Goal: Find specific page/section: Find specific page/section

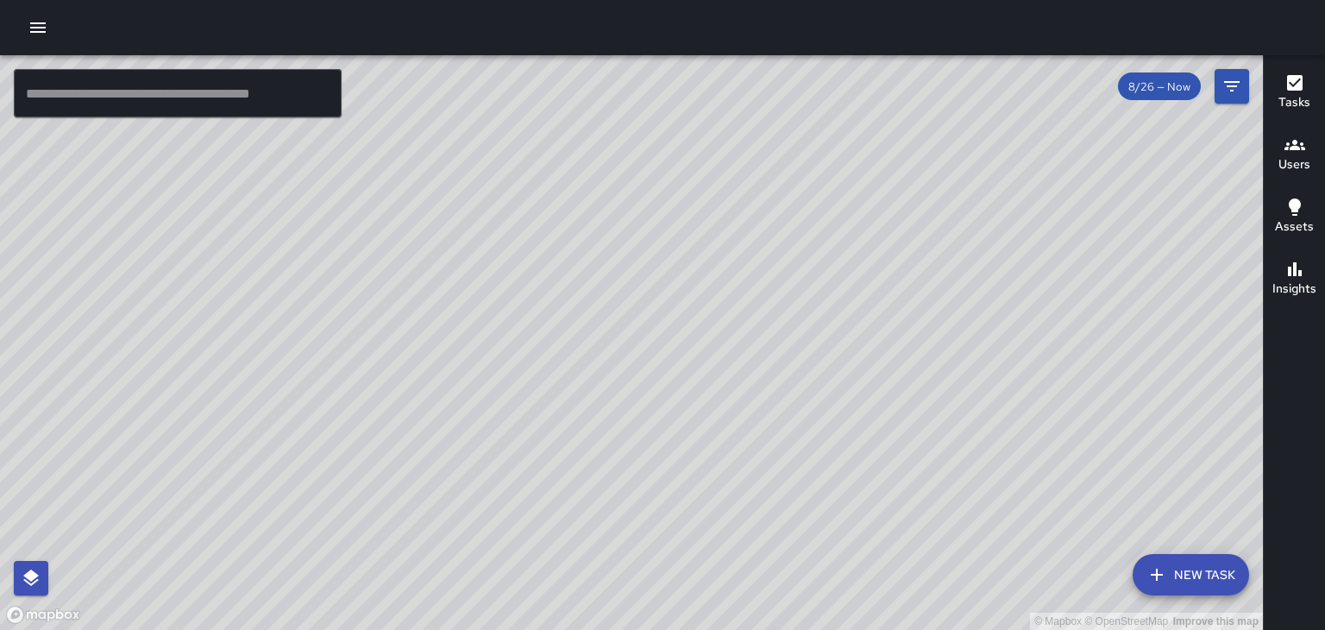
click at [1283, 179] on button "Users" at bounding box center [1294, 155] width 61 height 62
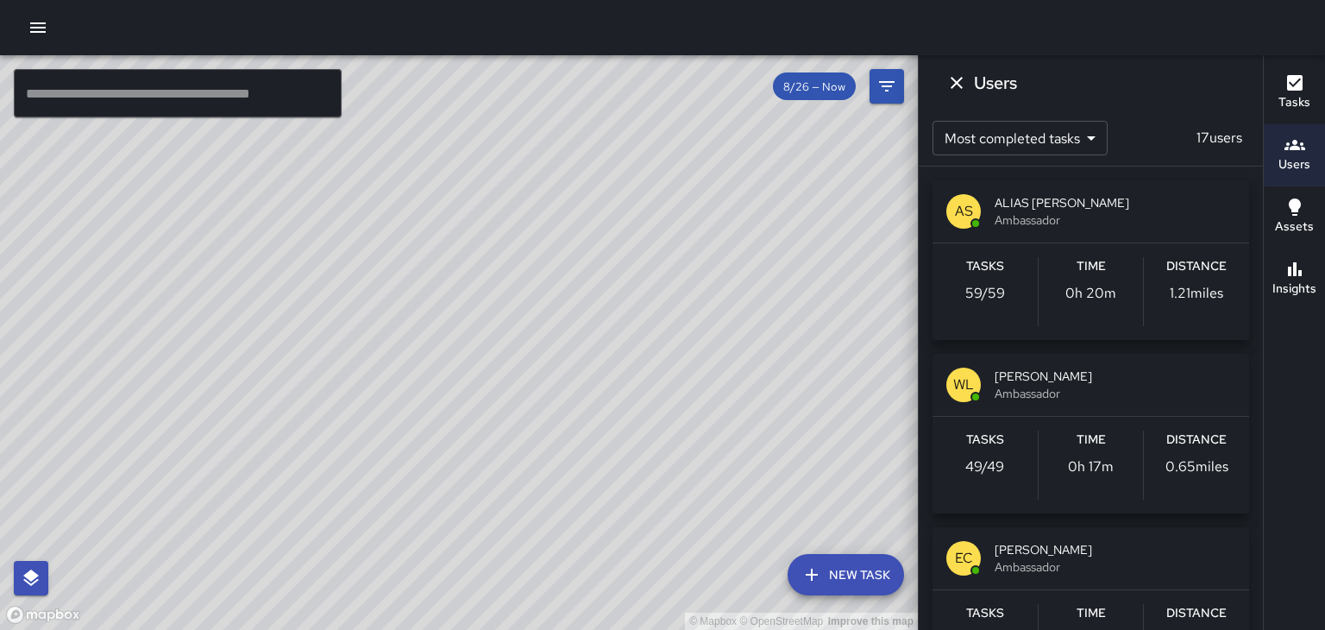
click at [1165, 201] on span "ALIAS [PERSON_NAME]" at bounding box center [1114, 202] width 241 height 17
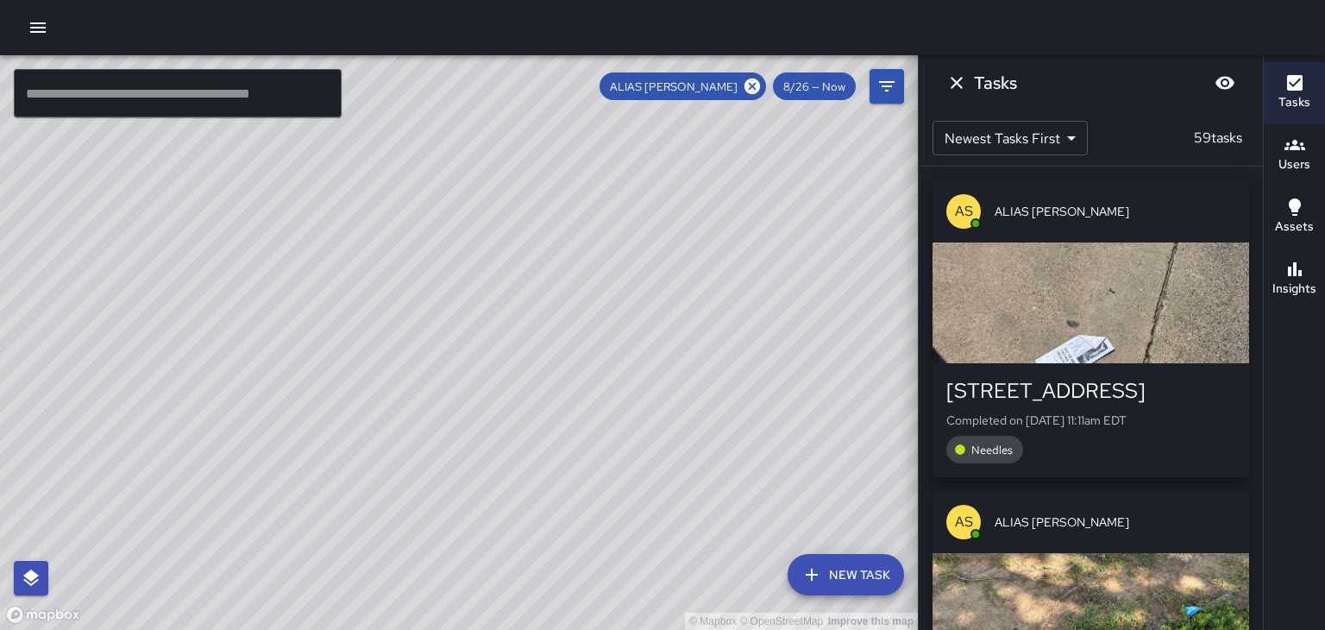
click at [1183, 329] on div "button" at bounding box center [1090, 302] width 317 height 121
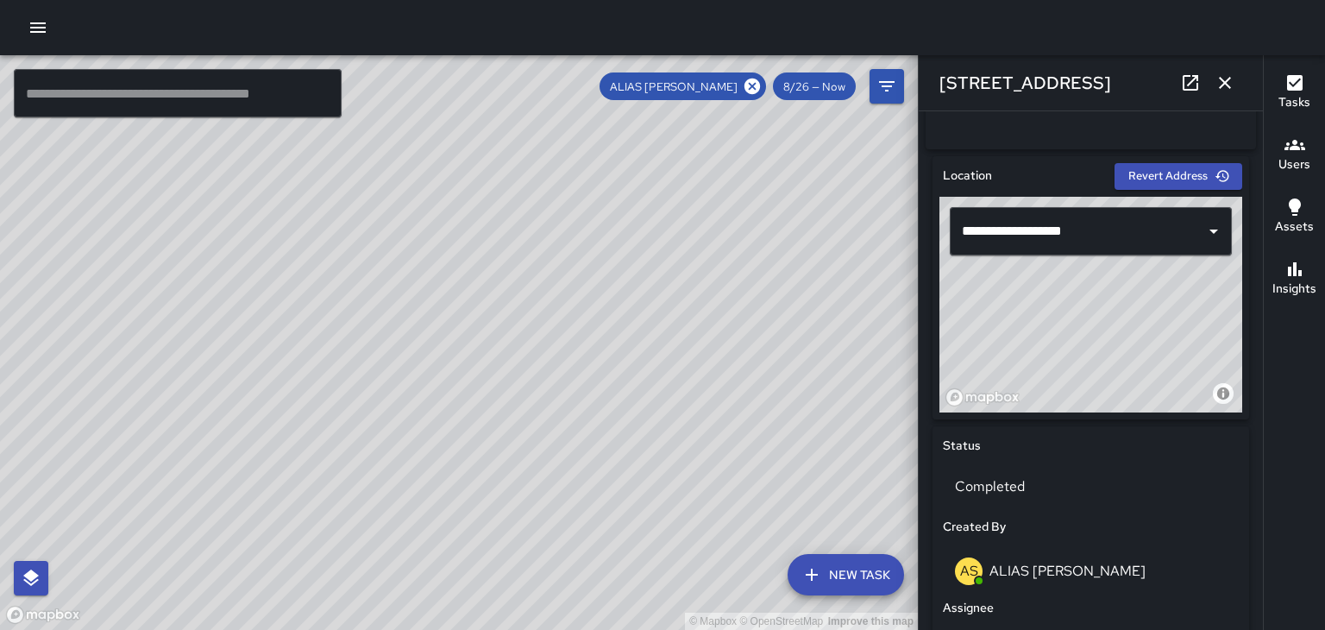
scroll to position [495, 0]
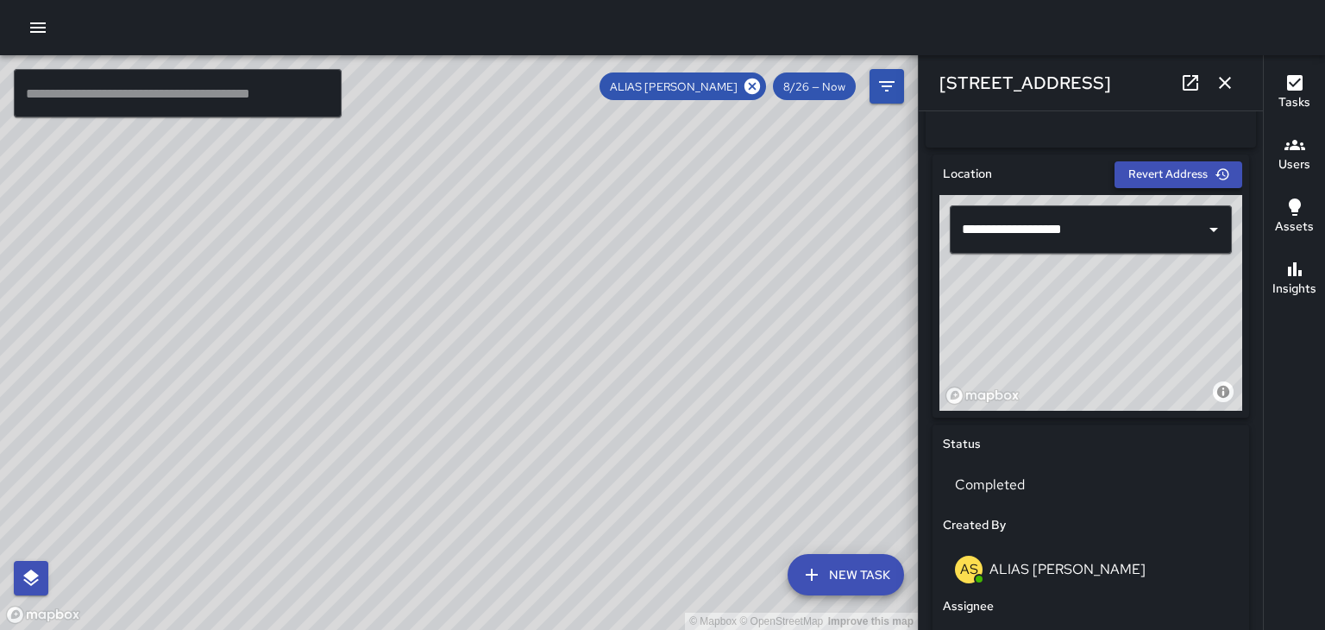
click at [1204, 188] on button "Revert Address" at bounding box center [1178, 174] width 128 height 27
type input "**********"
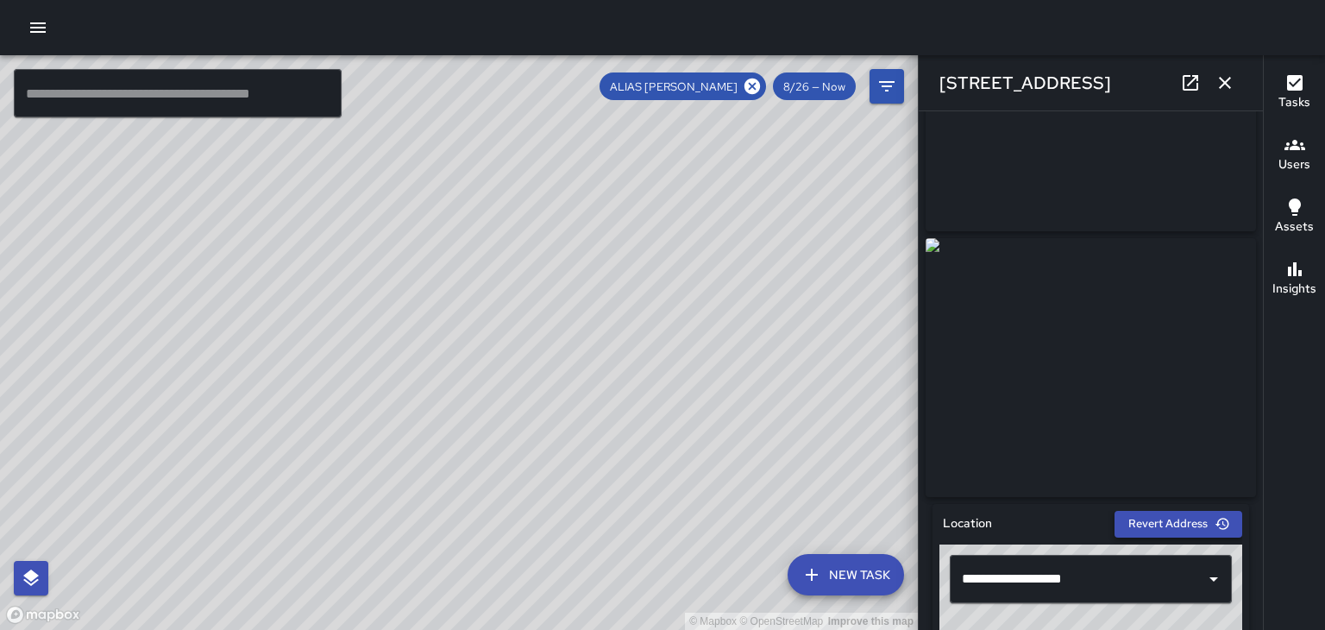
scroll to position [149, 0]
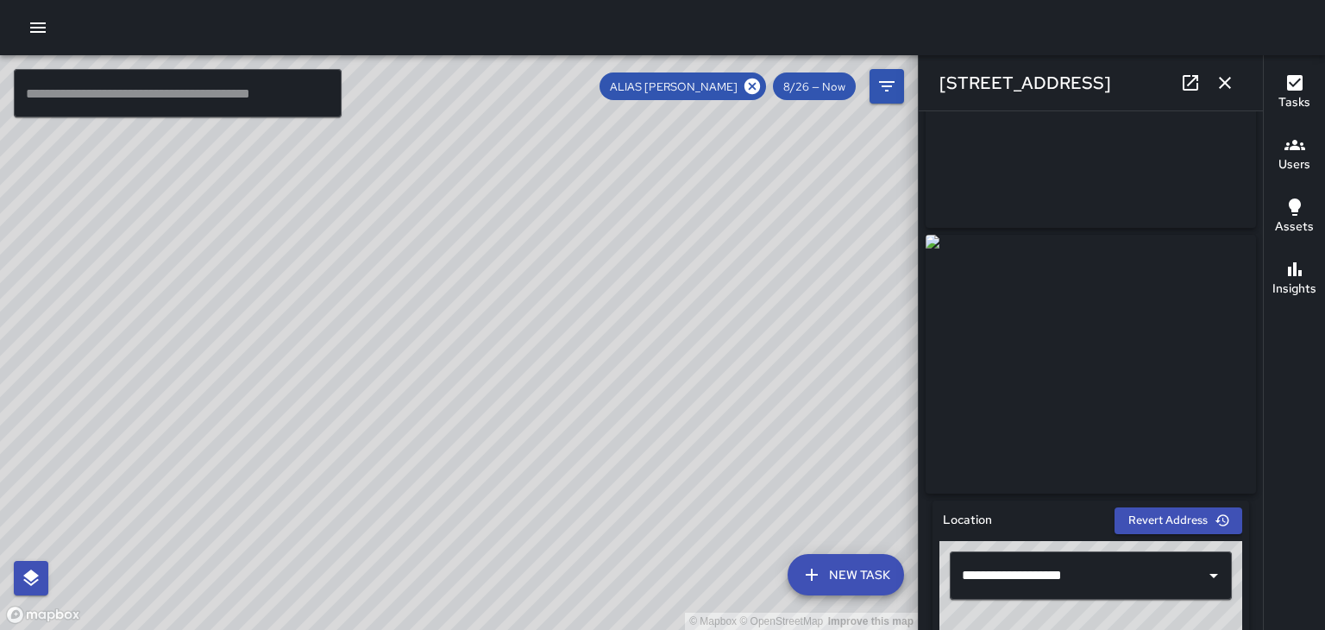
click at [1223, 80] on icon "button" at bounding box center [1225, 83] width 12 height 12
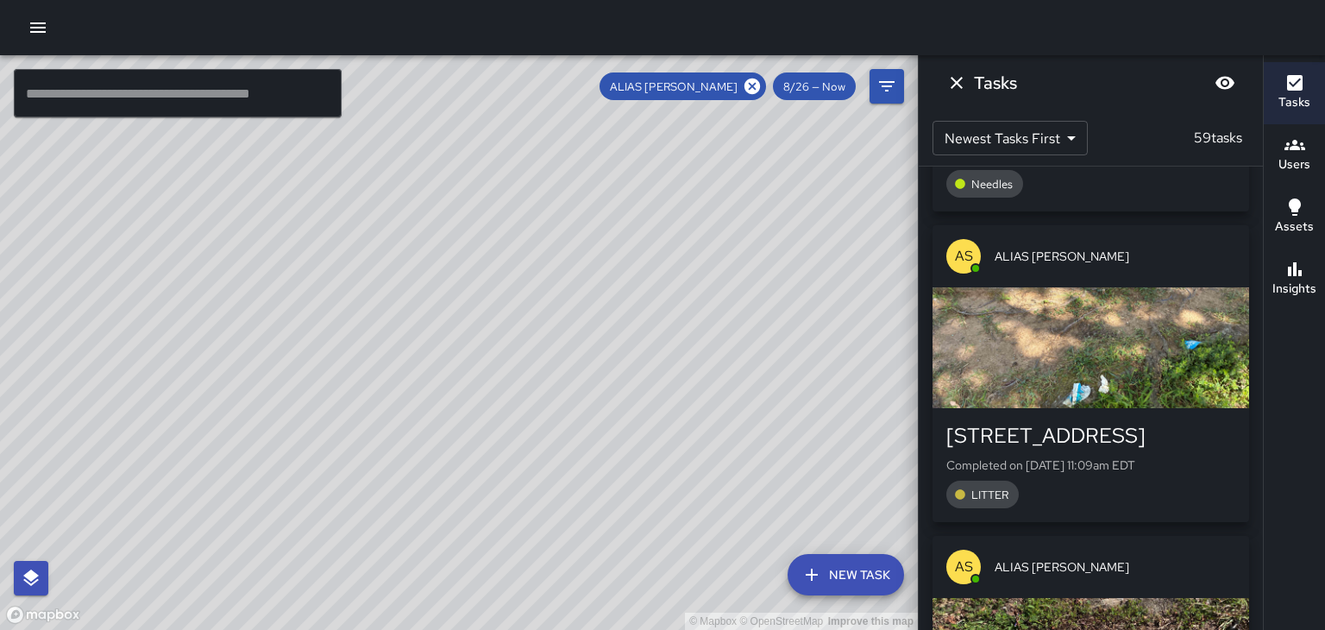
scroll to position [269, 0]
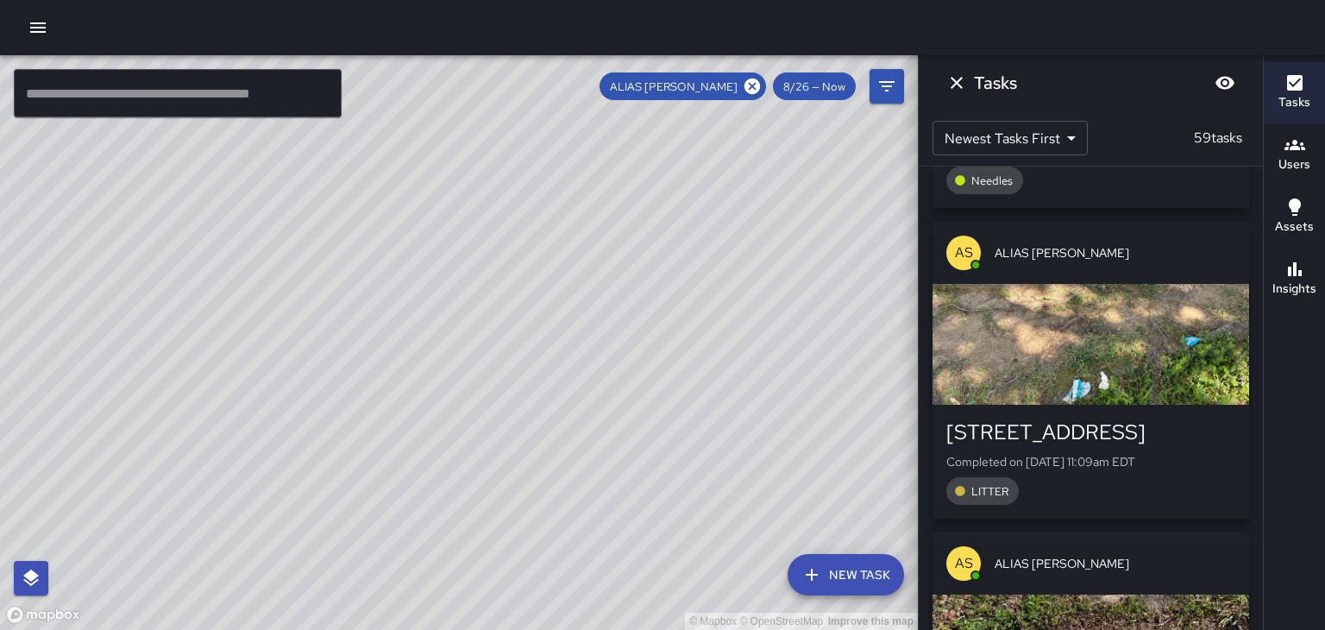
click at [1172, 354] on div "button" at bounding box center [1090, 344] width 317 height 121
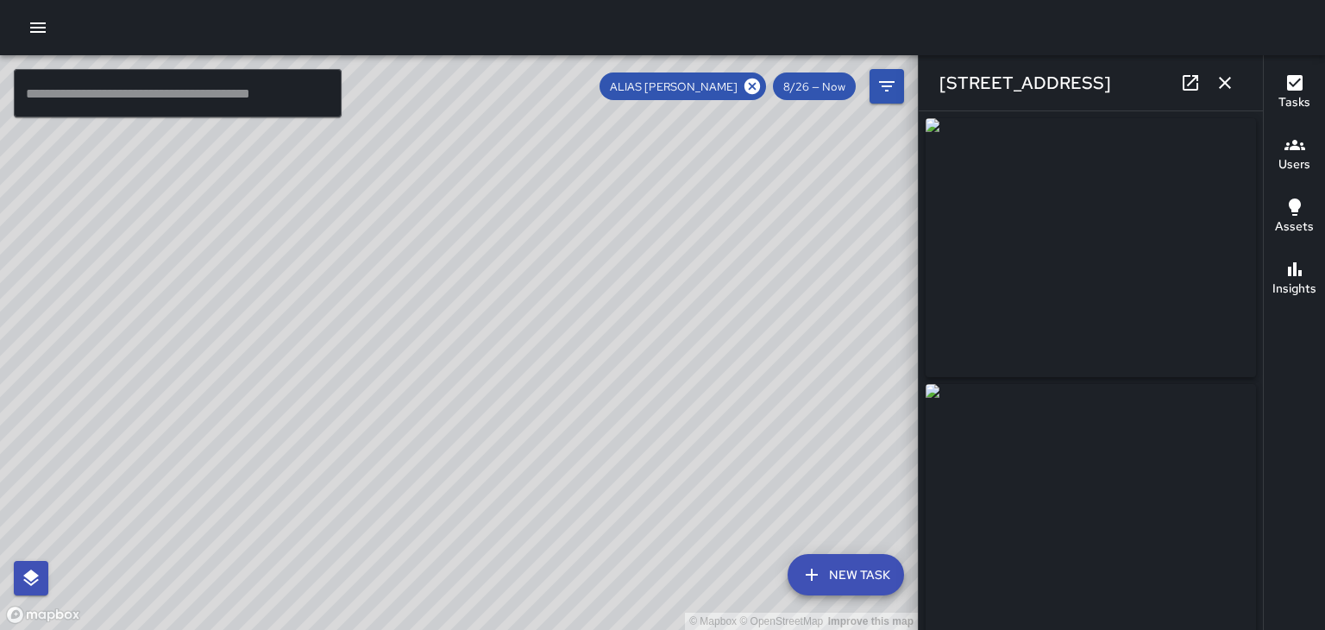
type input "**********"
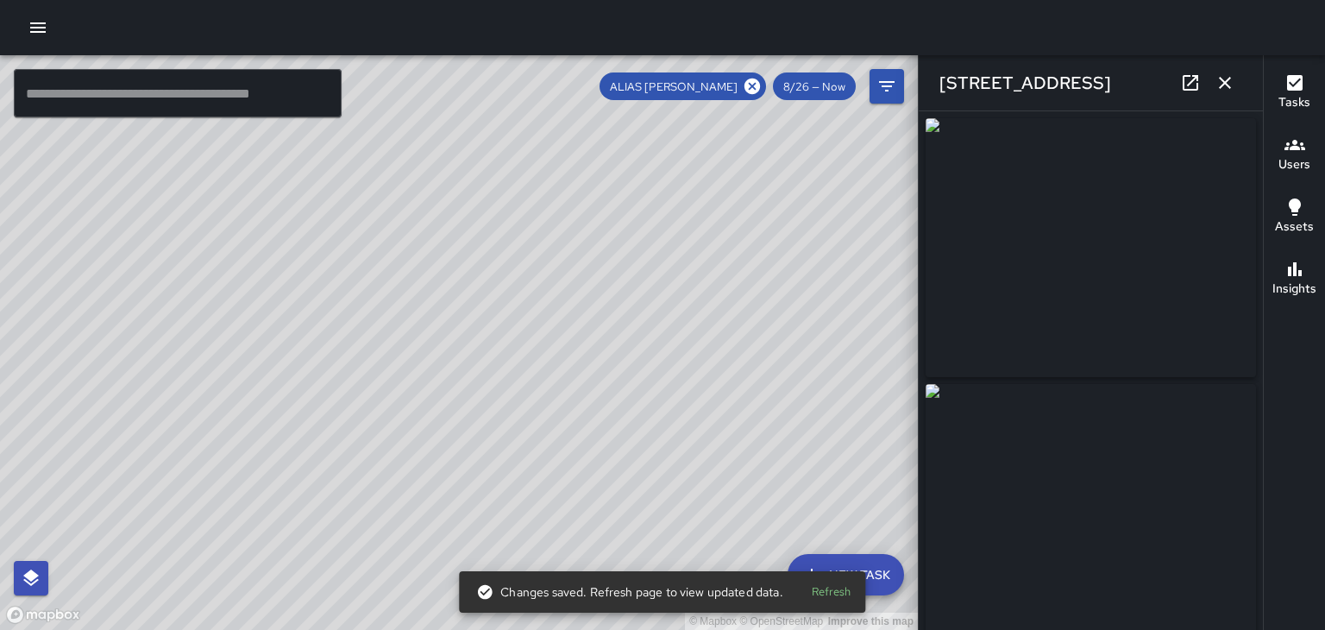
click at [838, 597] on button "Refresh" at bounding box center [831, 592] width 55 height 27
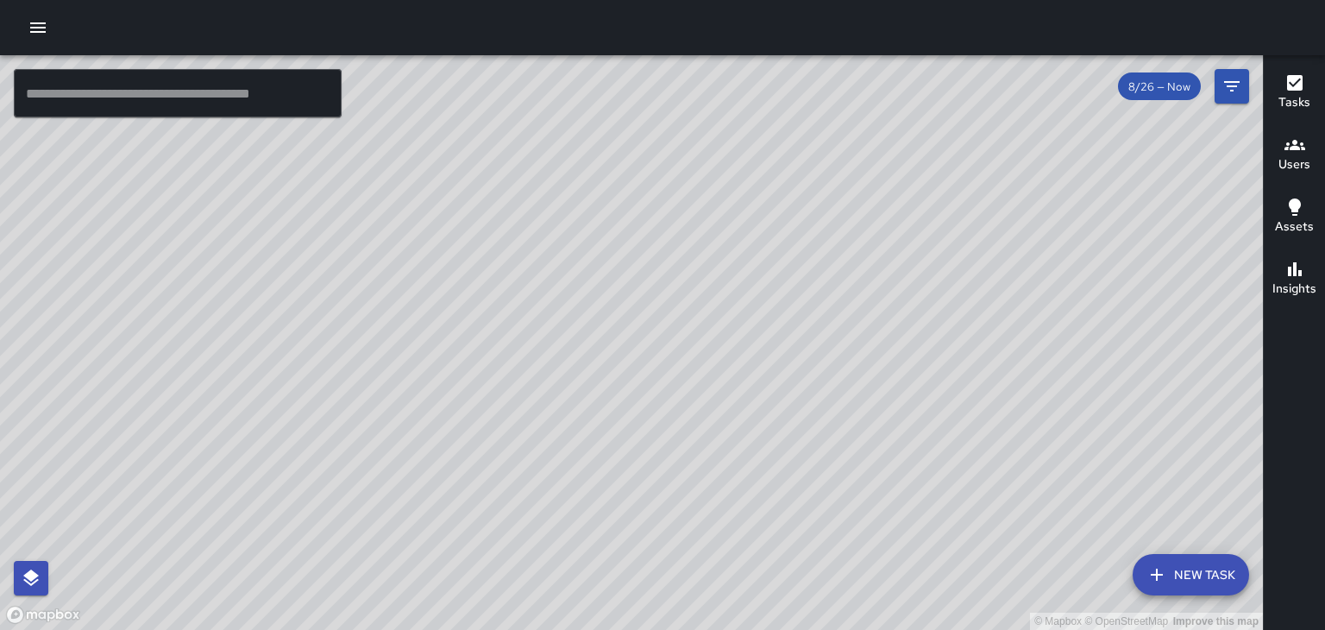
click at [942, 400] on div "© Mapbox © OpenStreetMap Improve this map" at bounding box center [631, 342] width 1263 height 574
click at [606, 312] on div "© Mapbox © OpenStreetMap Improve this map" at bounding box center [631, 342] width 1263 height 574
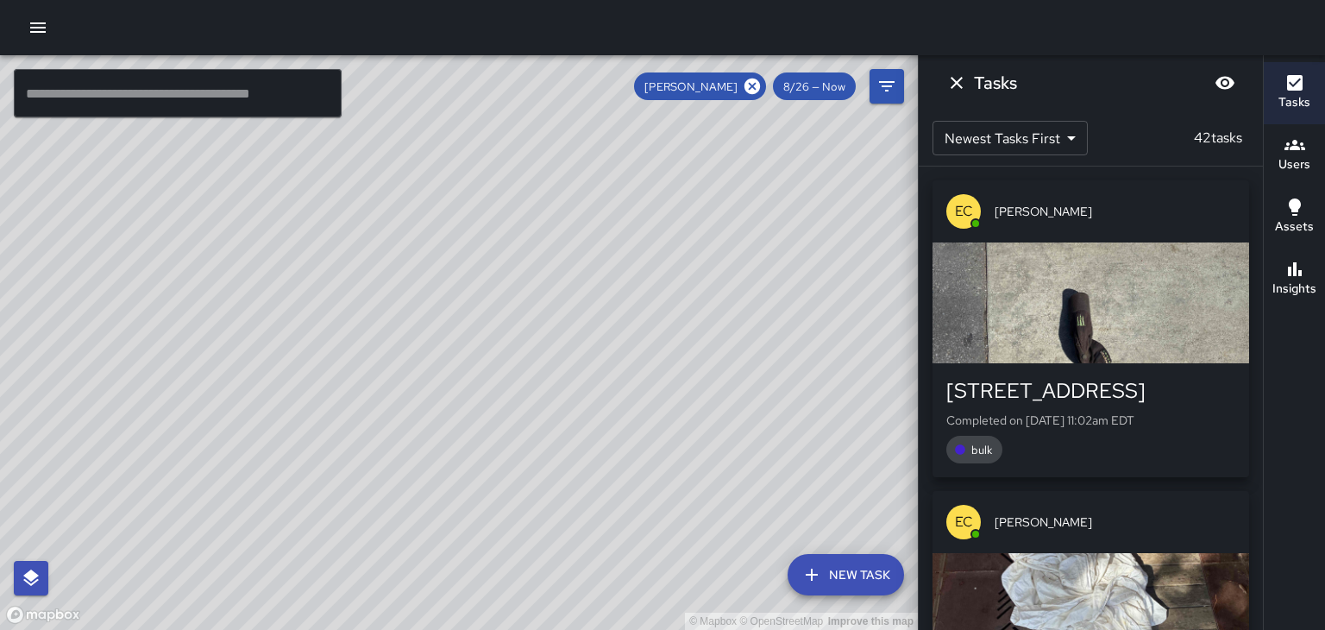
click at [1171, 315] on div "button" at bounding box center [1090, 302] width 317 height 121
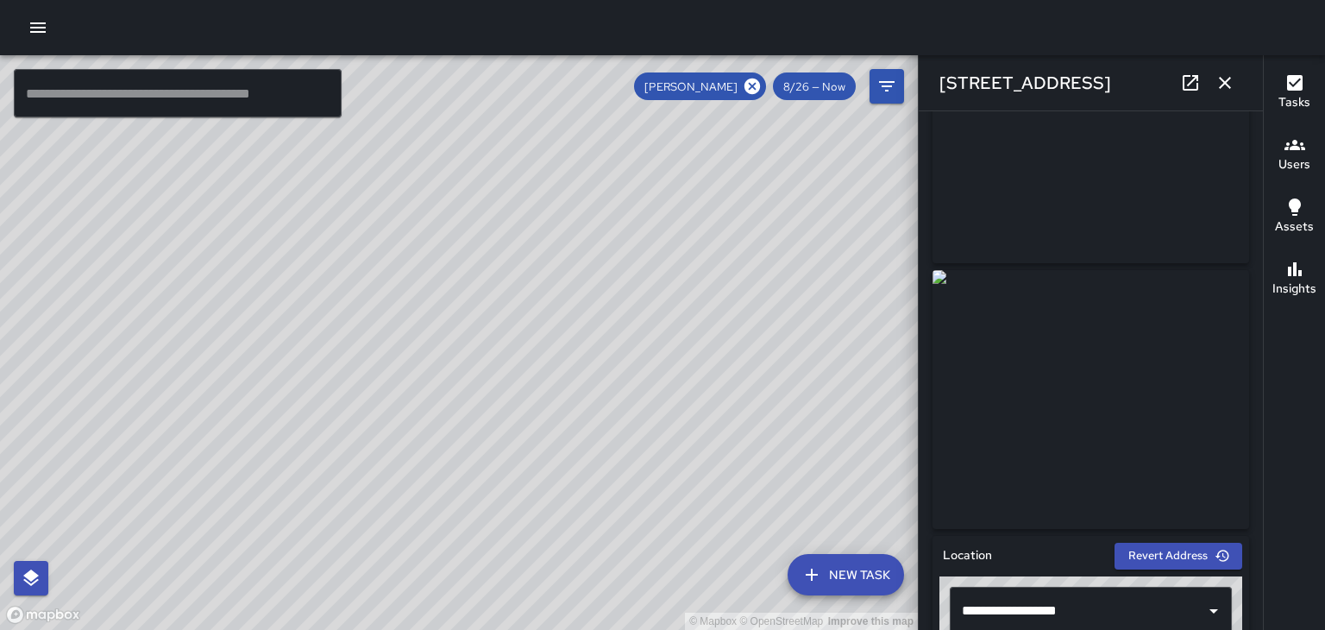
scroll to position [122, 0]
click at [1239, 82] on button "button" at bounding box center [1225, 83] width 35 height 35
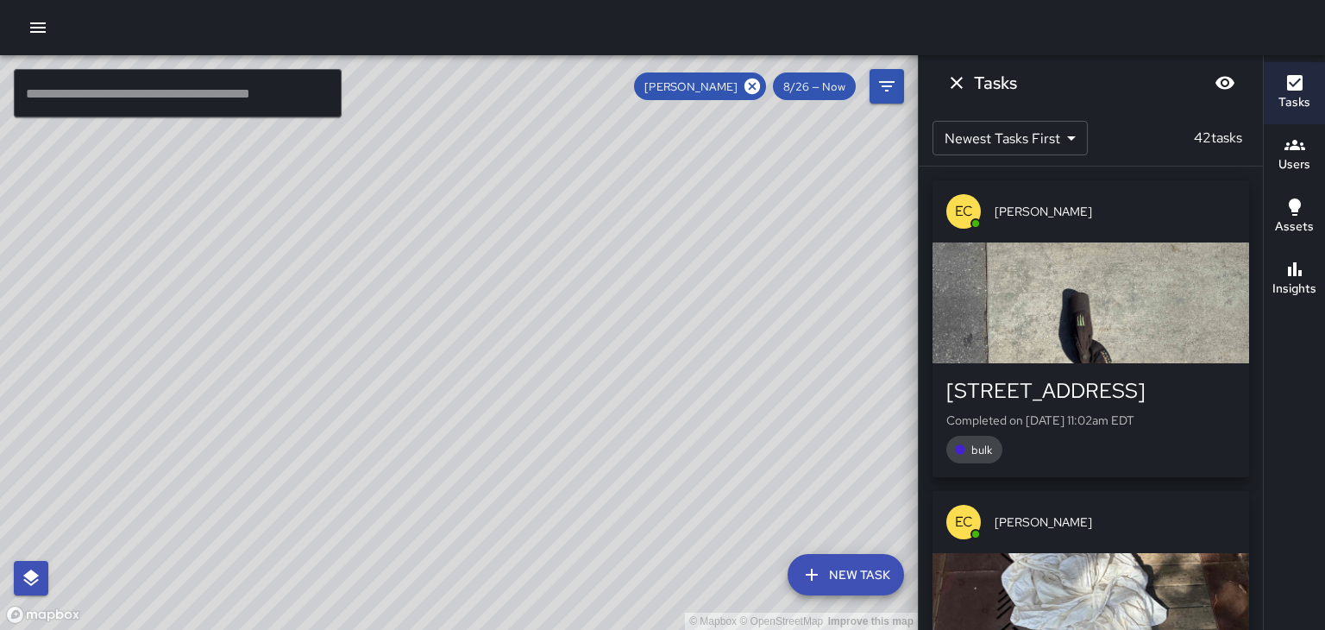
click at [1193, 312] on div "button" at bounding box center [1090, 302] width 317 height 121
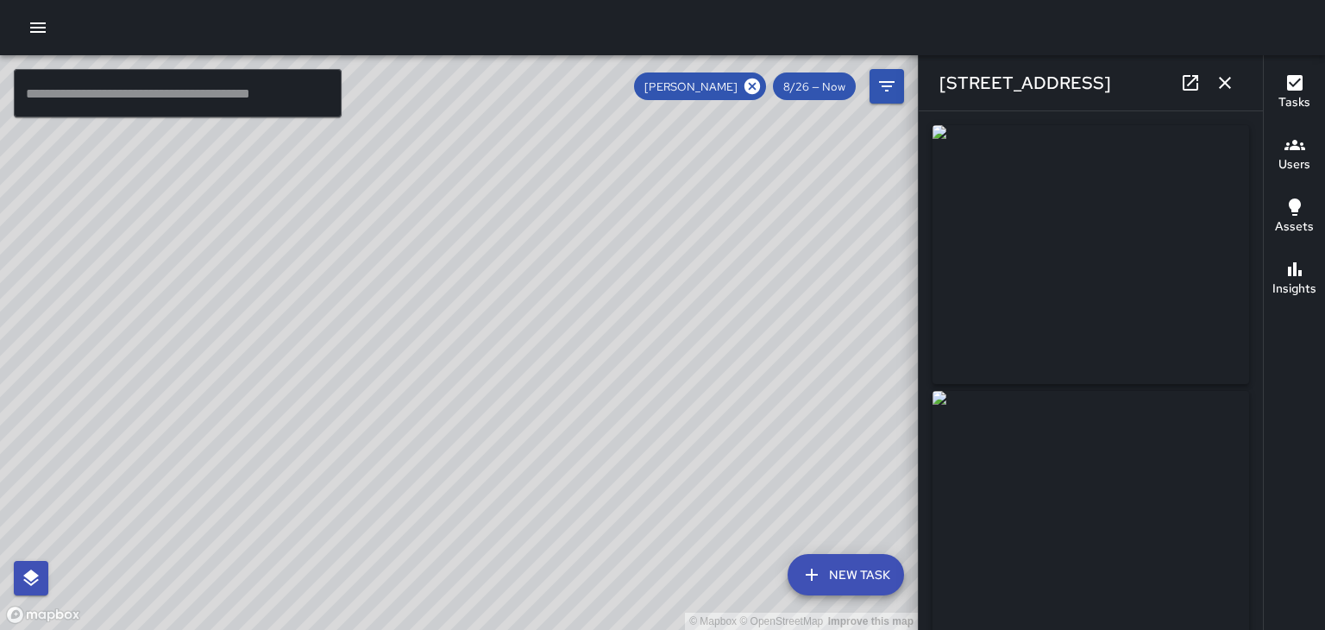
type input "**********"
click at [1162, 321] on img at bounding box center [1090, 254] width 317 height 259
click at [1188, 88] on icon at bounding box center [1190, 82] width 21 height 21
click at [219, 216] on div "© Mapbox © OpenStreetMap Improve this map" at bounding box center [459, 342] width 918 height 574
click at [215, 234] on div "© Mapbox © OpenStreetMap Improve this map" at bounding box center [459, 342] width 918 height 574
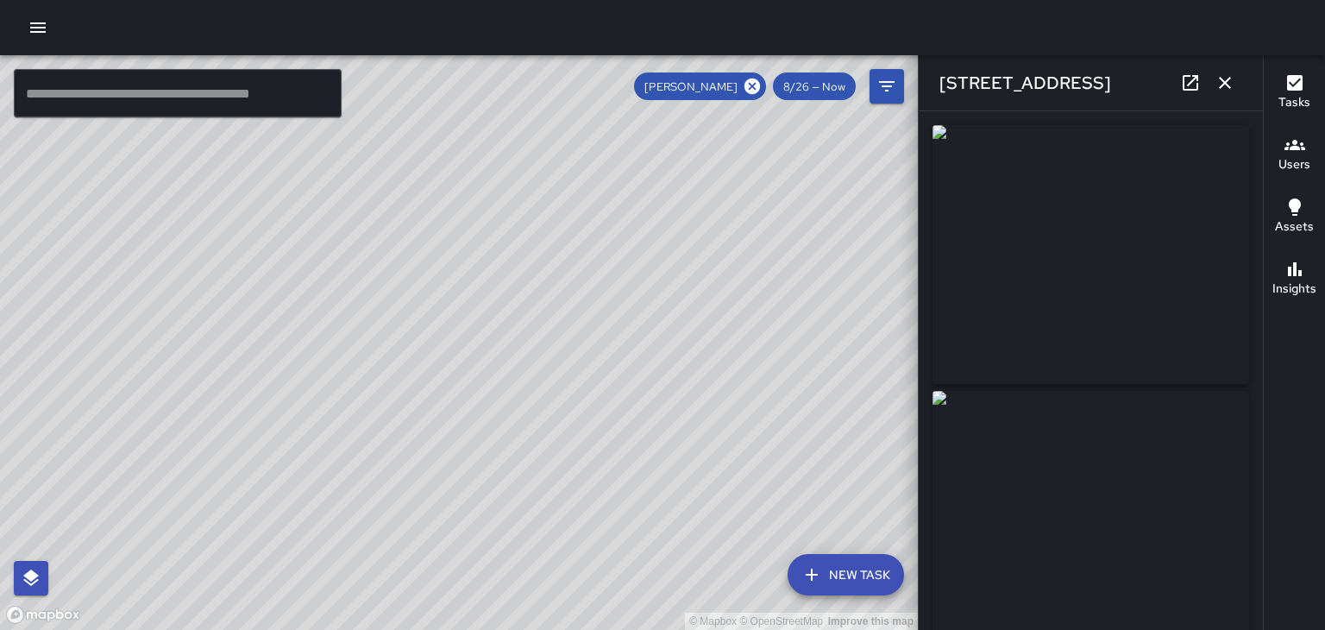
click at [217, 252] on div "© Mapbox © OpenStreetMap Improve this map" at bounding box center [459, 342] width 918 height 574
click at [750, 79] on icon at bounding box center [752, 86] width 16 height 16
click at [452, 225] on div "© Mapbox © OpenStreetMap Improve this map" at bounding box center [459, 342] width 918 height 574
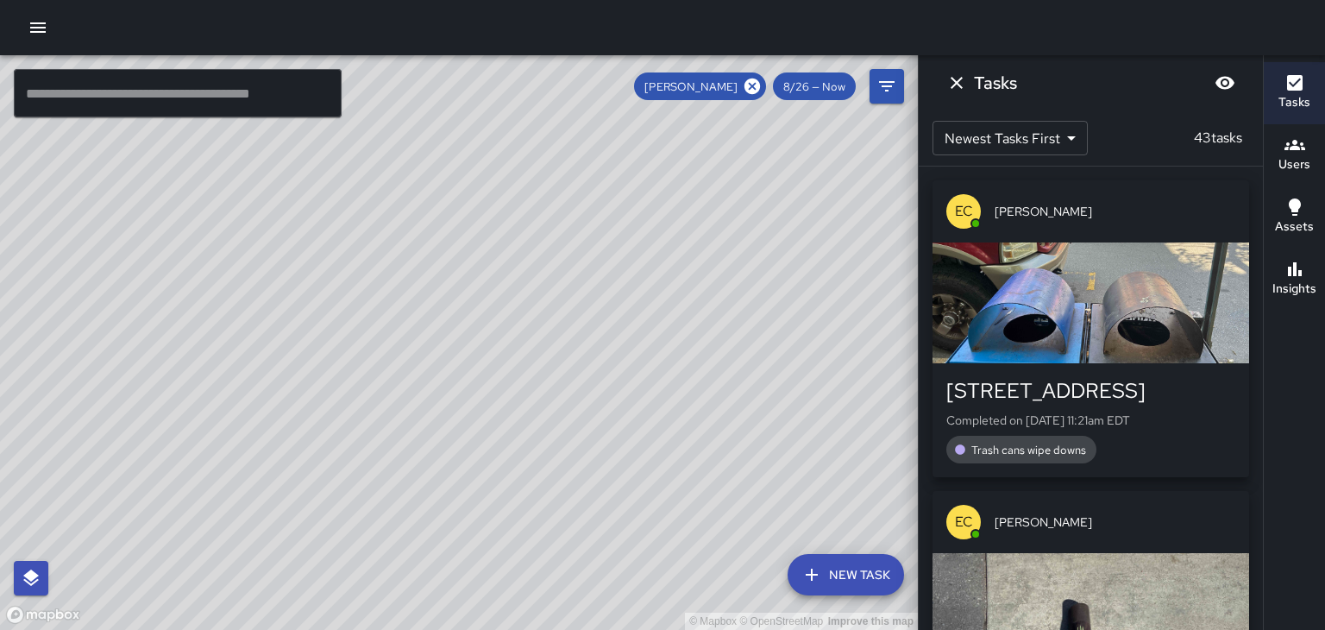
click at [1194, 332] on div "button" at bounding box center [1090, 302] width 317 height 121
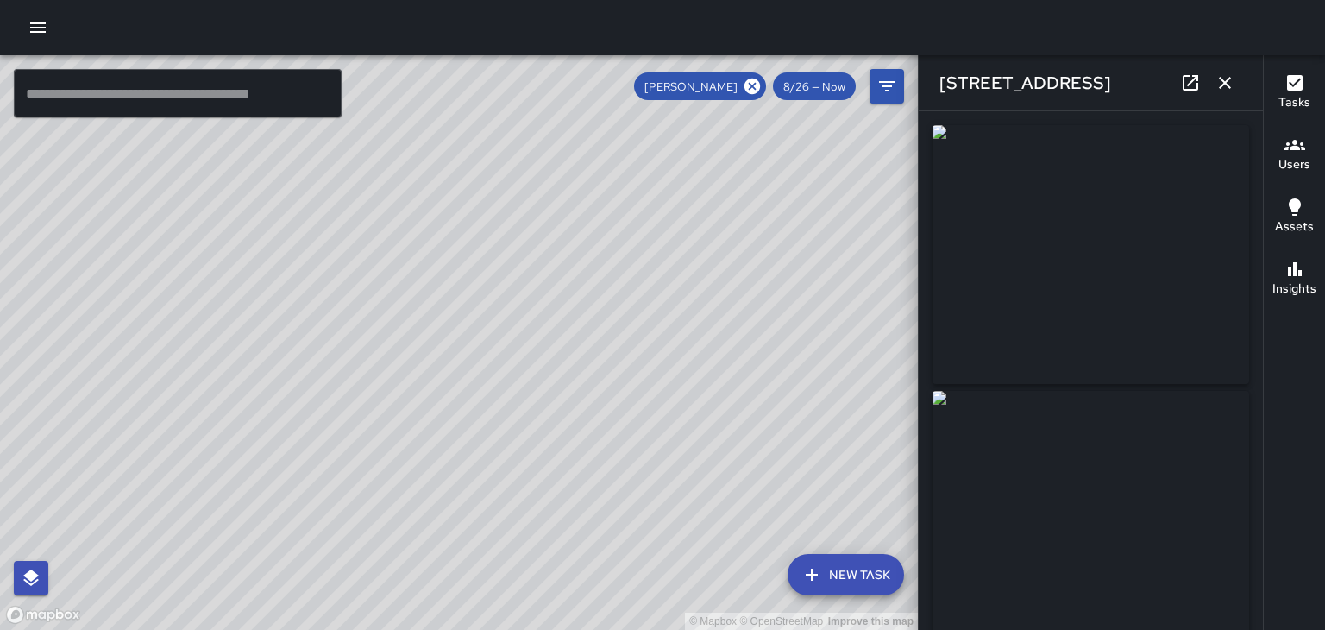
type input "**********"
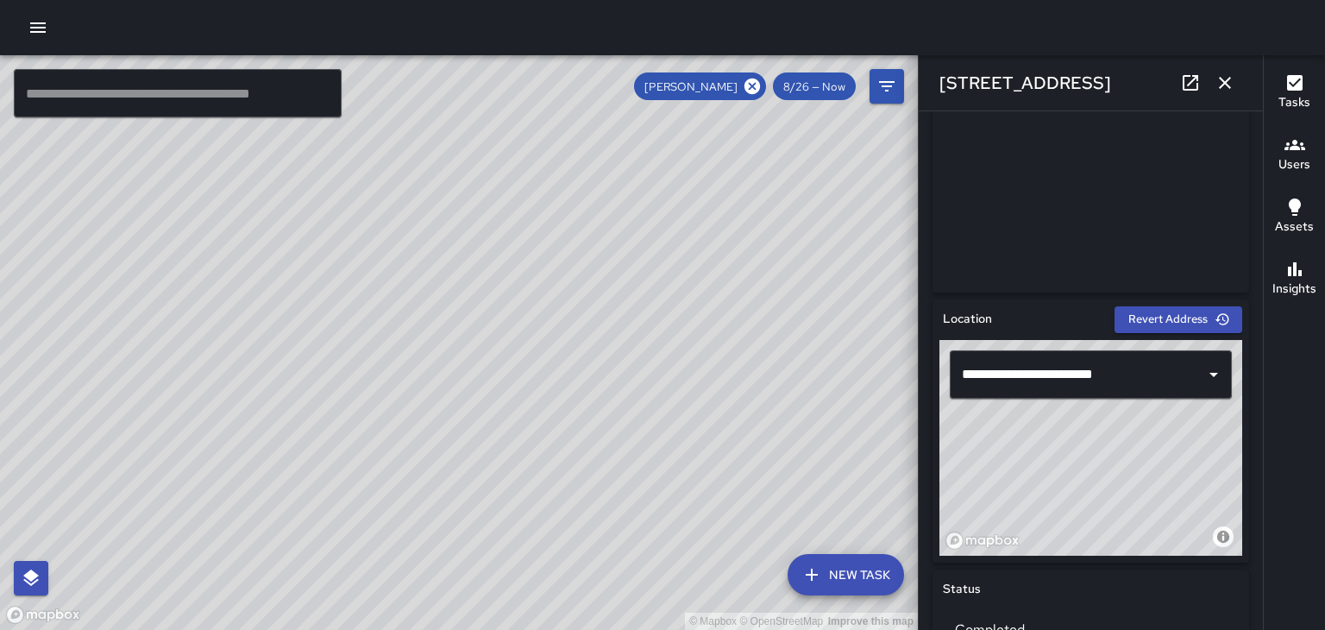
scroll to position [352, 0]
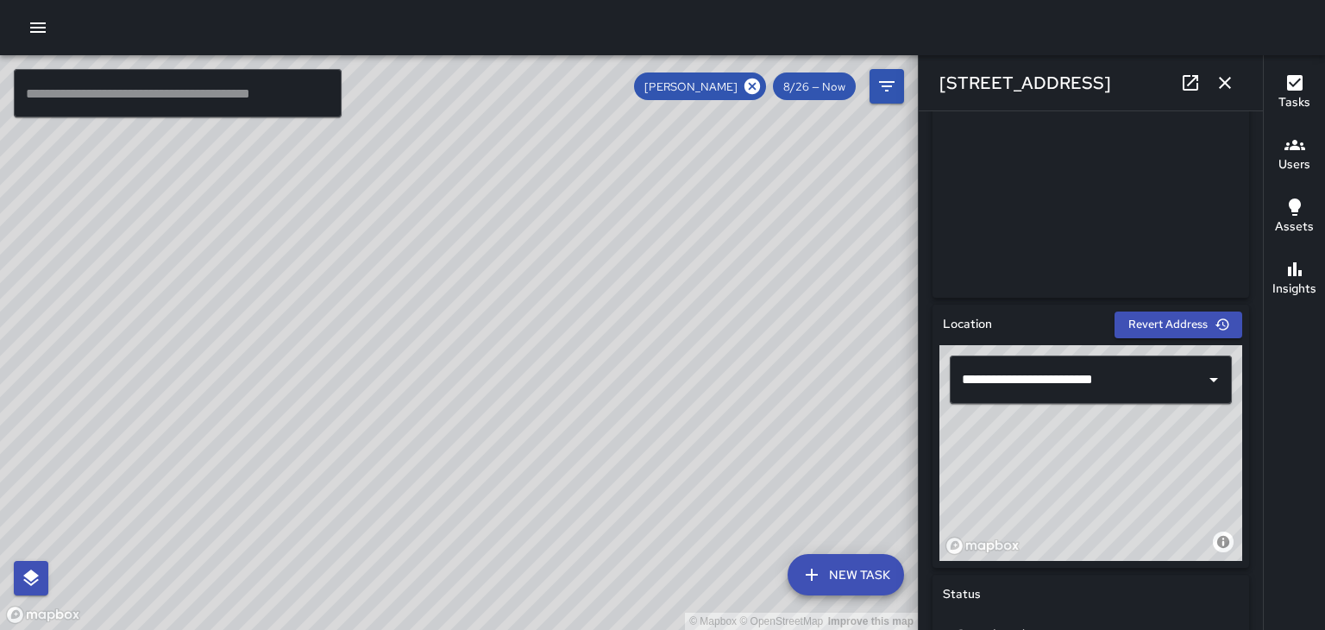
click at [1222, 93] on button "button" at bounding box center [1225, 83] width 35 height 35
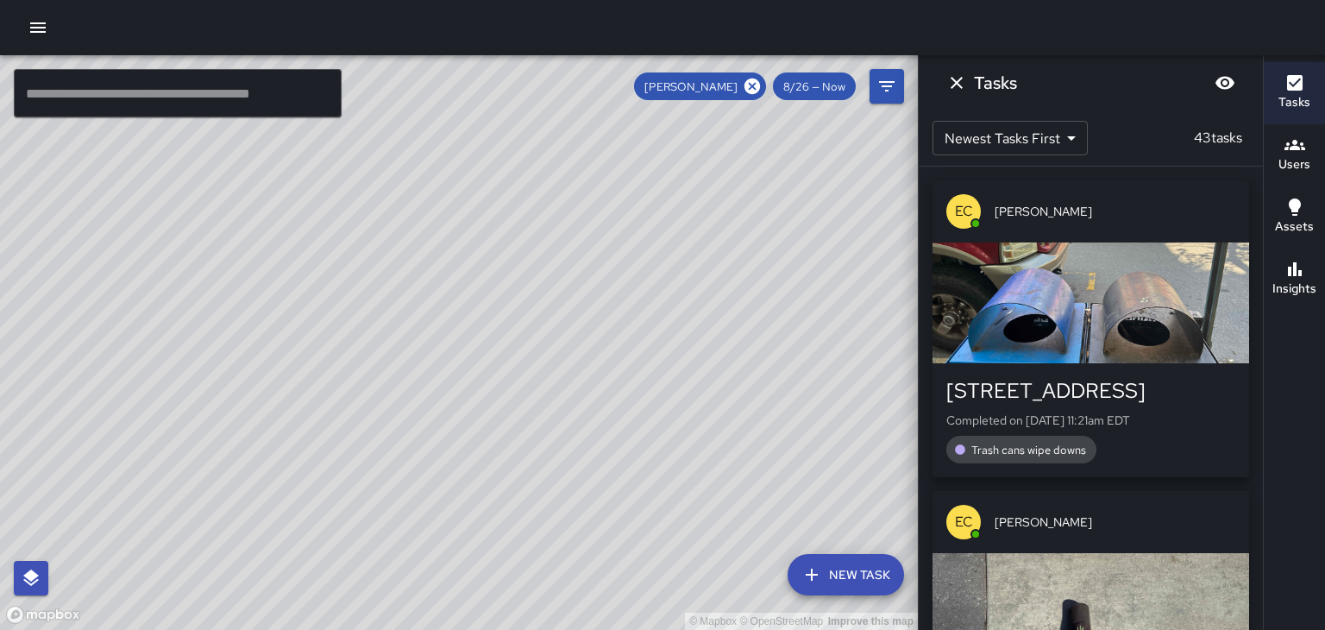
click at [348, 364] on div "© Mapbox © OpenStreetMap Improve this map" at bounding box center [459, 342] width 918 height 574
click at [355, 352] on div "© Mapbox © OpenStreetMap Improve this map" at bounding box center [459, 342] width 918 height 574
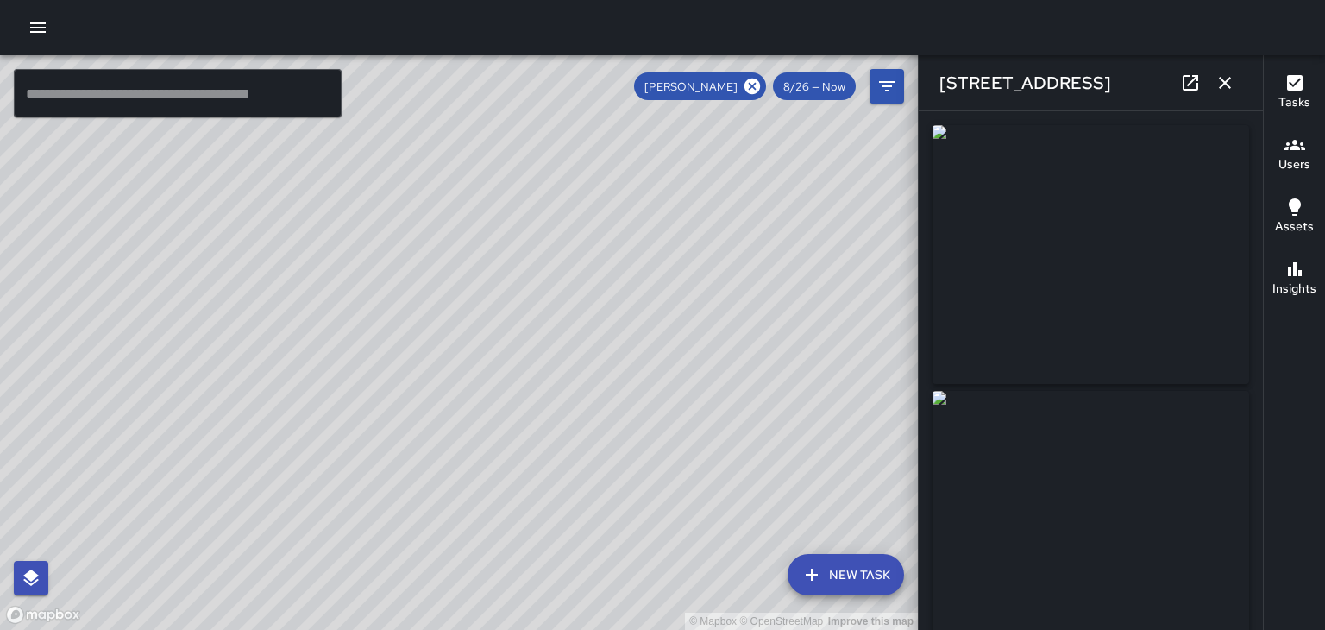
type input "**********"
click at [358, 359] on div "© Mapbox © OpenStreetMap Improve this map" at bounding box center [459, 342] width 918 height 574
click at [1229, 82] on icon "button" at bounding box center [1224, 82] width 21 height 21
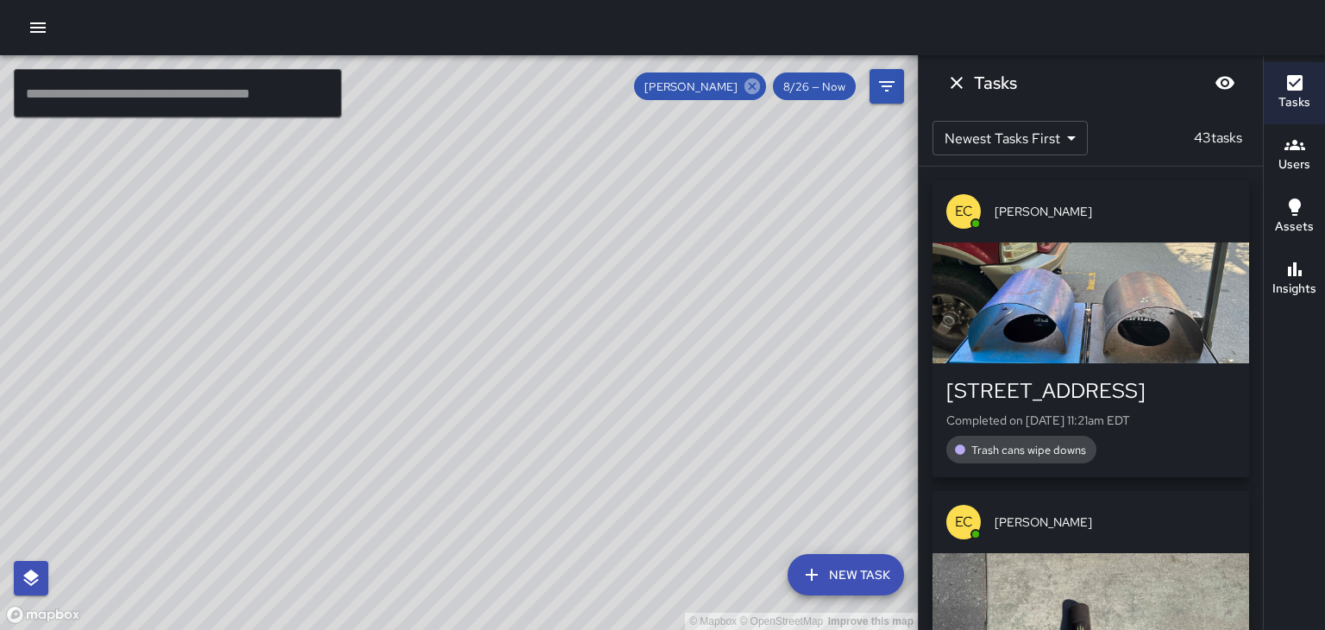
click at [750, 80] on icon at bounding box center [752, 86] width 16 height 16
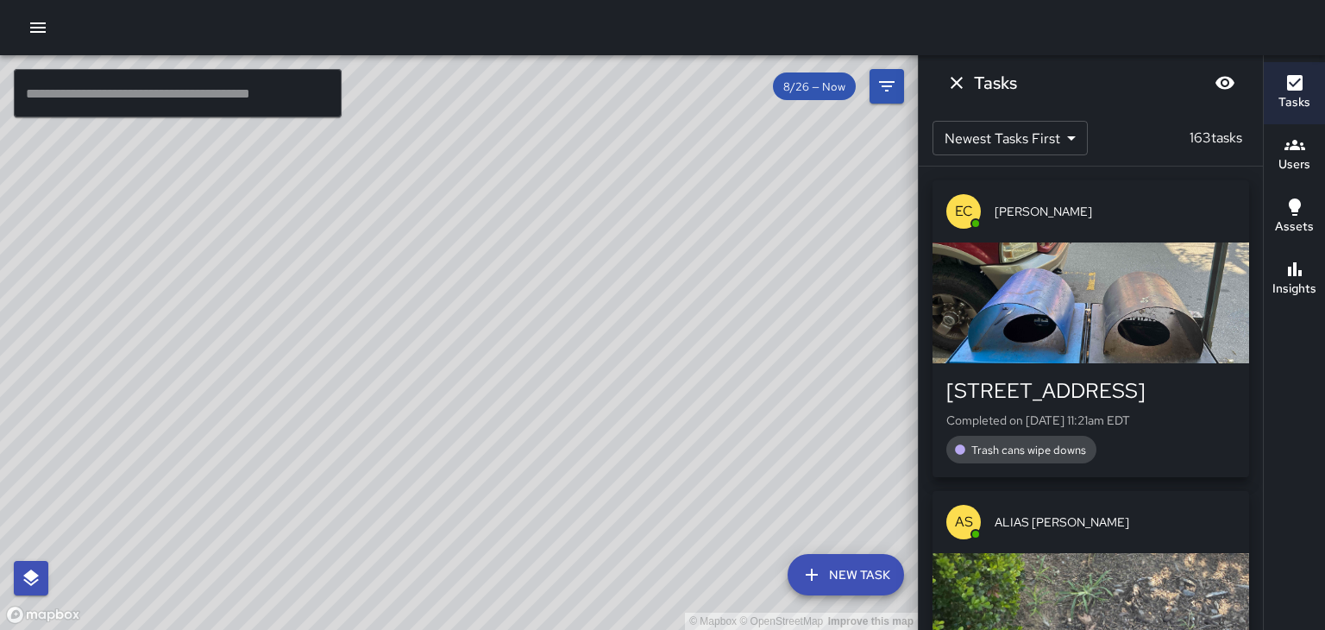
click at [216, 313] on div "© Mapbox © OpenStreetMap Improve this map" at bounding box center [459, 342] width 918 height 574
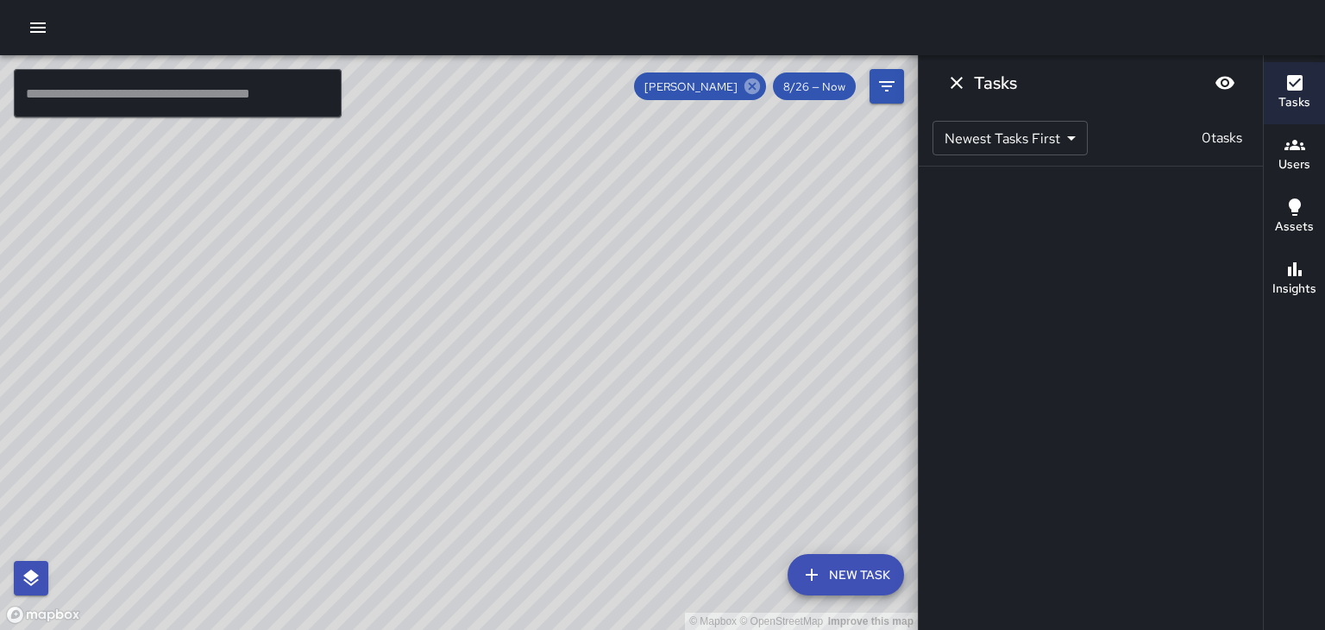
click at [745, 91] on icon at bounding box center [752, 86] width 19 height 19
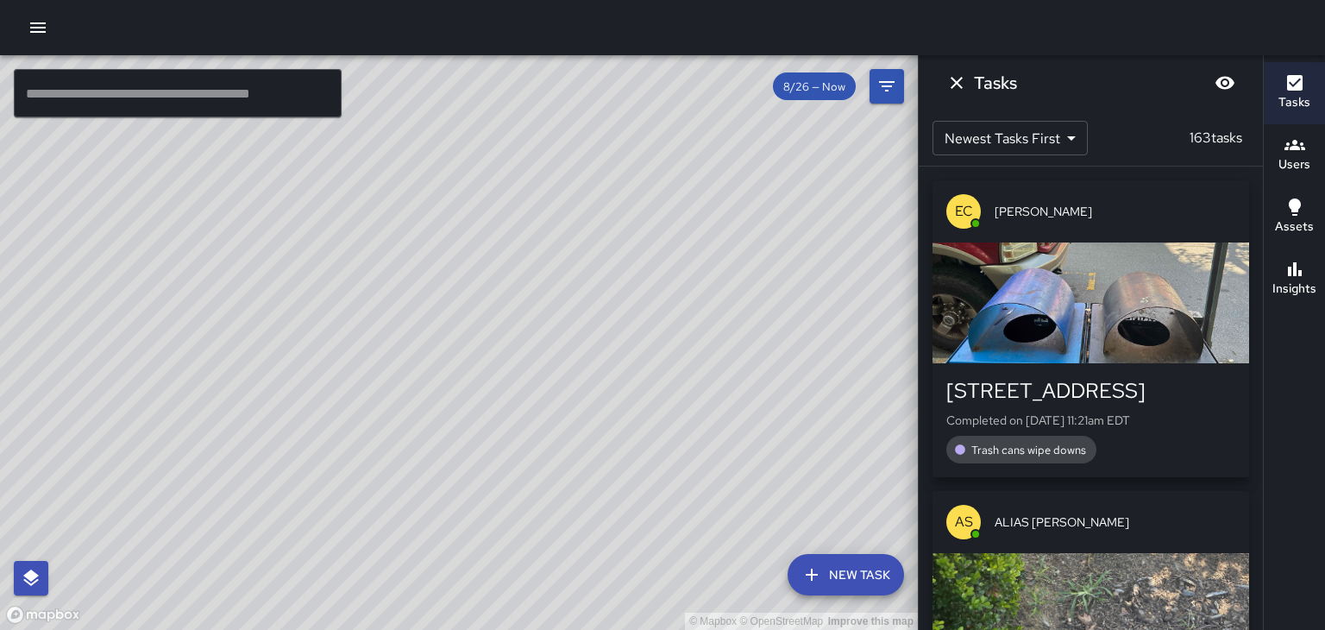
click at [206, 348] on div "© Mapbox © OpenStreetMap Improve this map" at bounding box center [459, 342] width 918 height 574
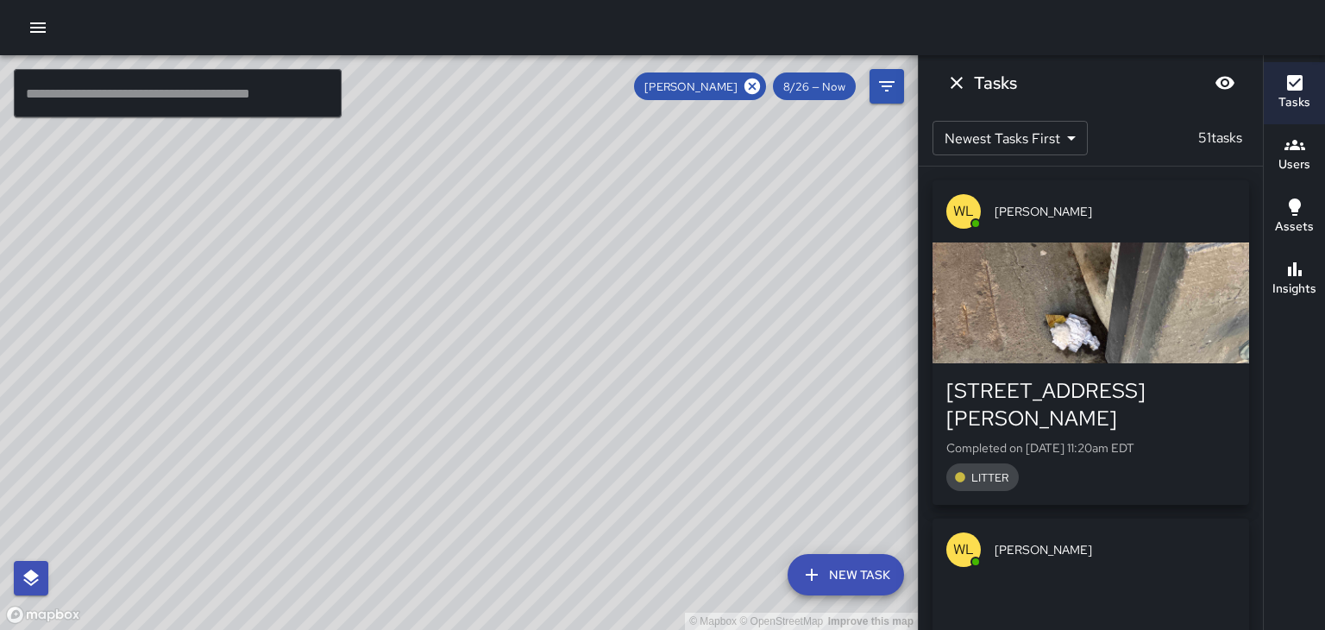
click at [428, 298] on div "© Mapbox © OpenStreetMap Improve this map" at bounding box center [459, 342] width 918 height 574
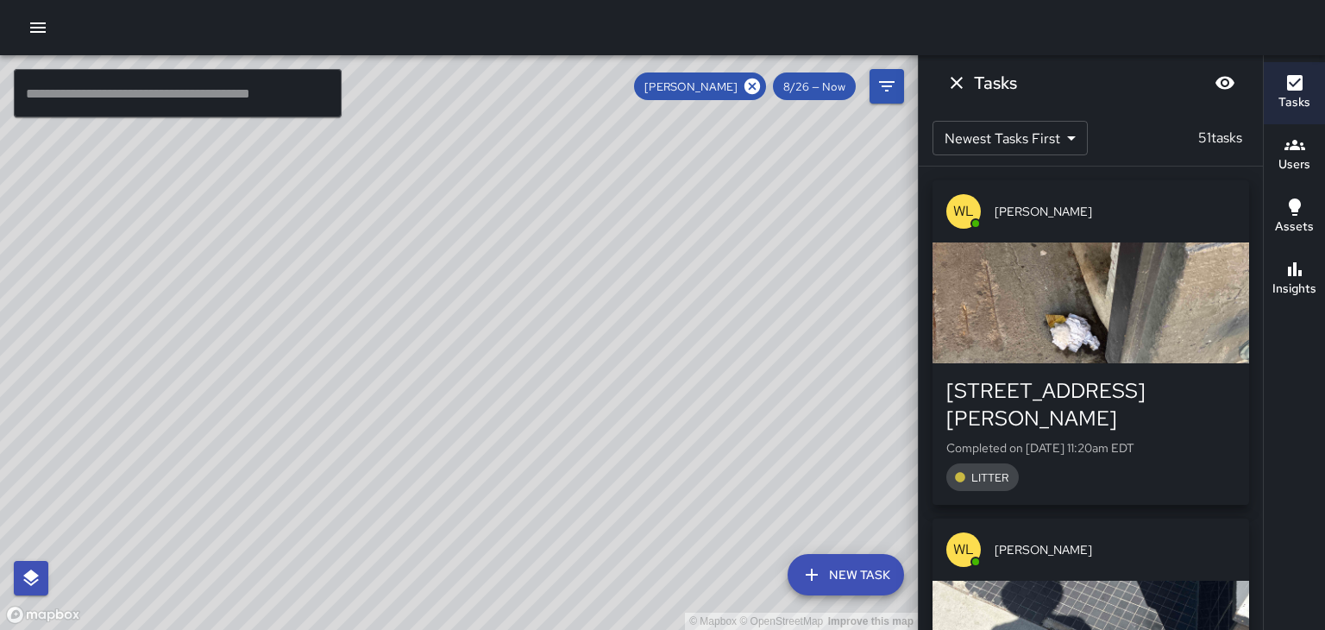
click at [427, 293] on div "© Mapbox © OpenStreetMap Improve this map" at bounding box center [459, 342] width 918 height 574
click at [430, 297] on div "© Mapbox © OpenStreetMap Improve this map" at bounding box center [459, 342] width 918 height 574
click at [951, 85] on icon "Dismiss" at bounding box center [956, 82] width 21 height 21
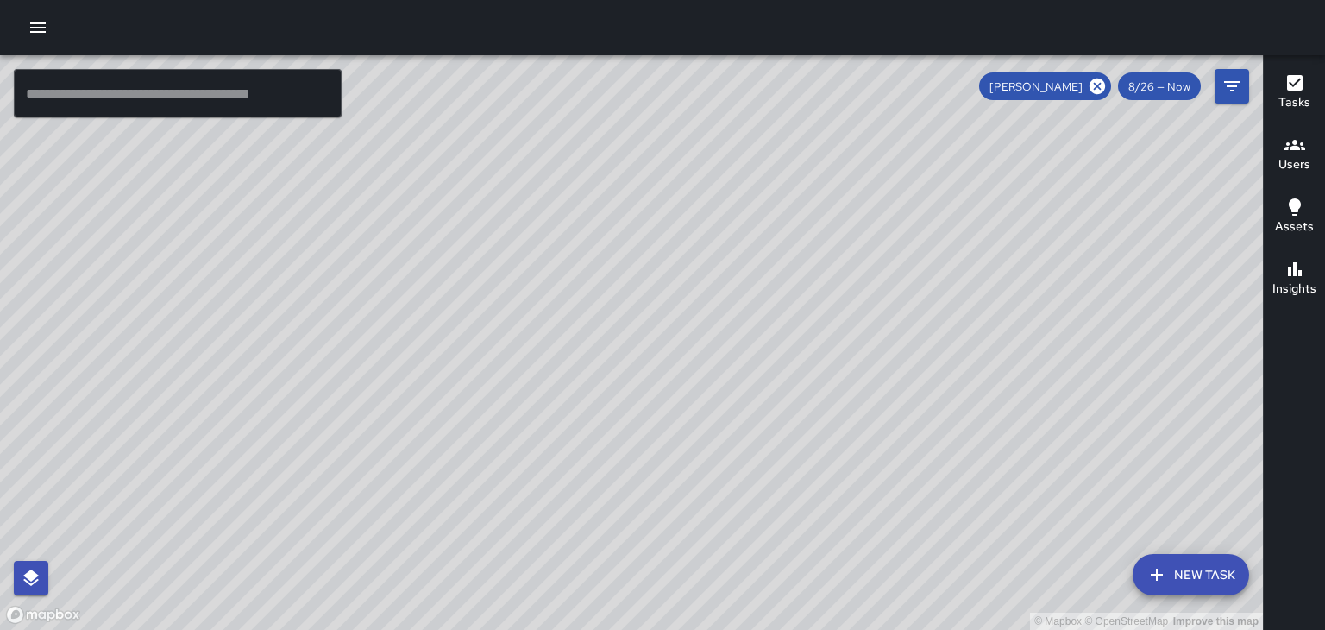
click at [614, 294] on div "© Mapbox © OpenStreetMap Improve this map" at bounding box center [631, 342] width 1263 height 574
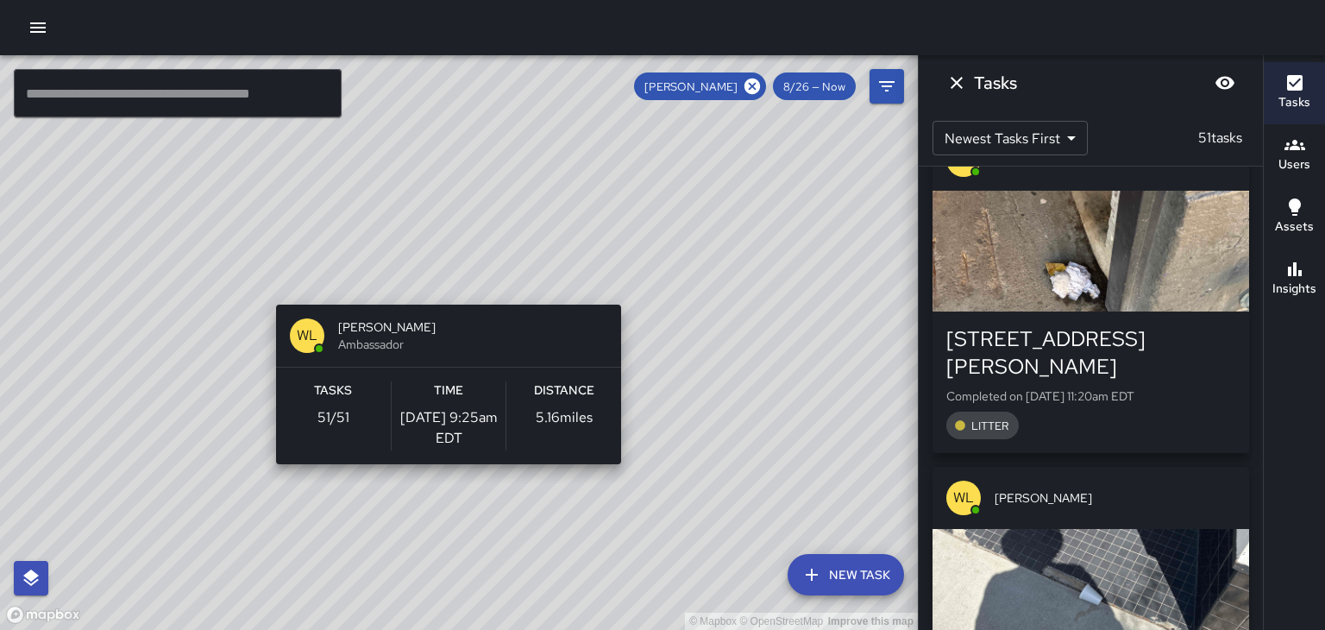
scroll to position [43, 0]
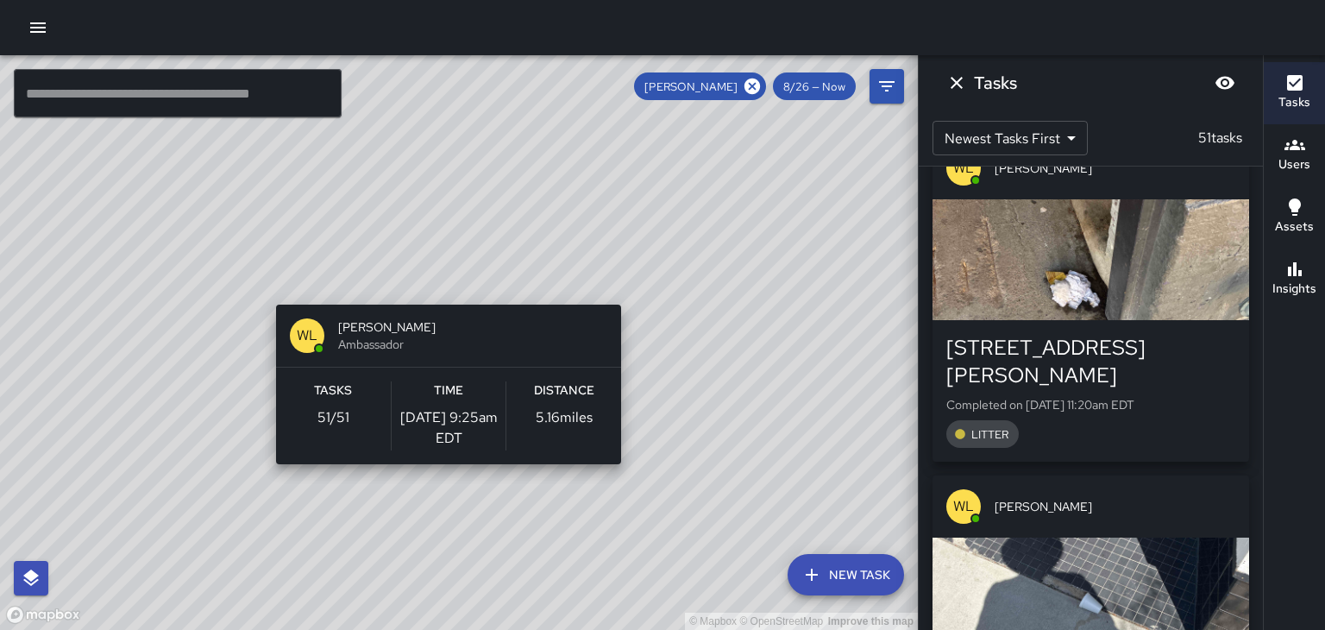
click at [526, 238] on div "© Mapbox © OpenStreetMap Improve this map [PERSON_NAME] Ambassador Tasks 51 / 5…" at bounding box center [459, 342] width 918 height 574
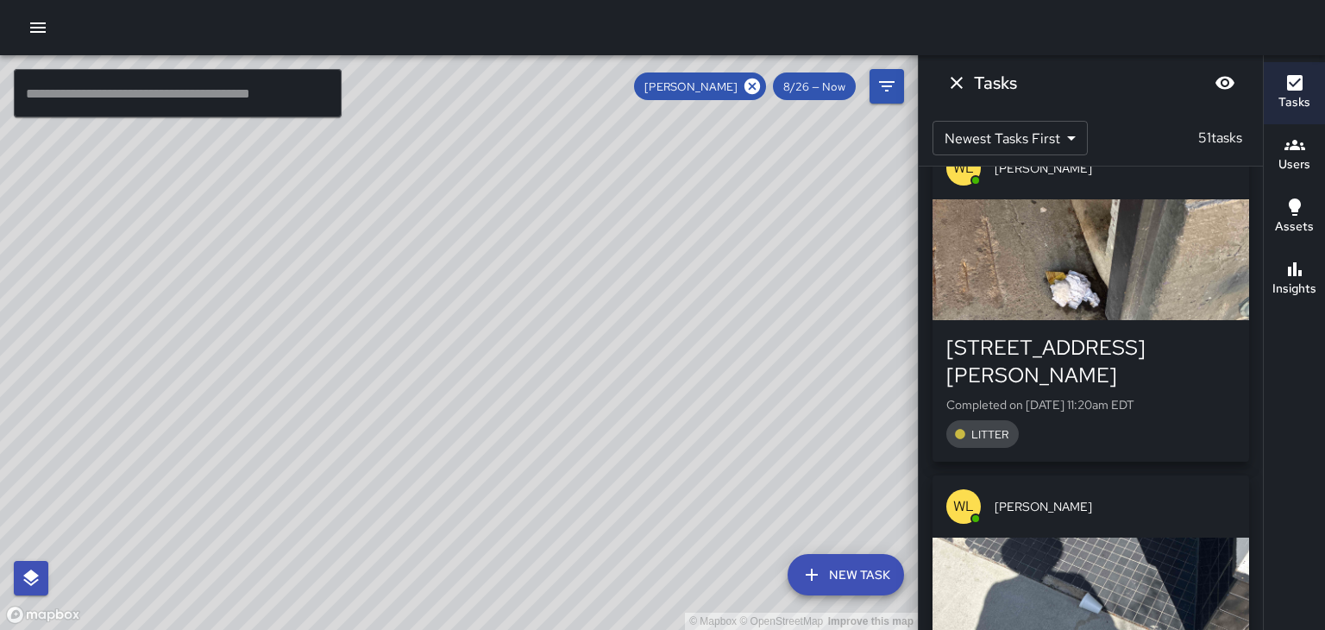
click at [430, 295] on div "© Mapbox © OpenStreetMap Improve this map" at bounding box center [459, 342] width 918 height 574
click at [432, 285] on div "© Mapbox © OpenStreetMap Improve this map" at bounding box center [459, 342] width 918 height 574
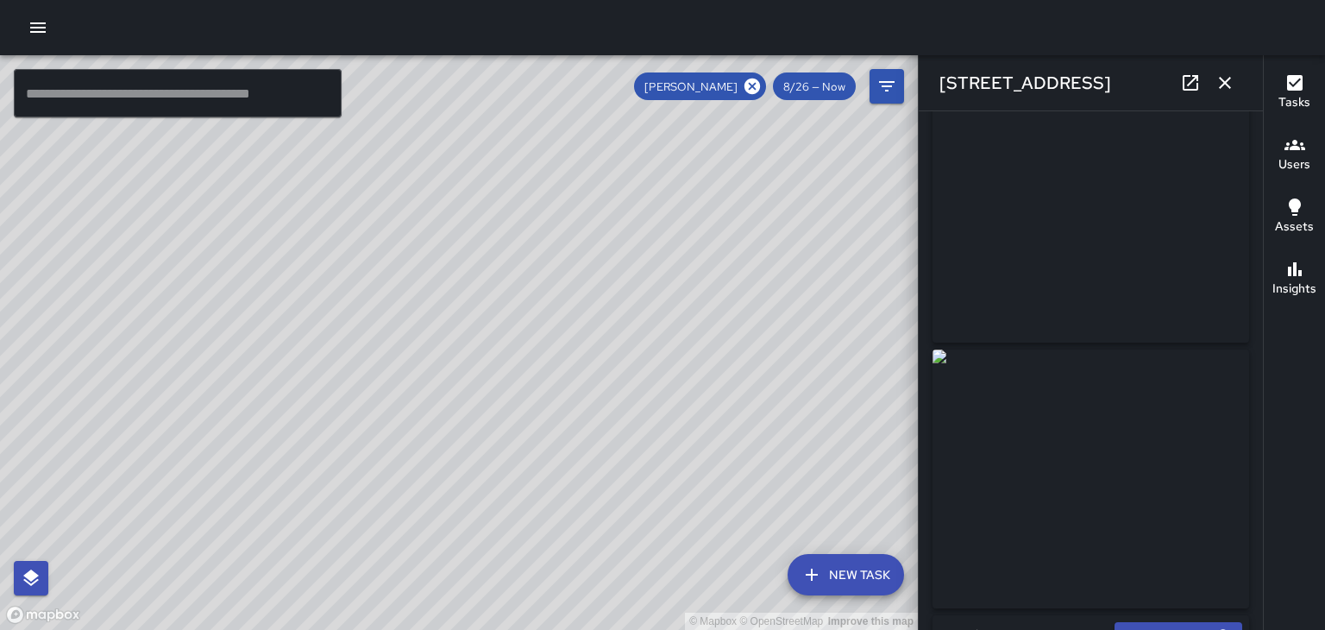
scroll to position [37, 0]
click at [821, 170] on div "© Mapbox © OpenStreetMap Improve this map" at bounding box center [459, 342] width 918 height 574
click at [814, 173] on div "© Mapbox © OpenStreetMap Improve this map" at bounding box center [459, 342] width 918 height 574
click at [815, 172] on div "© Mapbox © OpenStreetMap Improve this map" at bounding box center [459, 342] width 918 height 574
click at [731, 288] on div "© Mapbox © OpenStreetMap Improve this map" at bounding box center [459, 342] width 918 height 574
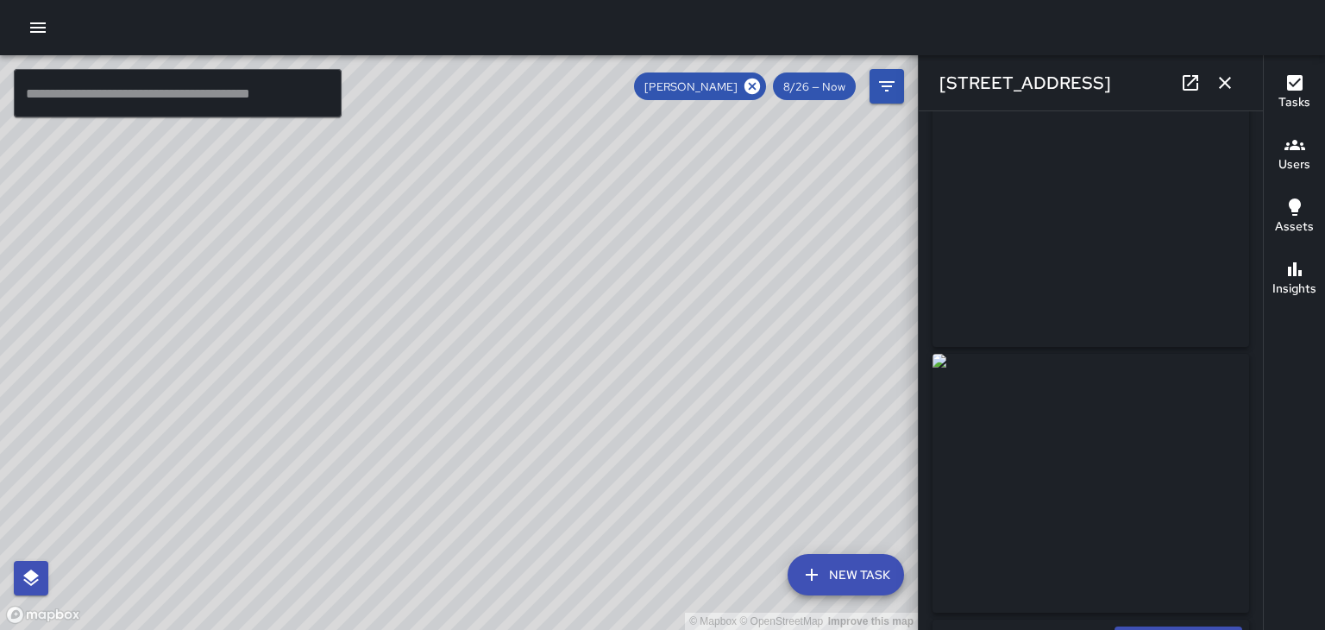
click at [338, 205] on div "© Mapbox © OpenStreetMap Improve this map" at bounding box center [459, 342] width 918 height 574
click at [352, 209] on div "© Mapbox © OpenStreetMap Improve this map" at bounding box center [459, 342] width 918 height 574
click at [342, 204] on div "© Mapbox © OpenStreetMap Improve this map" at bounding box center [459, 342] width 918 height 574
click at [424, 331] on div "© Mapbox © OpenStreetMap Improve this map" at bounding box center [459, 342] width 918 height 574
click at [753, 85] on icon at bounding box center [752, 86] width 16 height 16
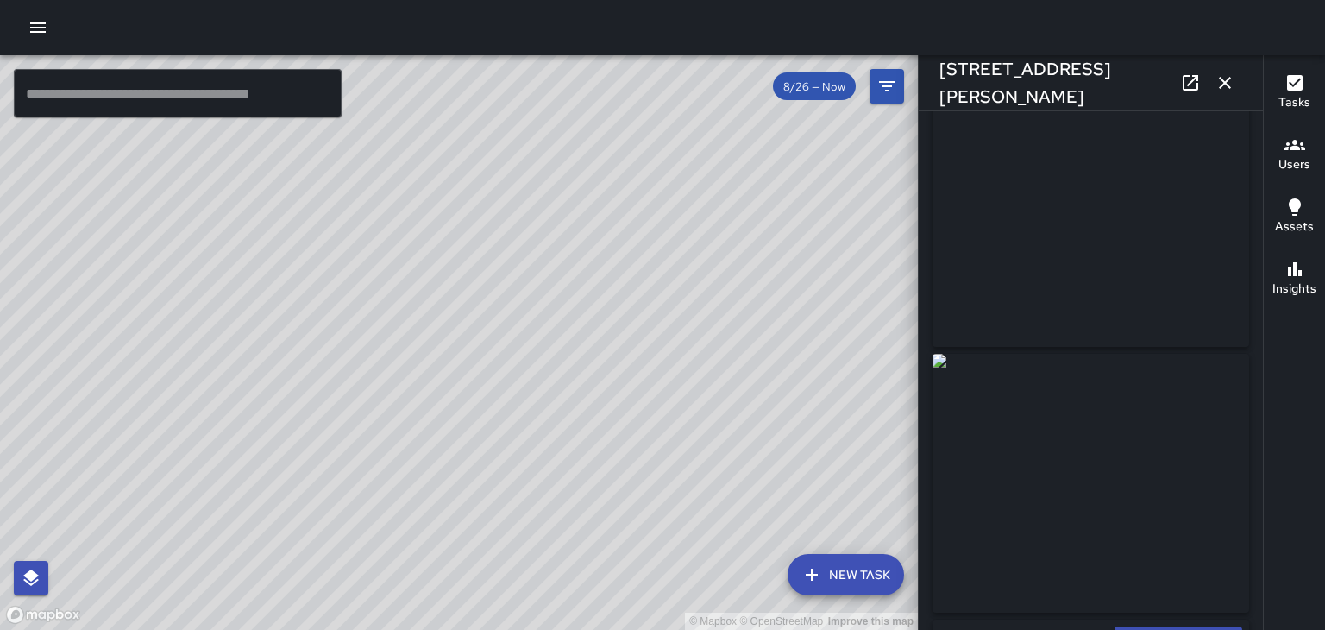
click at [1233, 85] on icon "button" at bounding box center [1224, 82] width 21 height 21
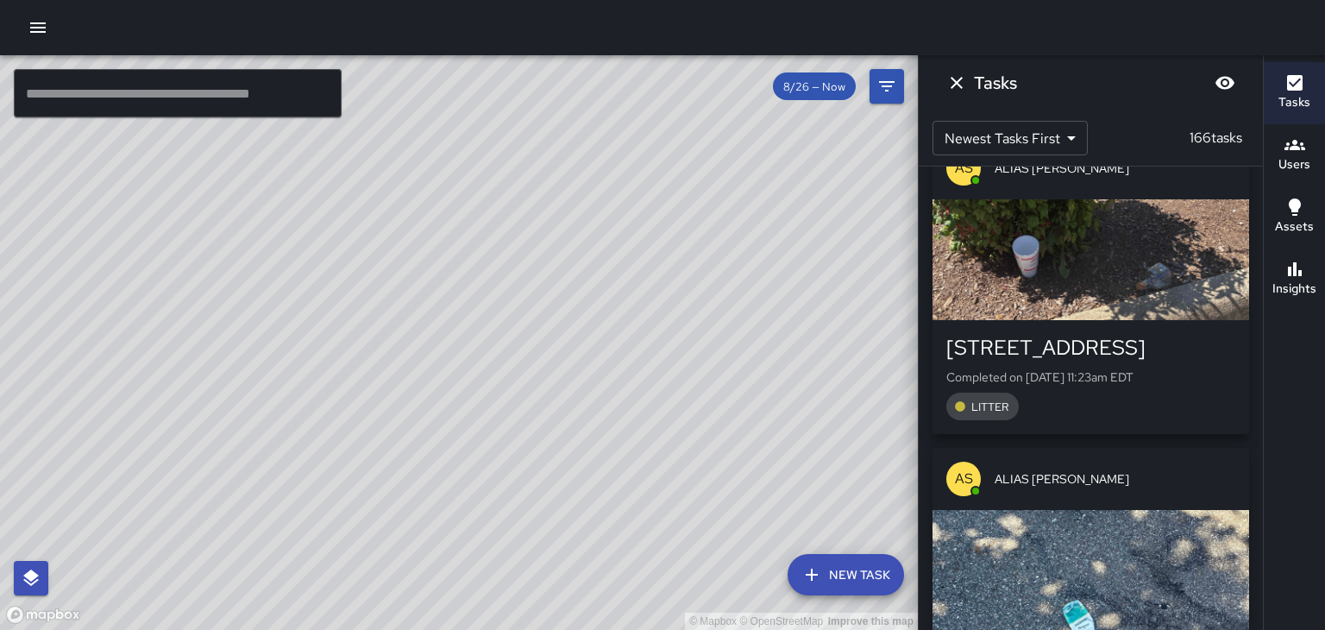
click at [225, 241] on div "© Mapbox © OpenStreetMap Improve this map" at bounding box center [459, 342] width 918 height 574
click at [228, 230] on div "© Mapbox © OpenStreetMap Improve this map" at bounding box center [459, 342] width 918 height 574
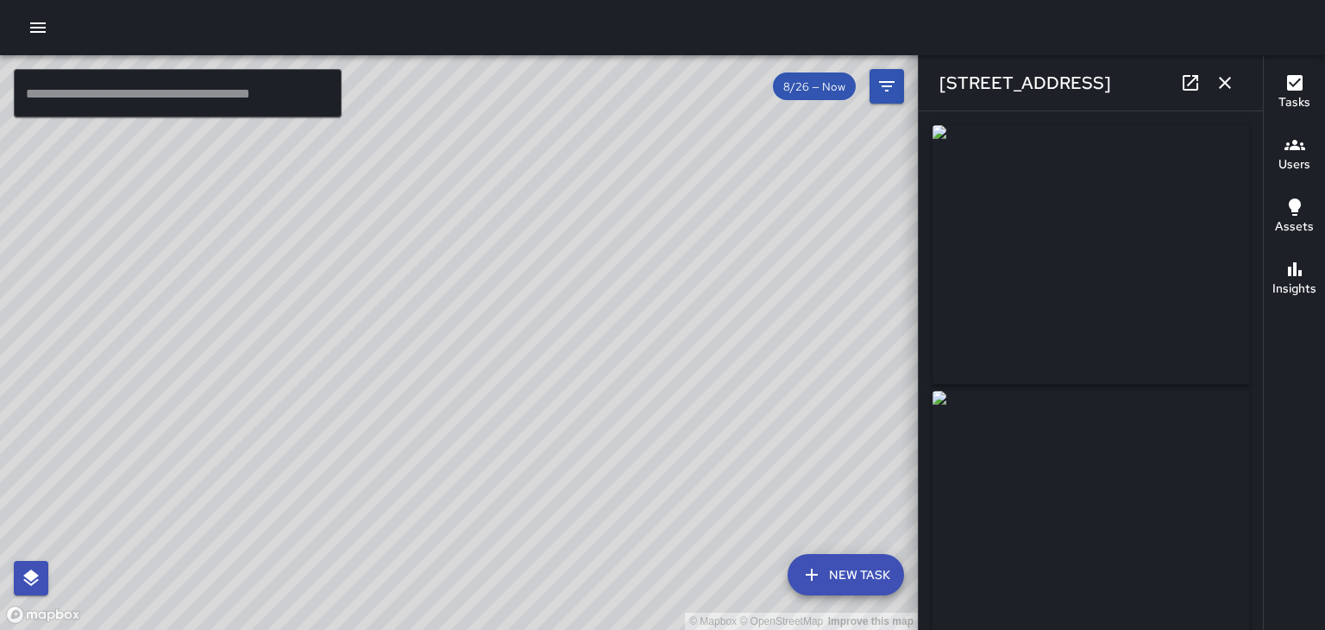
click at [1237, 87] on button "button" at bounding box center [1225, 83] width 35 height 35
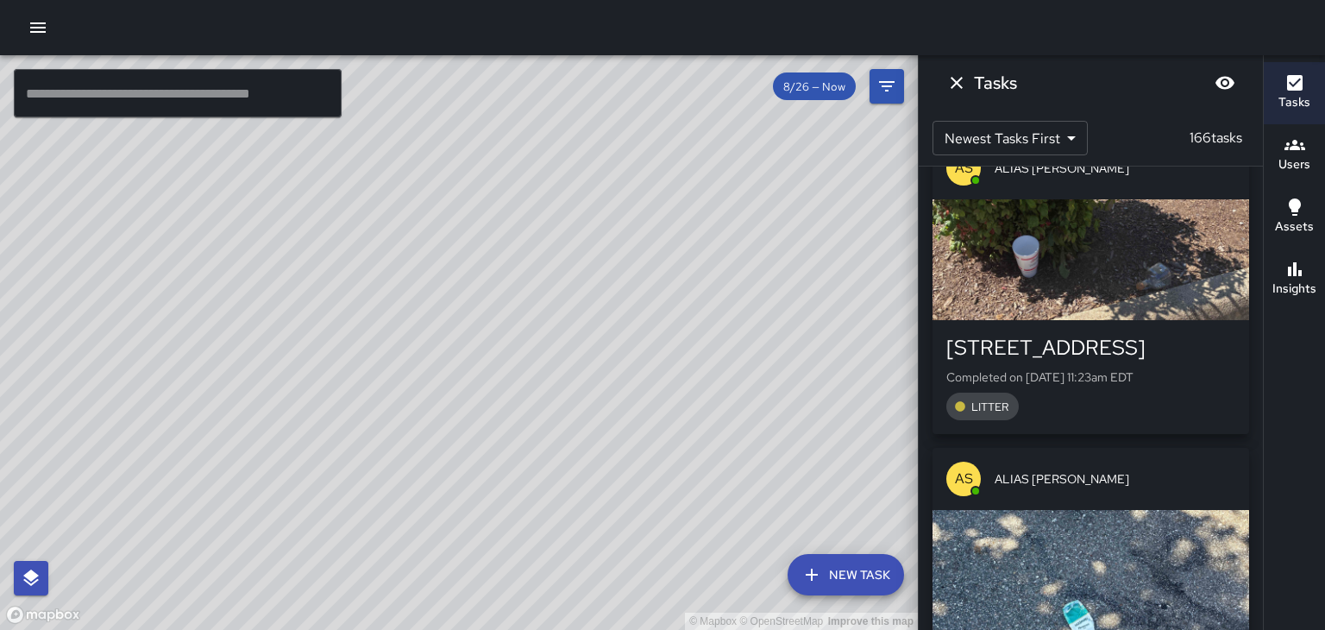
click at [354, 335] on div "© Mapbox © OpenStreetMap Improve this map" at bounding box center [459, 342] width 918 height 574
click at [365, 324] on div "© Mapbox © OpenStreetMap Improve this map" at bounding box center [459, 342] width 918 height 574
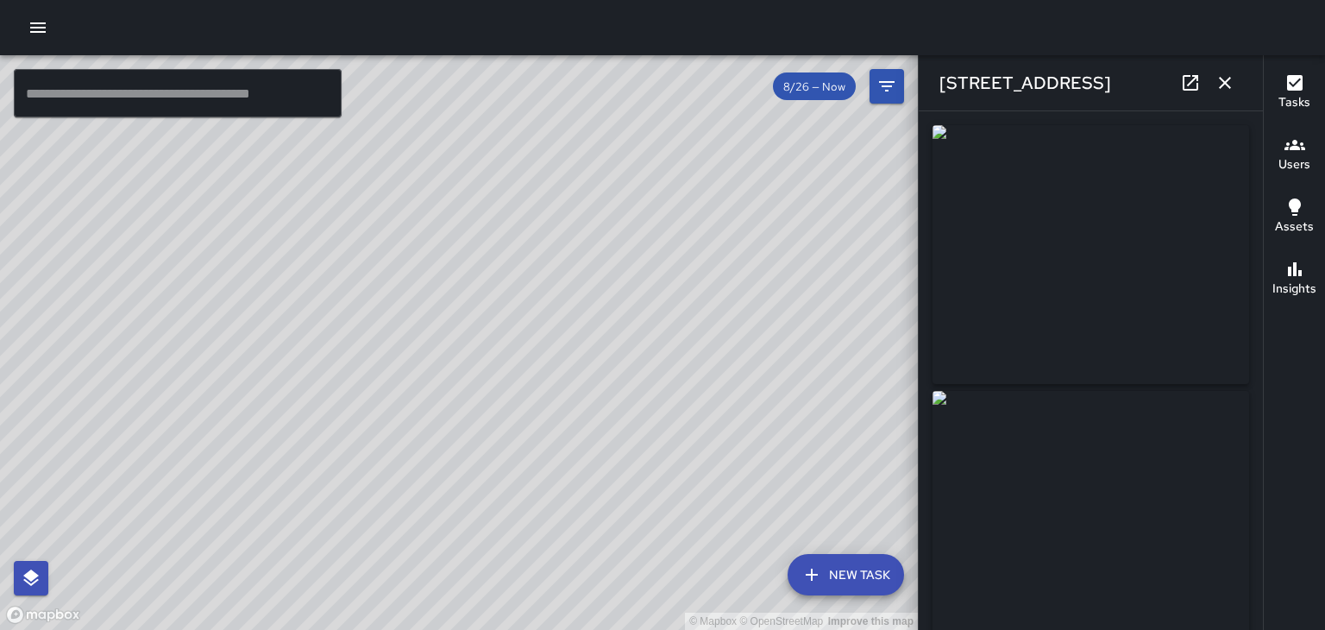
click at [599, 297] on div "© Mapbox © OpenStreetMap Improve this map" at bounding box center [459, 342] width 918 height 574
click at [761, 486] on div "© Mapbox © OpenStreetMap Improve this map" at bounding box center [459, 342] width 918 height 574
click at [648, 330] on div "© Mapbox © OpenStreetMap Improve this map" at bounding box center [459, 342] width 918 height 574
click at [449, 224] on div "© Mapbox © OpenStreetMap Improve this map" at bounding box center [459, 342] width 918 height 574
click at [1227, 94] on button "button" at bounding box center [1225, 83] width 35 height 35
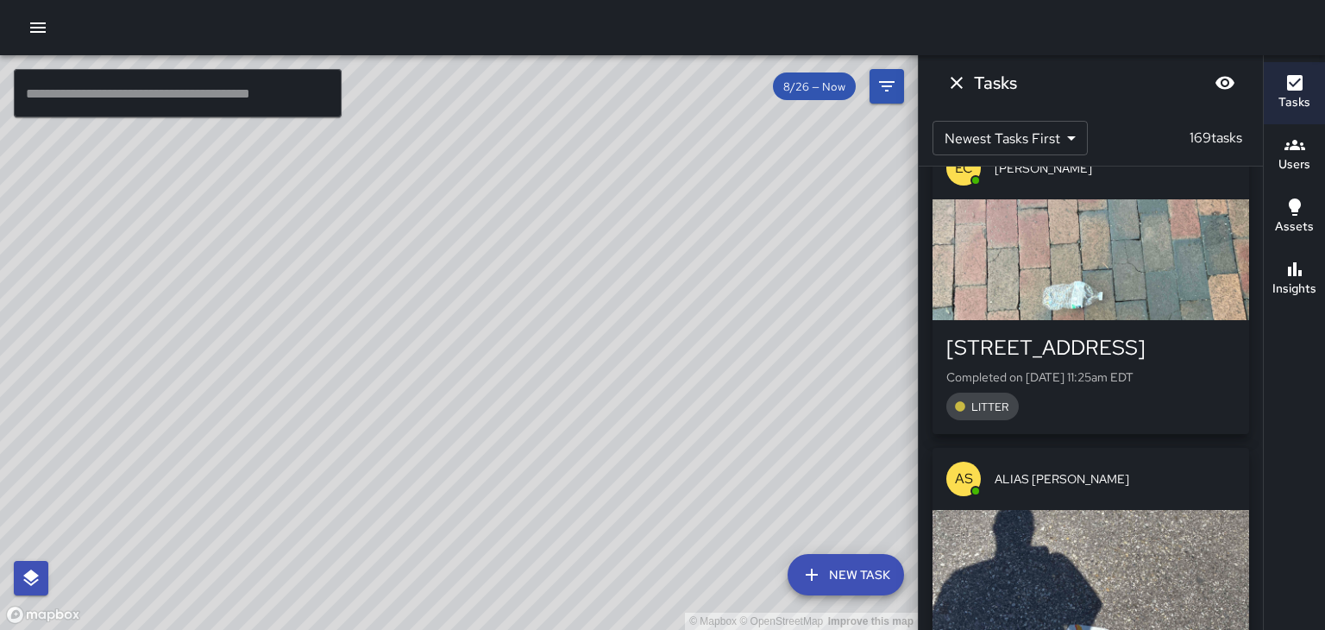
click at [952, 85] on icon "Dismiss" at bounding box center [956, 82] width 21 height 21
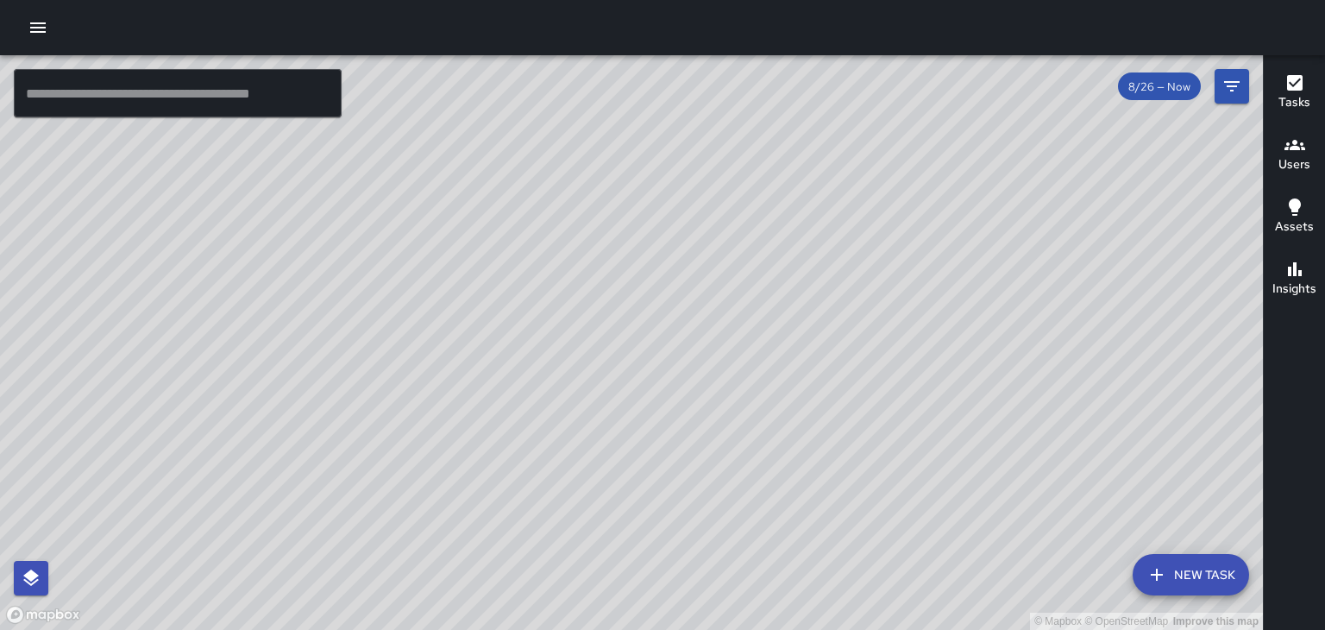
click at [1283, 226] on h6 "Assets" at bounding box center [1294, 226] width 39 height 19
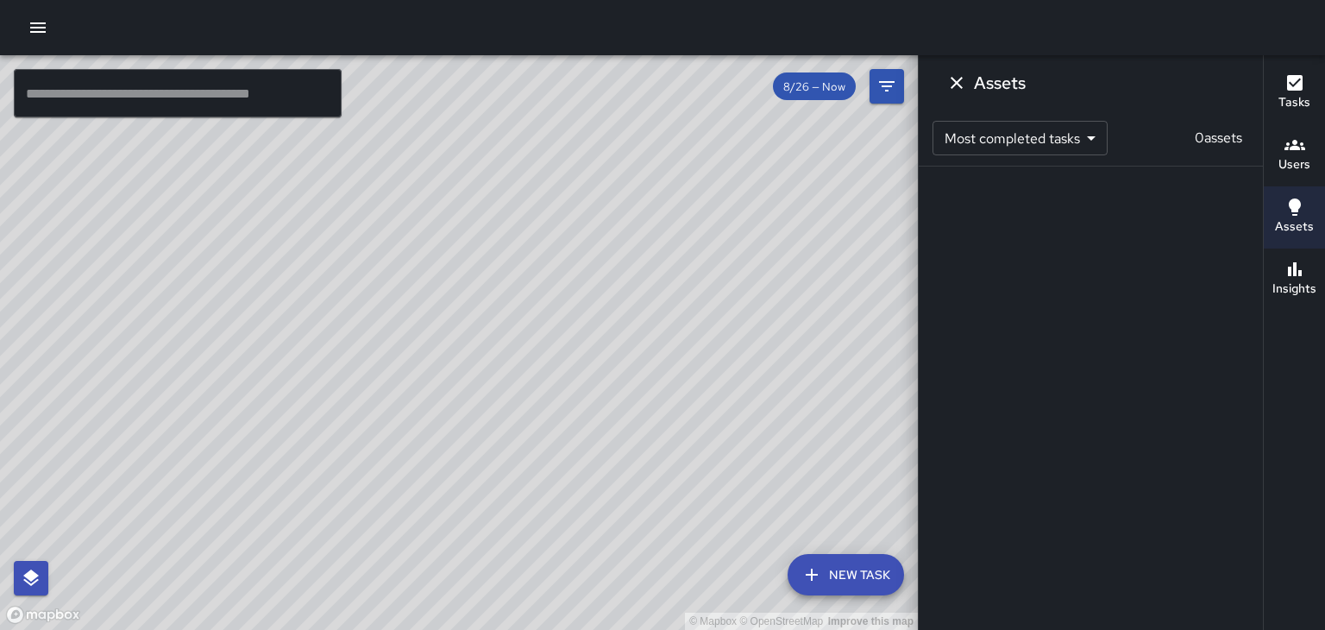
click at [969, 99] on div "Assets" at bounding box center [1091, 82] width 344 height 55
click at [959, 85] on icon "Dismiss" at bounding box center [957, 83] width 12 height 12
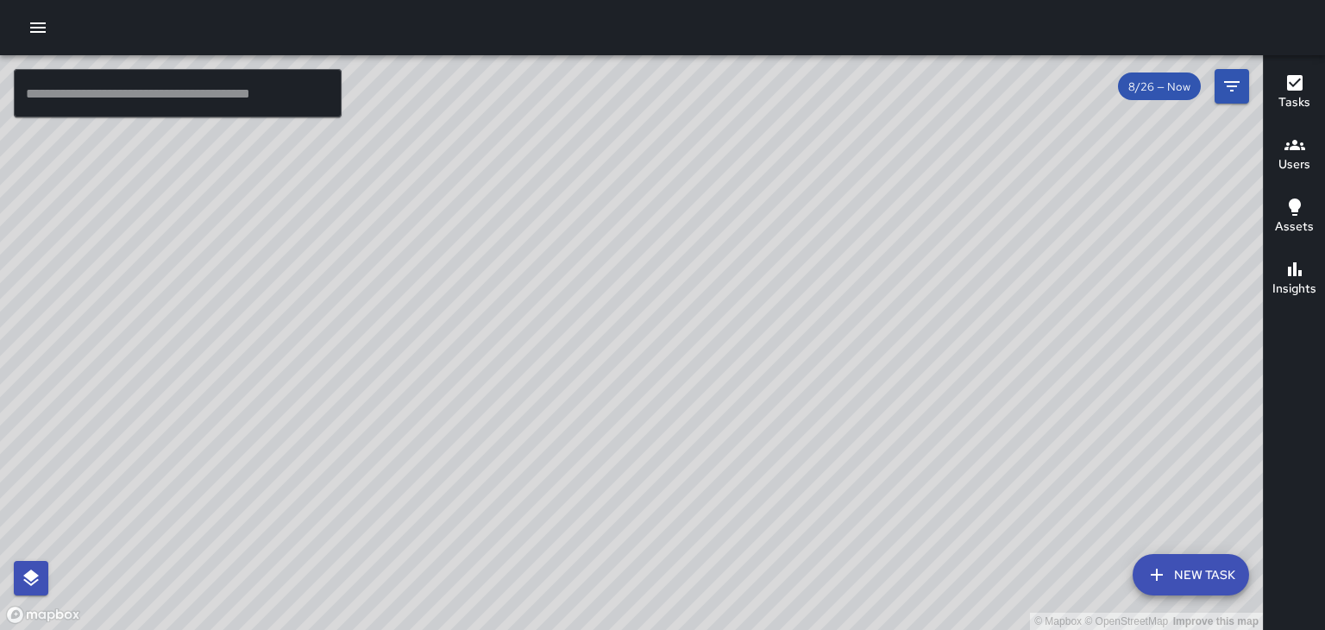
click at [1292, 288] on h6 "Insights" at bounding box center [1294, 288] width 44 height 19
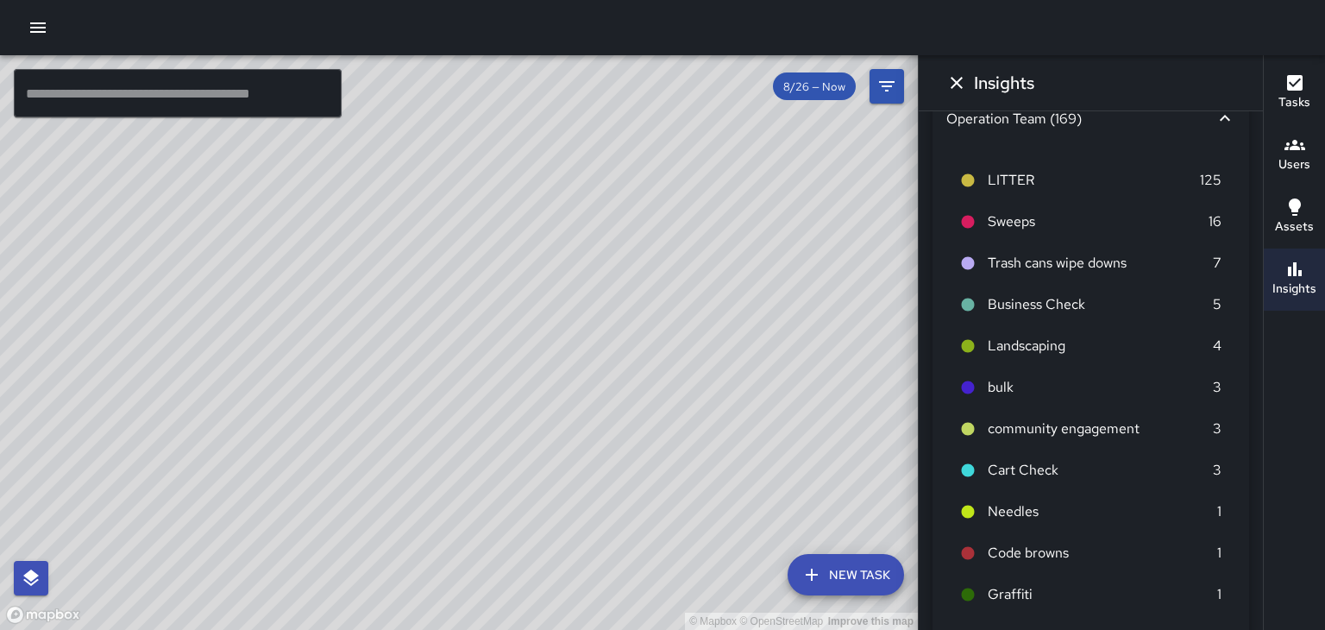
scroll to position [54, 0]
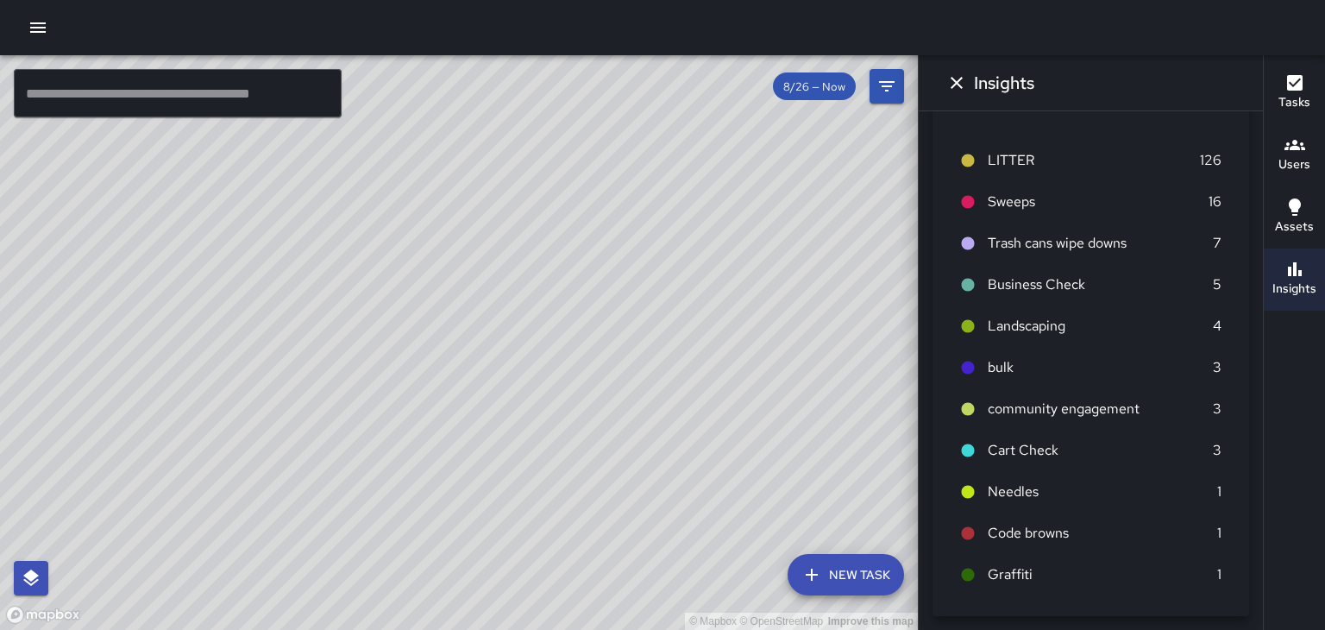
click at [1035, 494] on span "Needles" at bounding box center [1102, 491] width 229 height 21
click at [1018, 498] on span "Needles" at bounding box center [1102, 491] width 229 height 21
click at [972, 501] on li "Needles 1" at bounding box center [1090, 491] width 289 height 41
click at [1019, 495] on span "Needles" at bounding box center [1102, 491] width 229 height 21
click at [951, 88] on icon "Dismiss" at bounding box center [957, 83] width 12 height 12
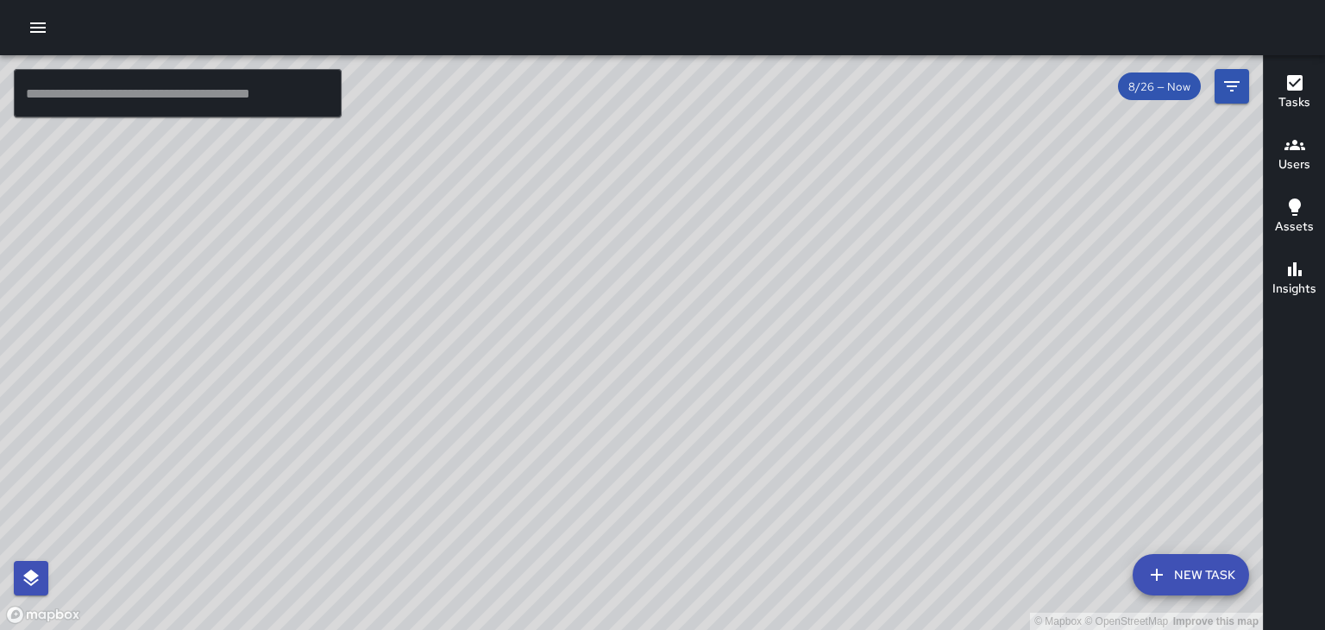
click at [806, 545] on div "© Mapbox © OpenStreetMap Improve this map" at bounding box center [631, 342] width 1263 height 574
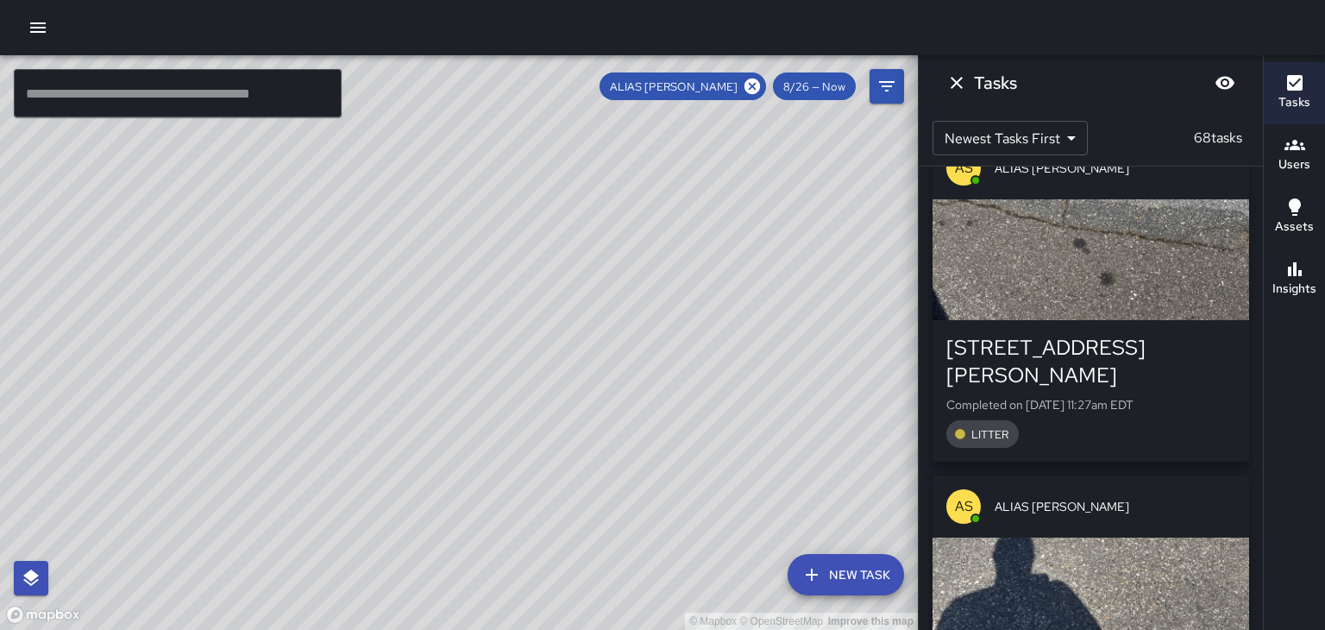
scroll to position [0, 0]
click at [756, 83] on icon at bounding box center [752, 86] width 19 height 19
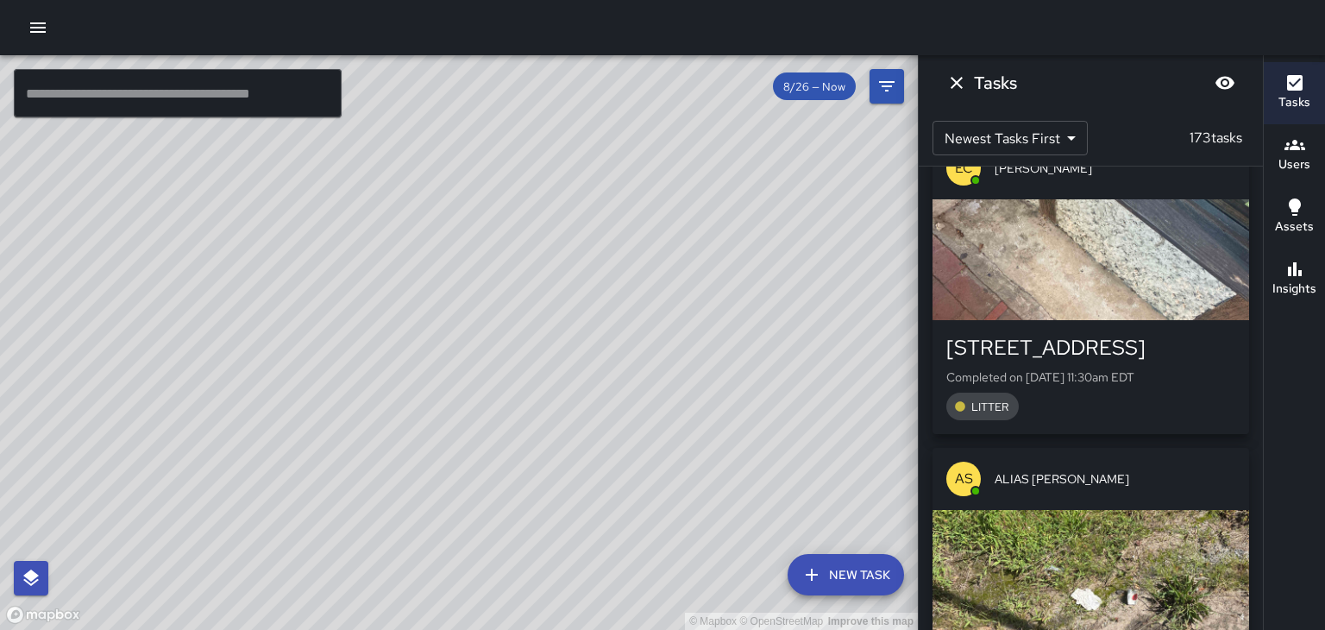
click at [956, 85] on icon "Dismiss" at bounding box center [956, 82] width 21 height 21
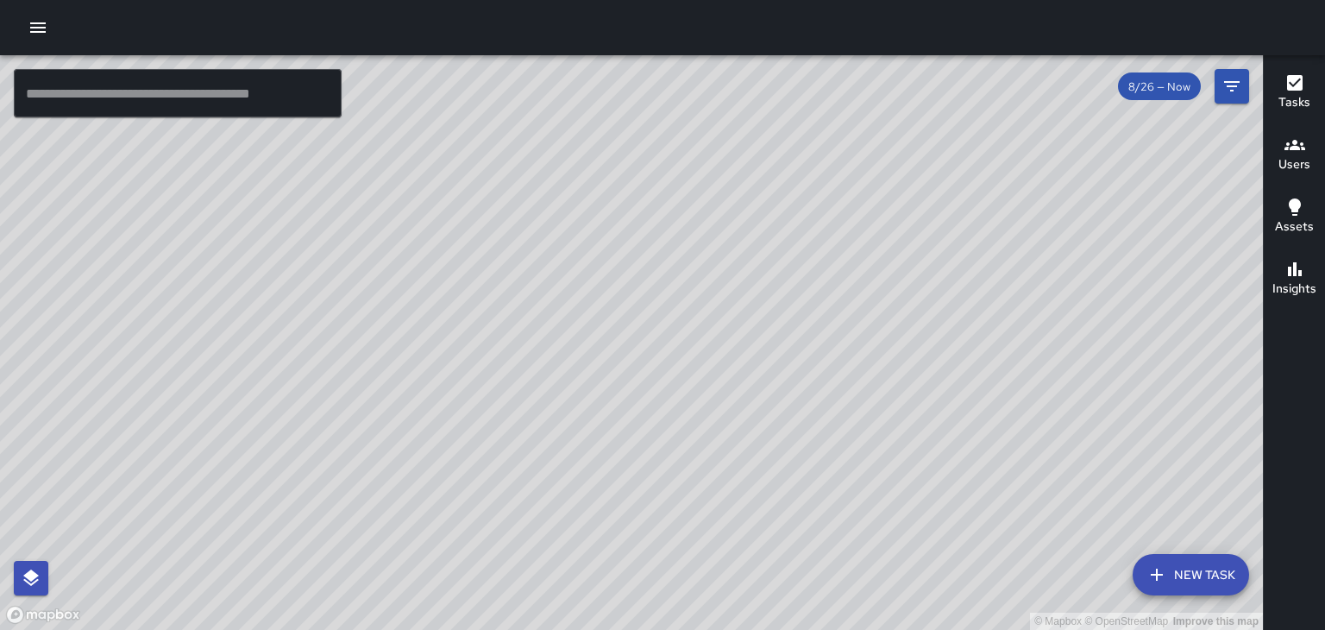
click at [820, 300] on div "© Mapbox © OpenStreetMap Improve this map" at bounding box center [631, 342] width 1263 height 574
click at [820, 304] on div "© Mapbox © OpenStreetMap Improve this map" at bounding box center [631, 342] width 1263 height 574
click at [816, 307] on div "© Mapbox © OpenStreetMap Improve this map" at bounding box center [631, 342] width 1263 height 574
click at [781, 231] on div "© Mapbox © OpenStreetMap Improve this map" at bounding box center [631, 342] width 1263 height 574
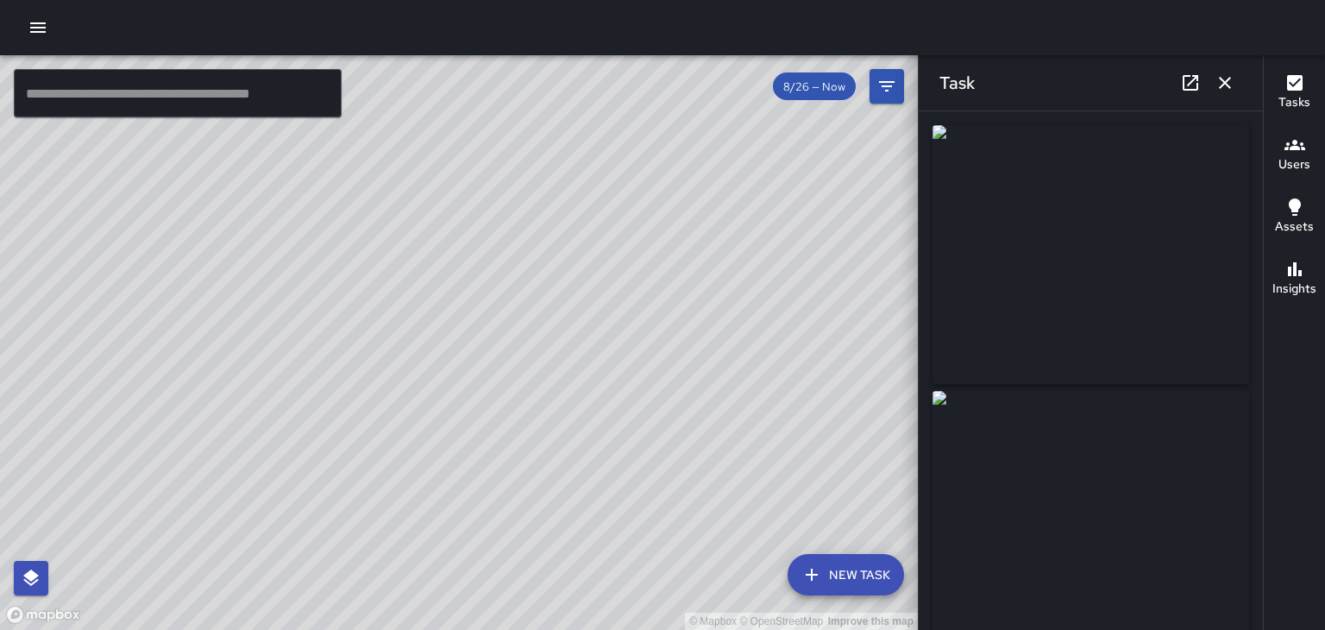
click at [1225, 83] on icon "button" at bounding box center [1225, 83] width 12 height 12
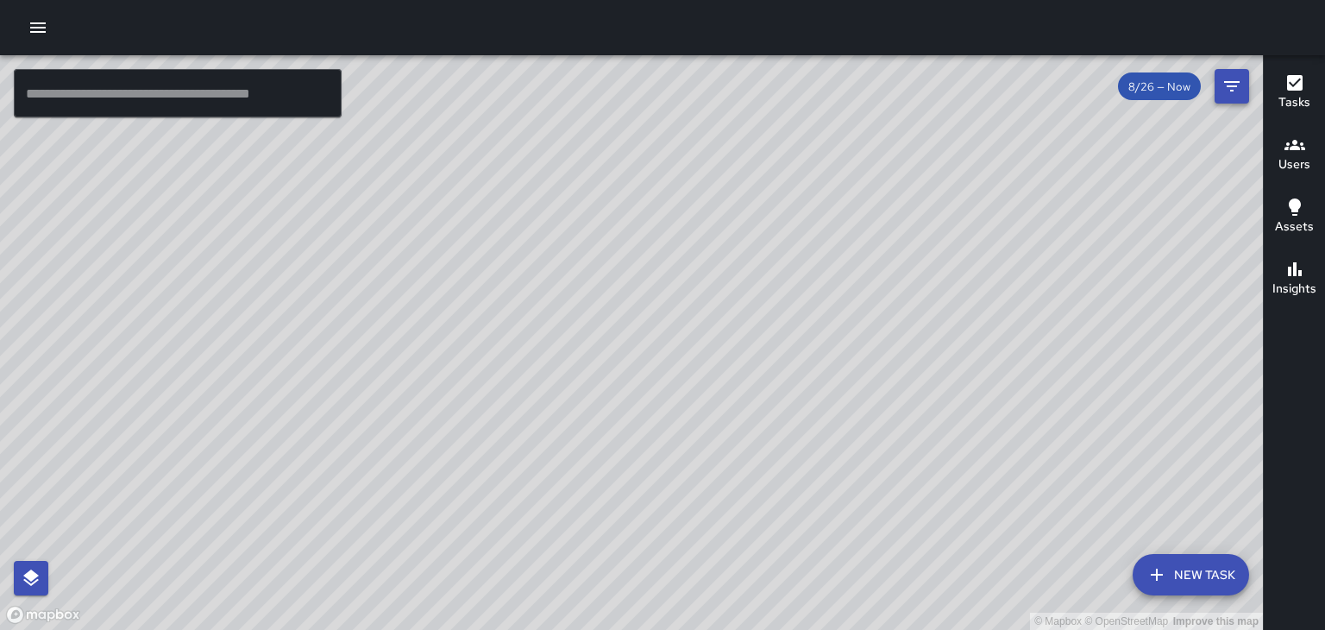
click at [1228, 91] on icon "Filters" at bounding box center [1231, 86] width 21 height 21
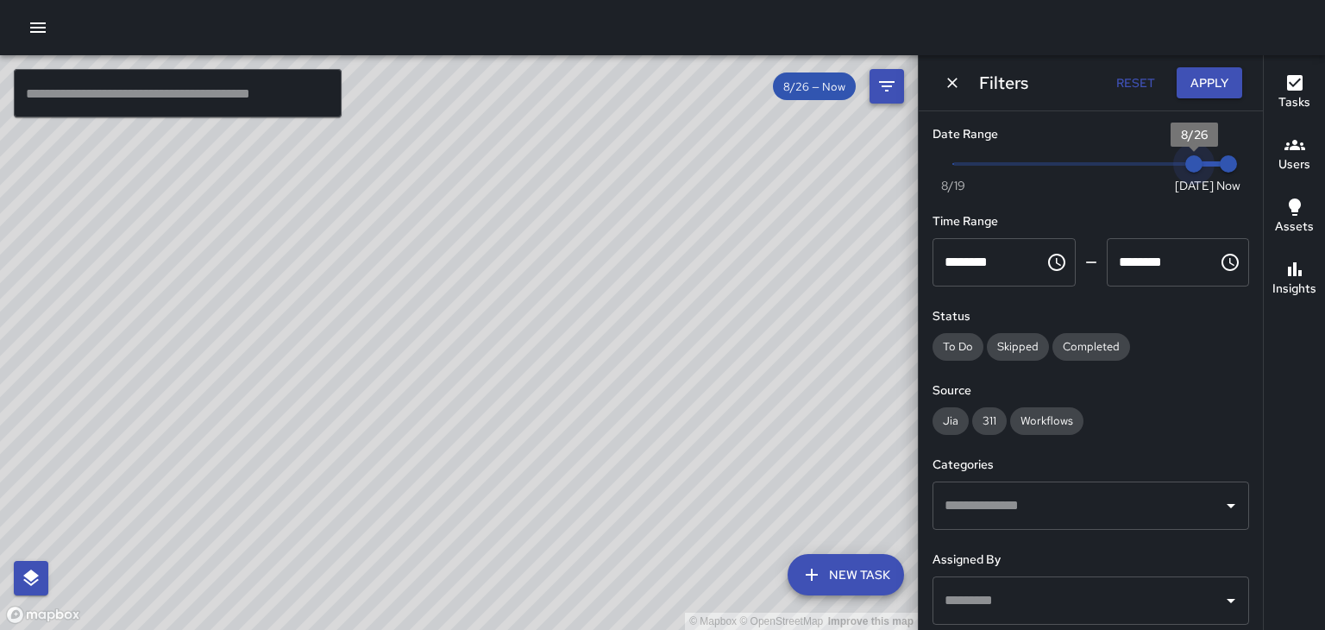
type input "*"
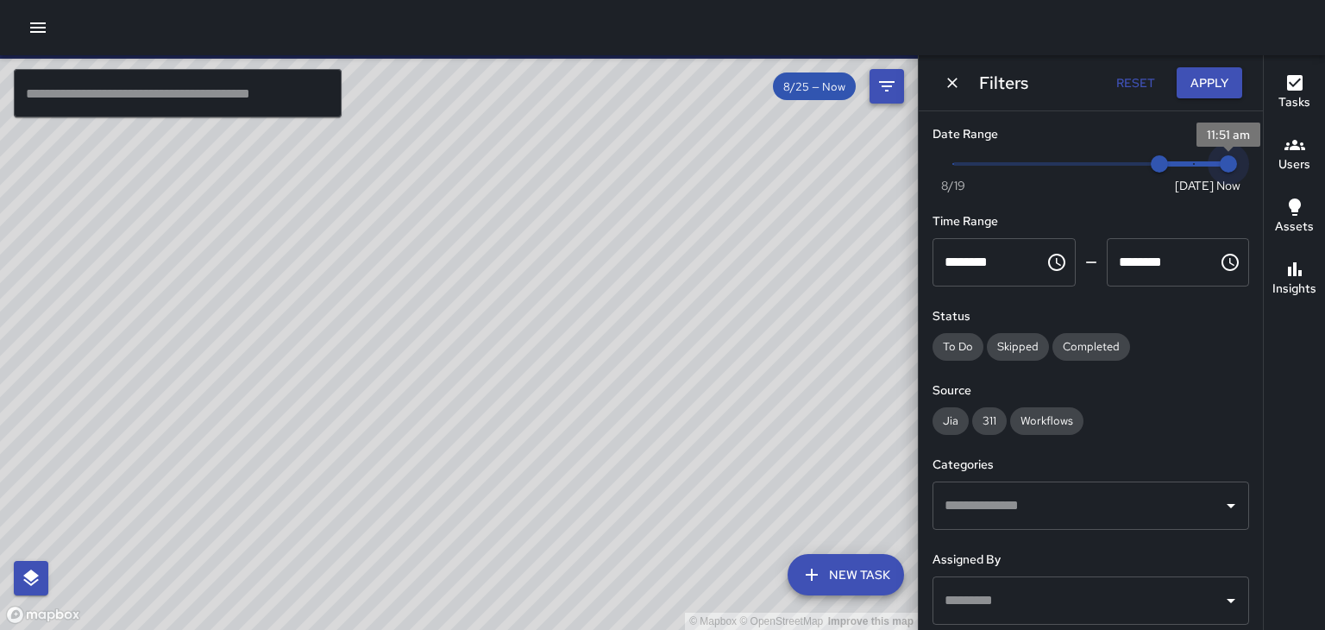
type input "*"
click at [1297, 154] on icon "button" at bounding box center [1294, 145] width 21 height 21
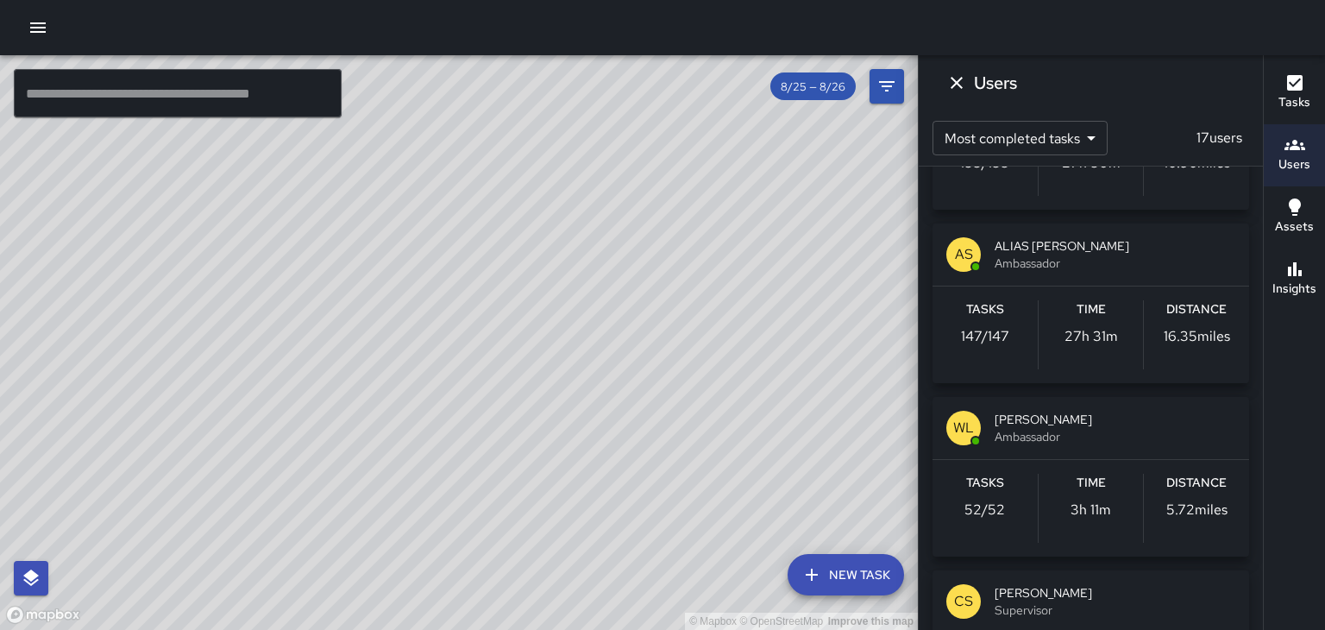
scroll to position [302, 0]
click at [1063, 260] on span "Ambassador" at bounding box center [1114, 264] width 241 height 17
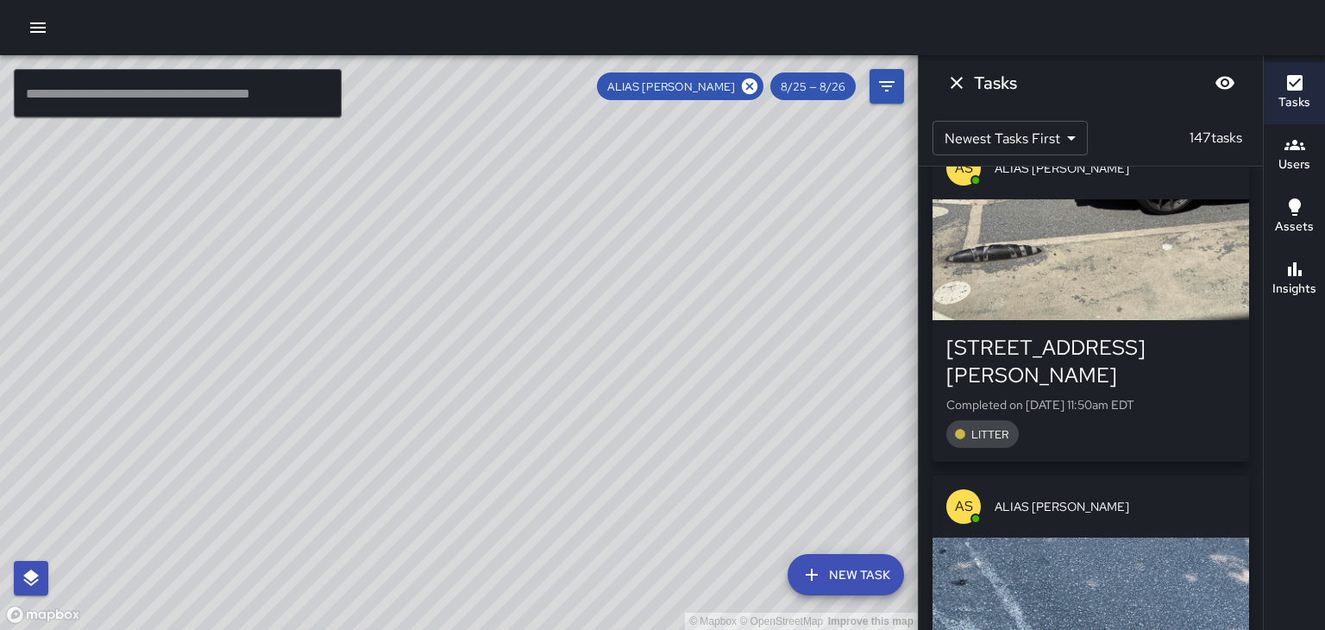
click at [834, 92] on span "8/25 — 8/26" at bounding box center [812, 86] width 85 height 15
click at [891, 89] on icon "Filters" at bounding box center [886, 86] width 21 height 21
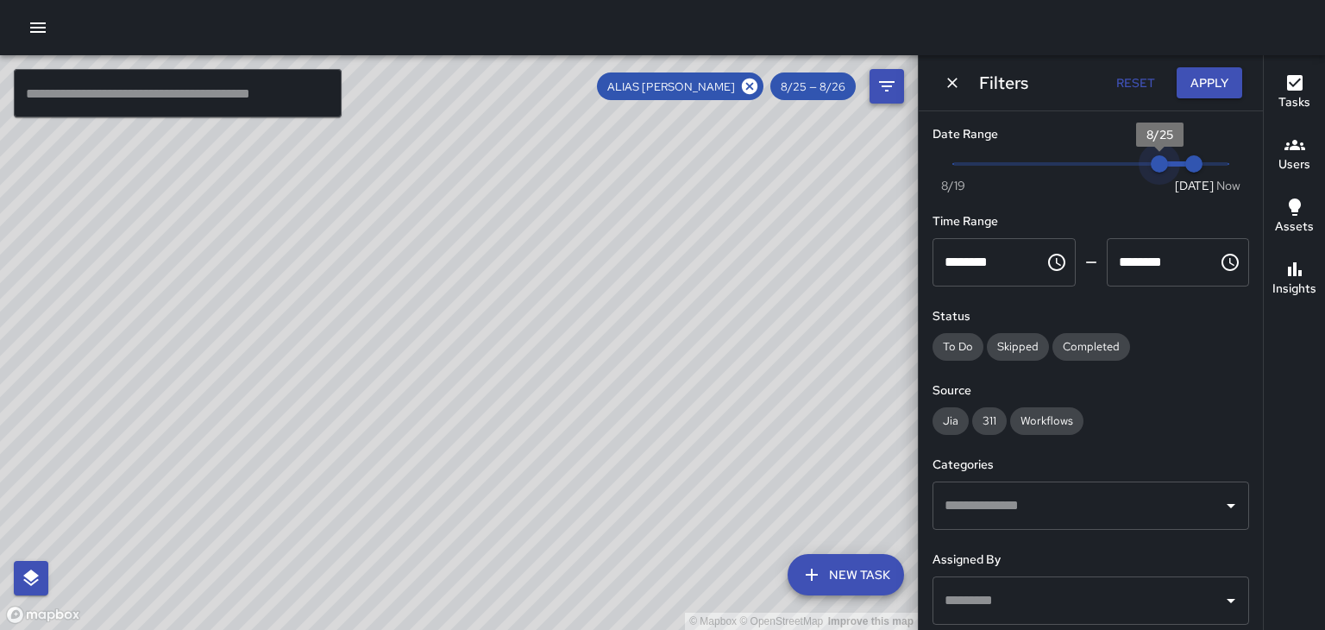
type input "*"
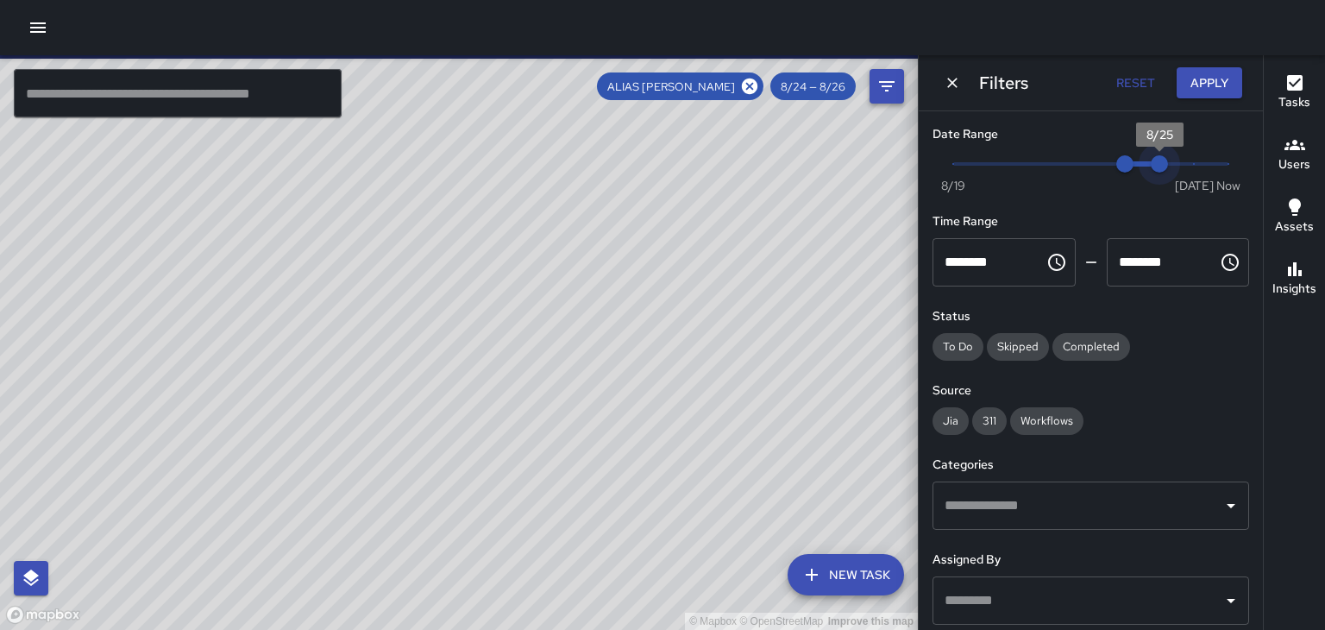
type input "*"
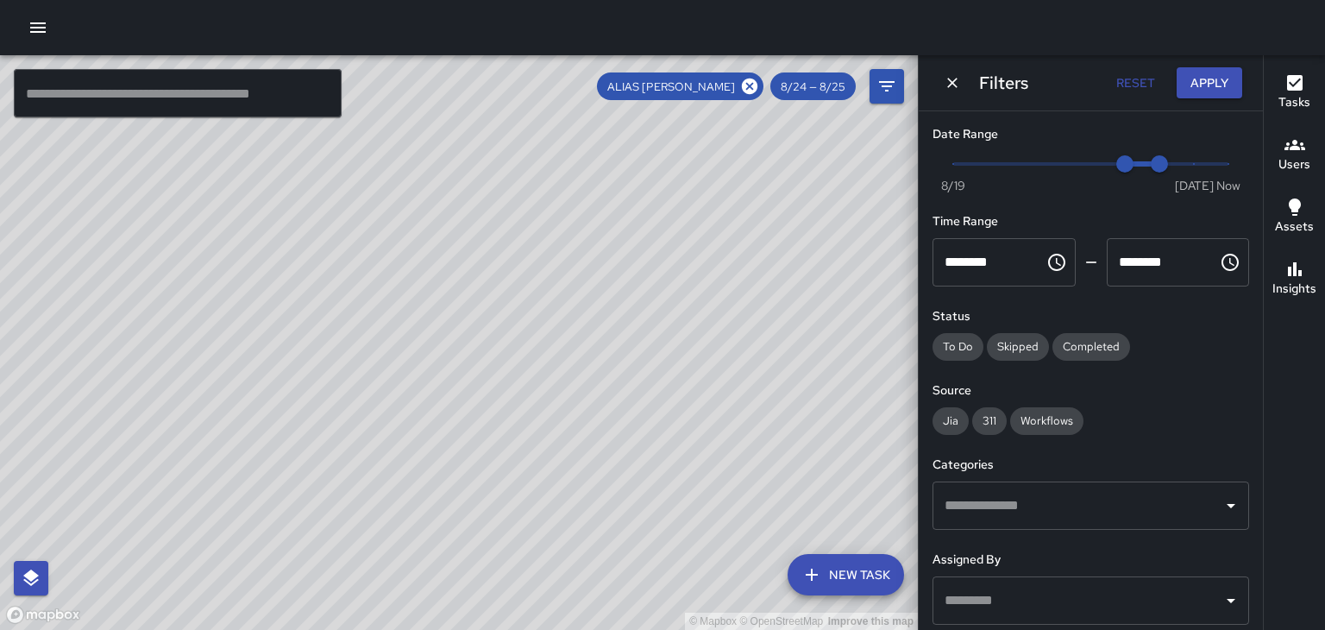
click at [1144, 80] on button "Reset" at bounding box center [1134, 83] width 55 height 32
type input "*"
click at [952, 82] on icon "Dismiss" at bounding box center [952, 83] width 10 height 10
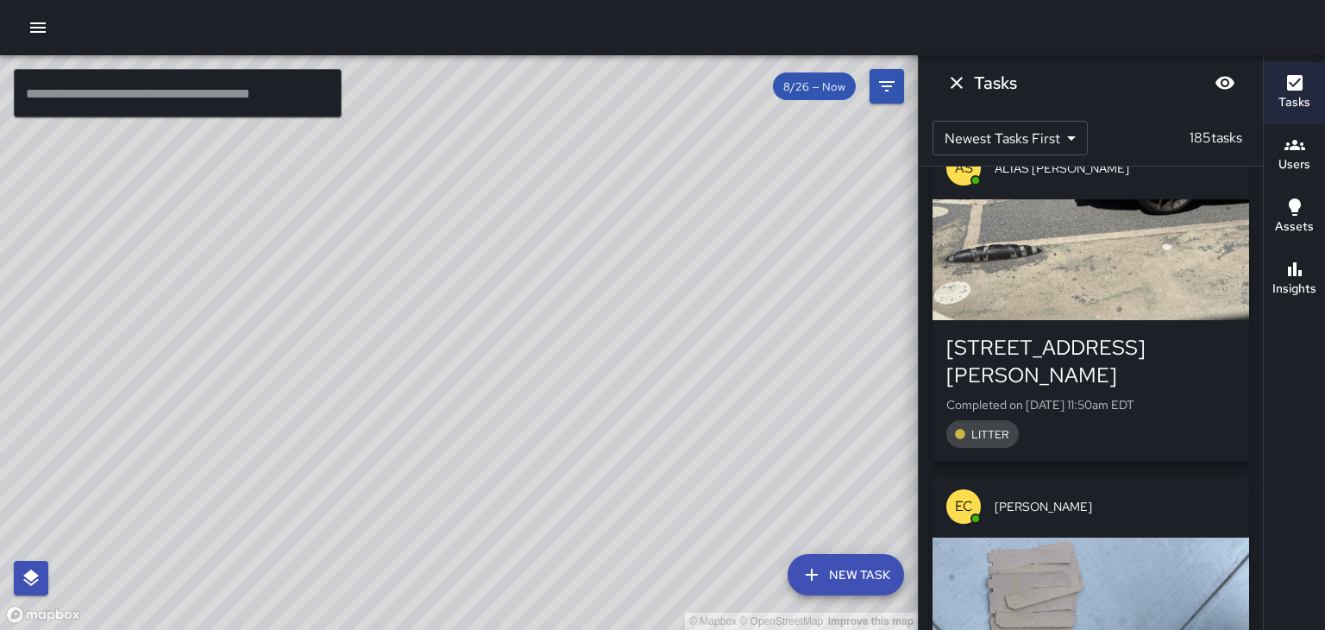
click at [955, 83] on icon "Dismiss" at bounding box center [956, 82] width 21 height 21
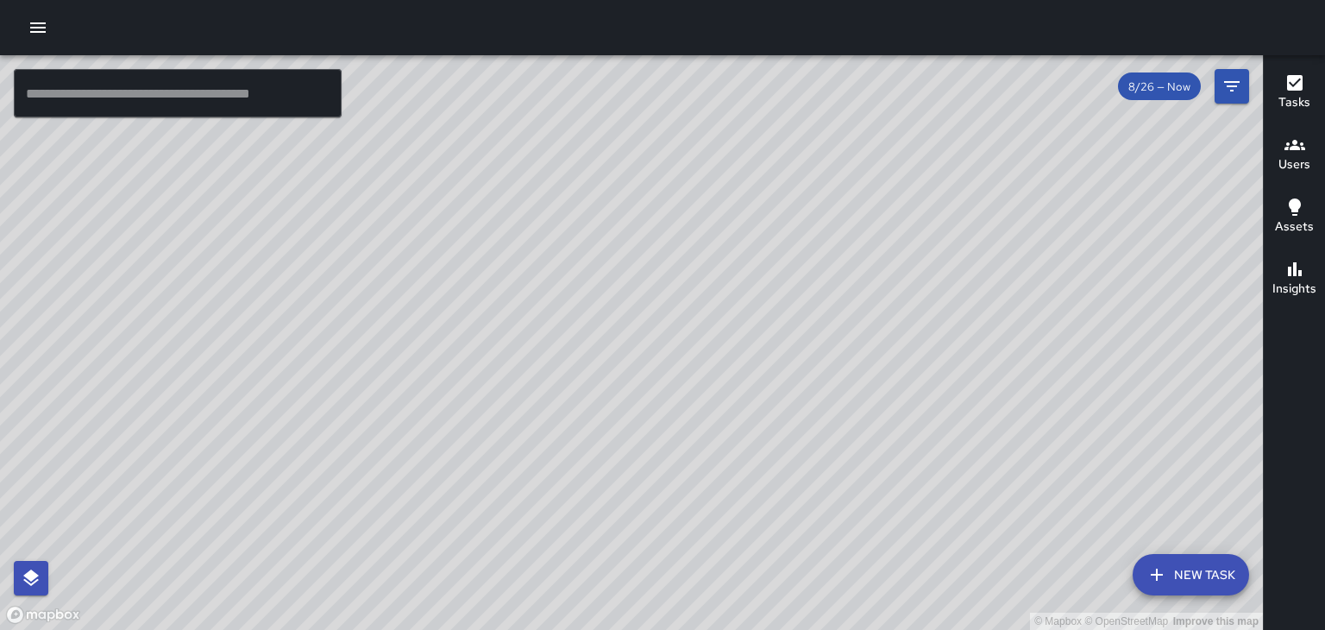
click at [566, 202] on div "© Mapbox © OpenStreetMap Improve this map" at bounding box center [631, 342] width 1263 height 574
click at [558, 195] on div "© Mapbox © OpenStreetMap Improve this map" at bounding box center [631, 342] width 1263 height 574
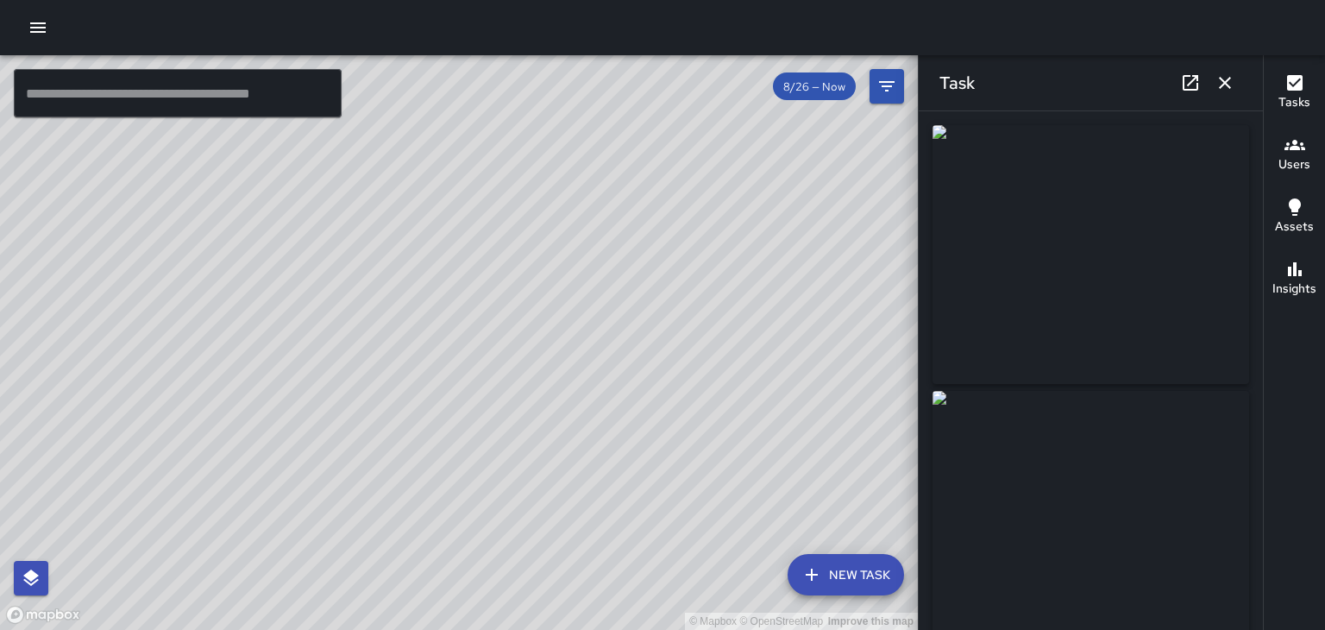
click at [1225, 82] on icon "button" at bounding box center [1225, 83] width 12 height 12
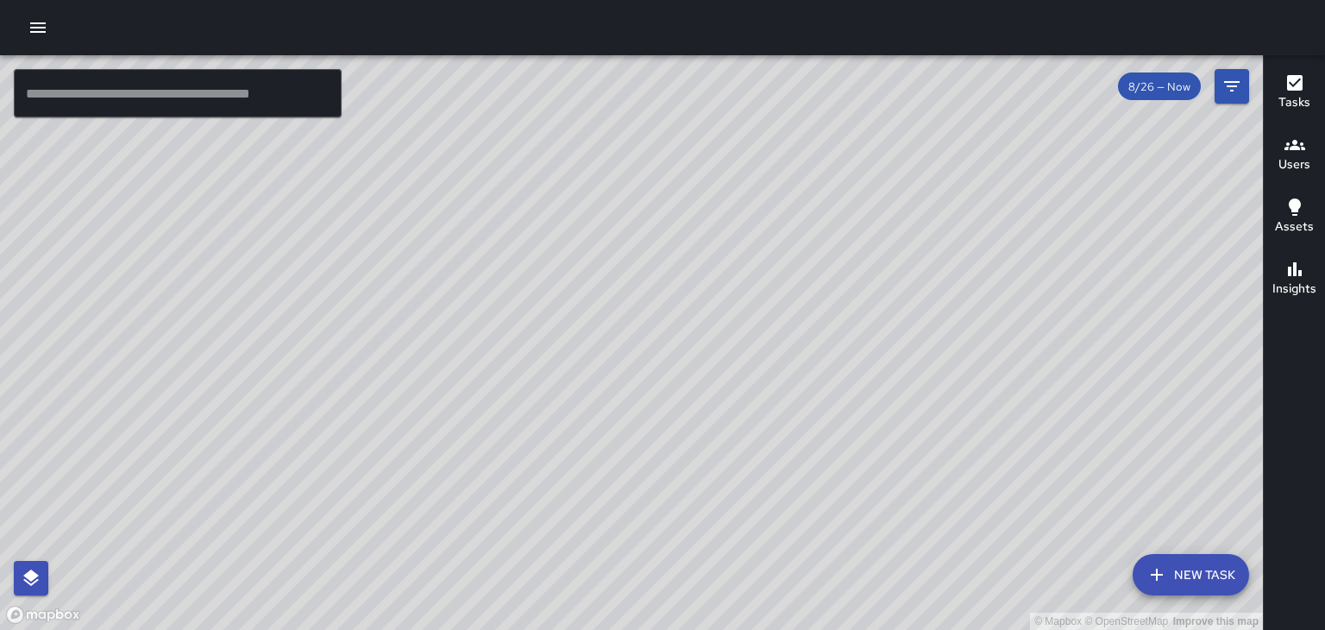
click at [728, 309] on div "© Mapbox © OpenStreetMap Improve this map" at bounding box center [631, 342] width 1263 height 574
click at [726, 300] on div "© Mapbox © OpenStreetMap Improve this map" at bounding box center [631, 342] width 1263 height 574
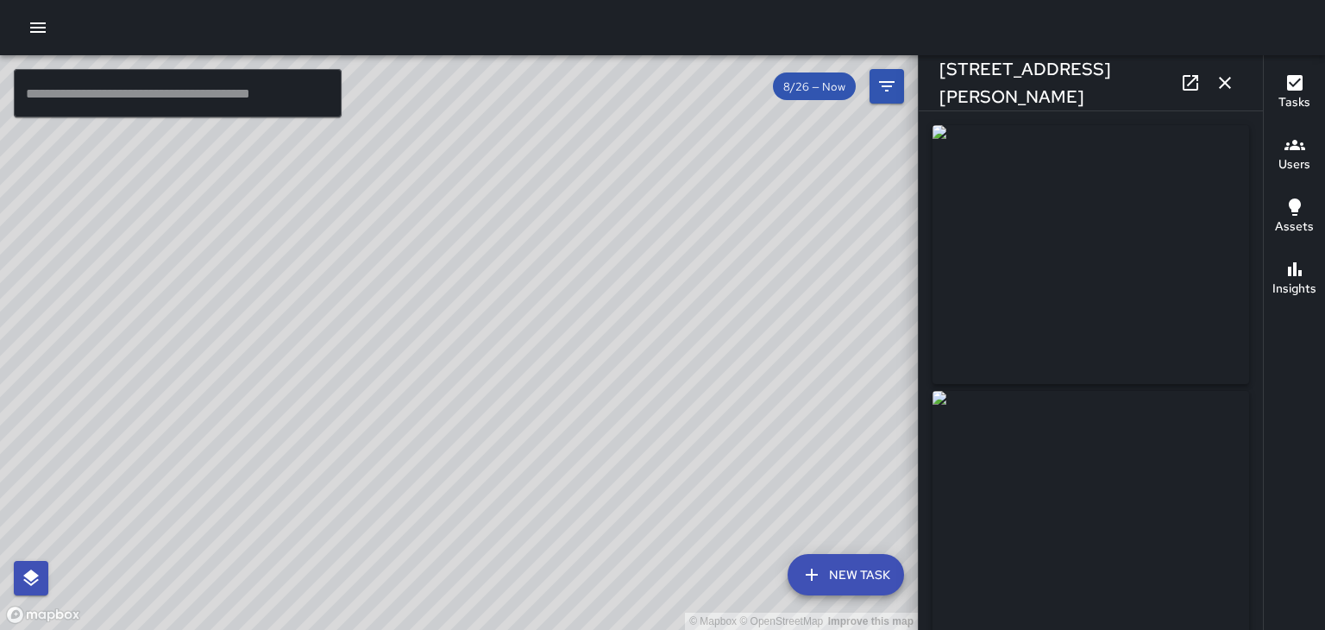
type input "**********"
click at [1232, 87] on icon "button" at bounding box center [1224, 82] width 21 height 21
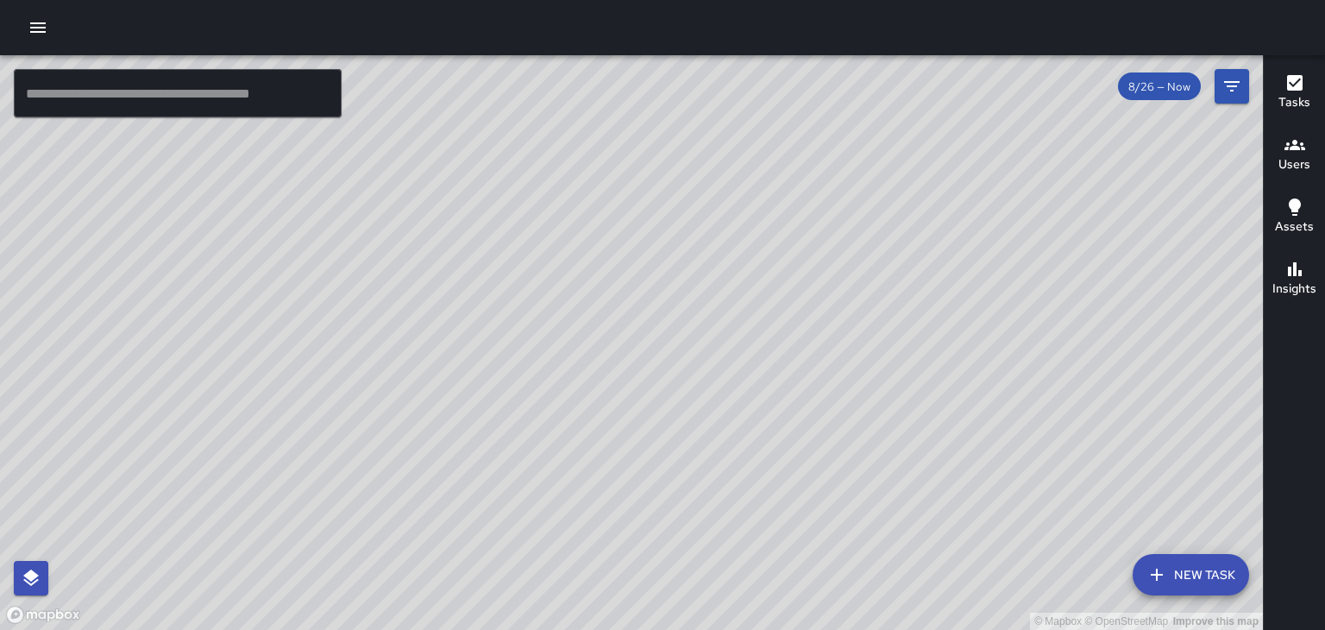
click at [36, 23] on icon "button" at bounding box center [38, 27] width 16 height 10
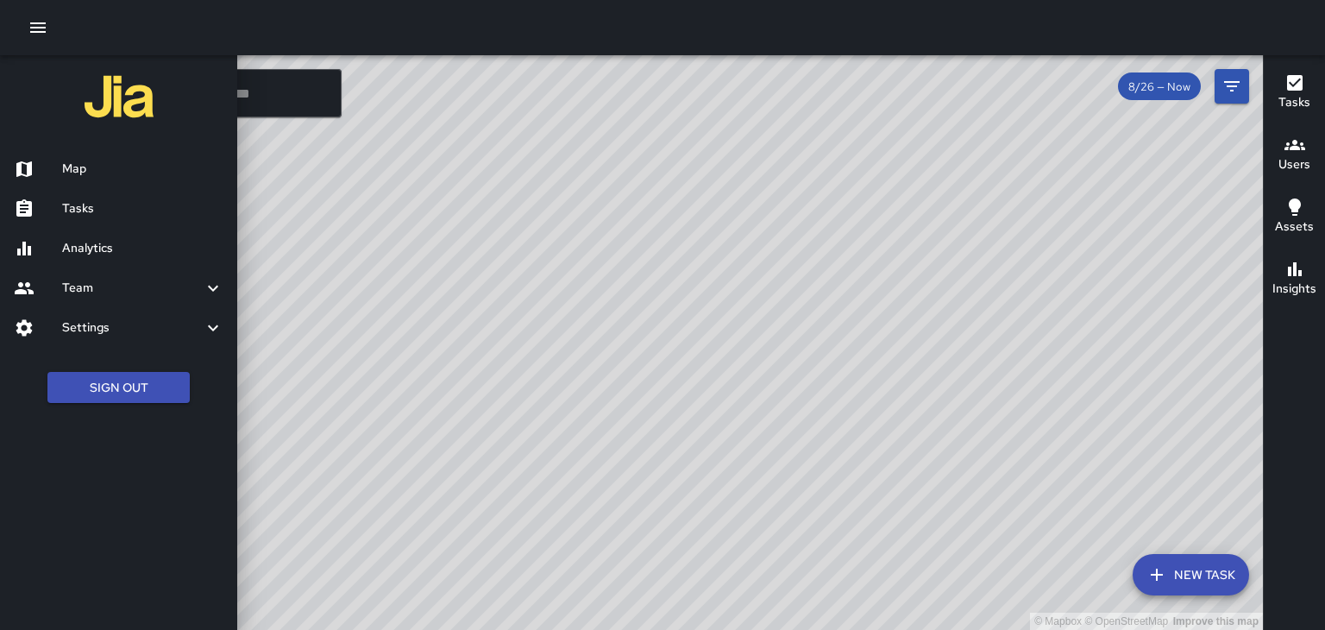
click at [177, 245] on h6 "Analytics" at bounding box center [142, 248] width 161 height 19
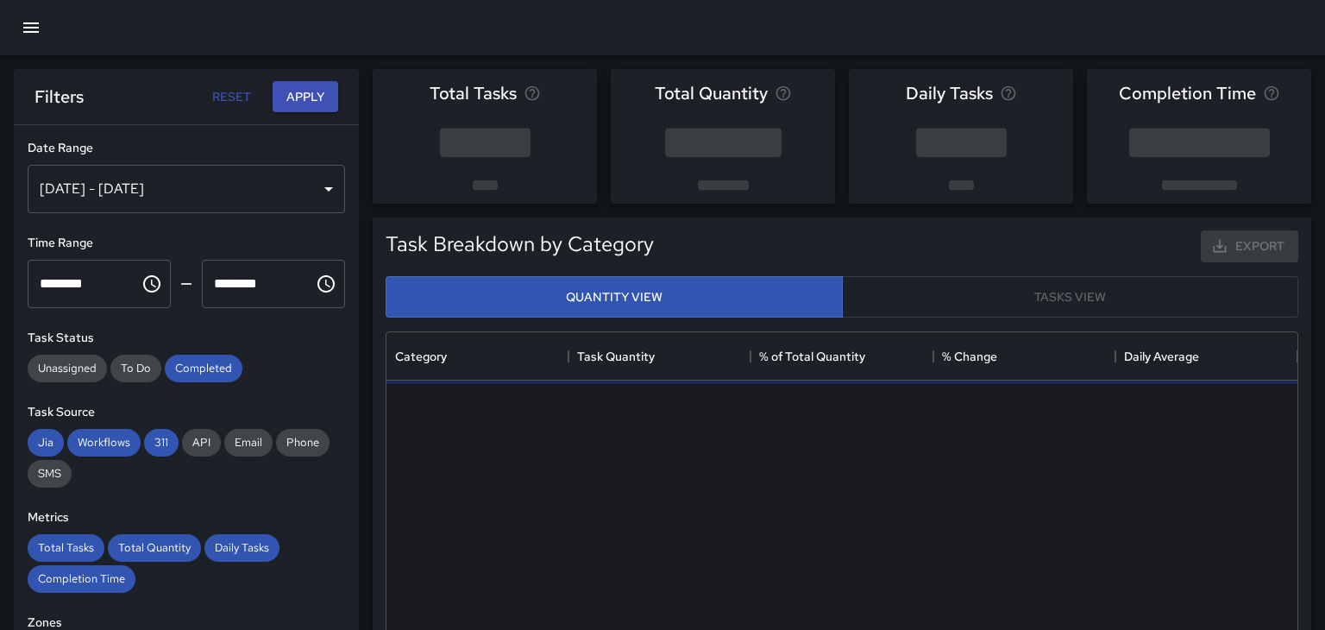
scroll to position [516, 911]
click at [35, 26] on icon "button" at bounding box center [31, 27] width 21 height 21
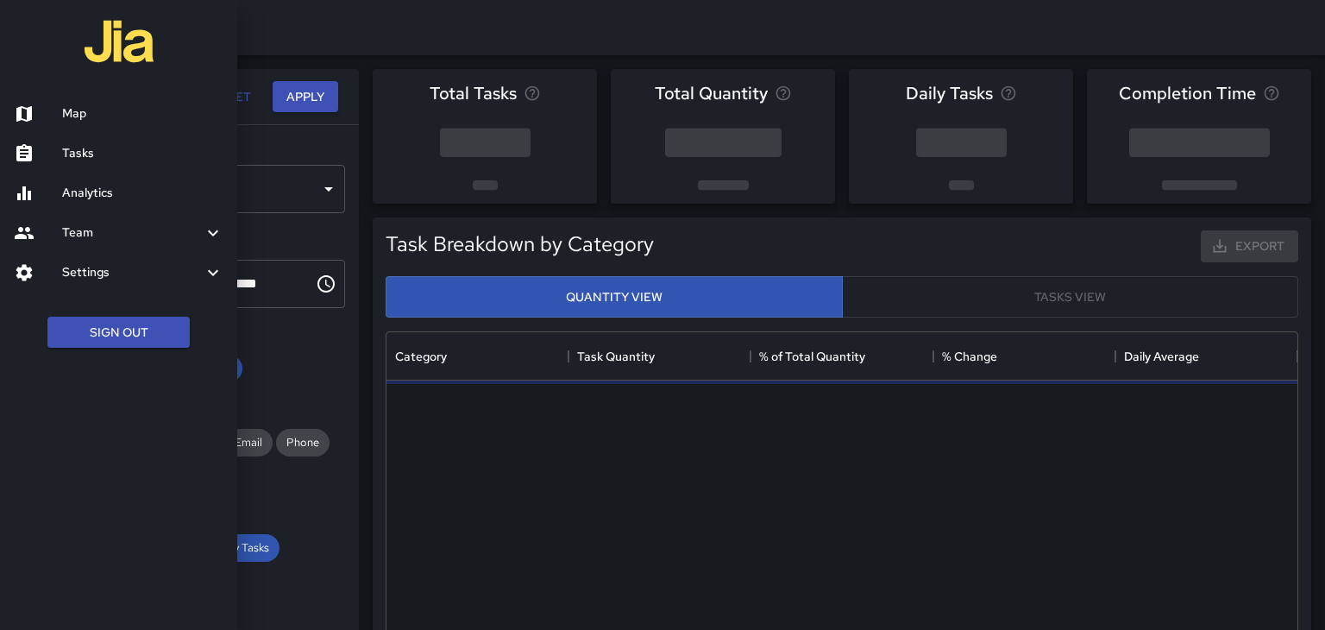
click at [188, 235] on h6 "Team" at bounding box center [132, 232] width 141 height 19
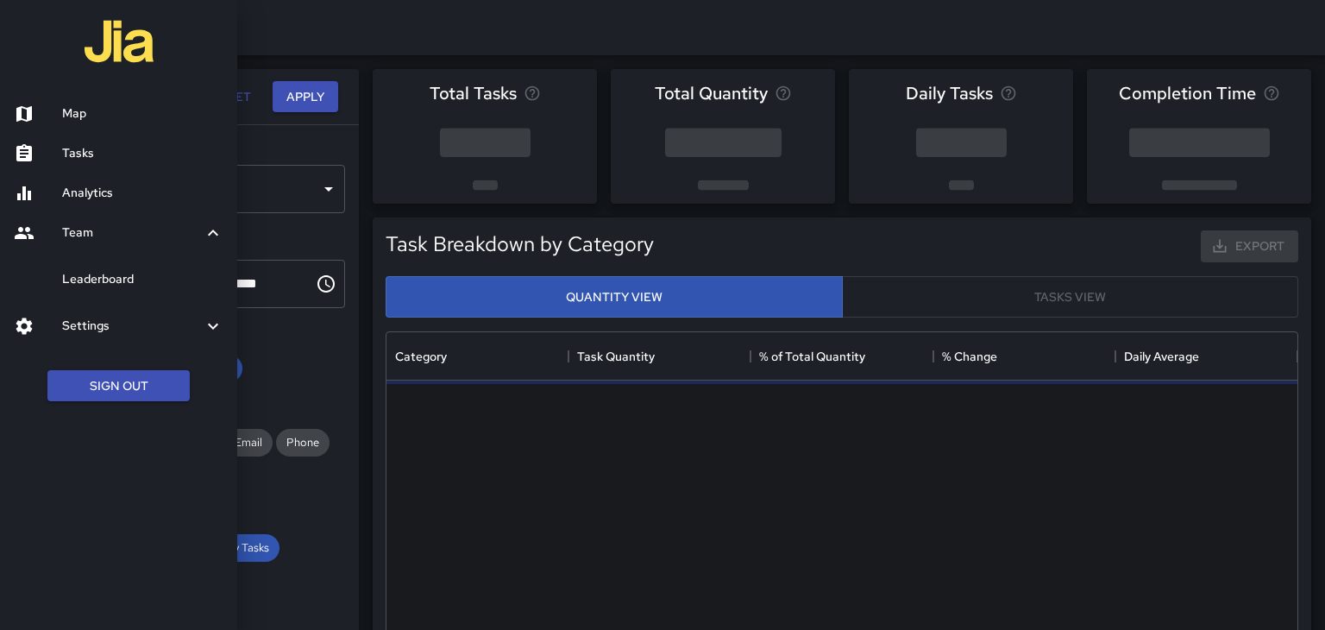
click at [166, 281] on h6 "Leaderboard" at bounding box center [142, 279] width 161 height 19
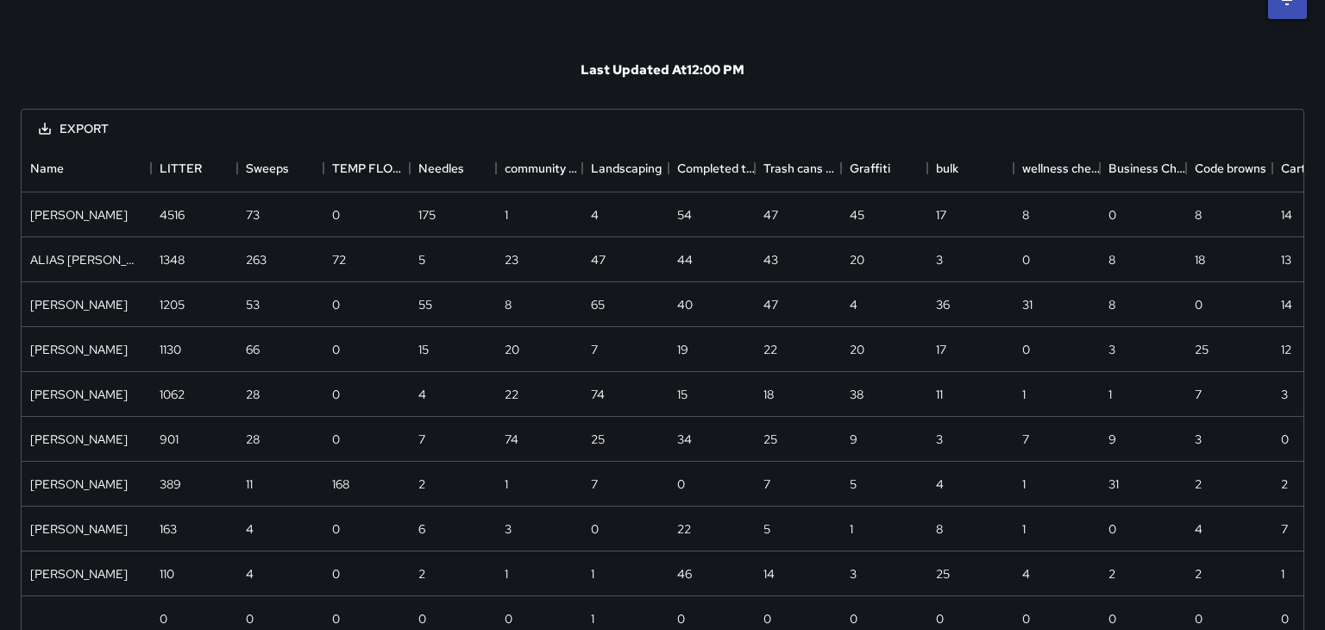
scroll to position [93, 0]
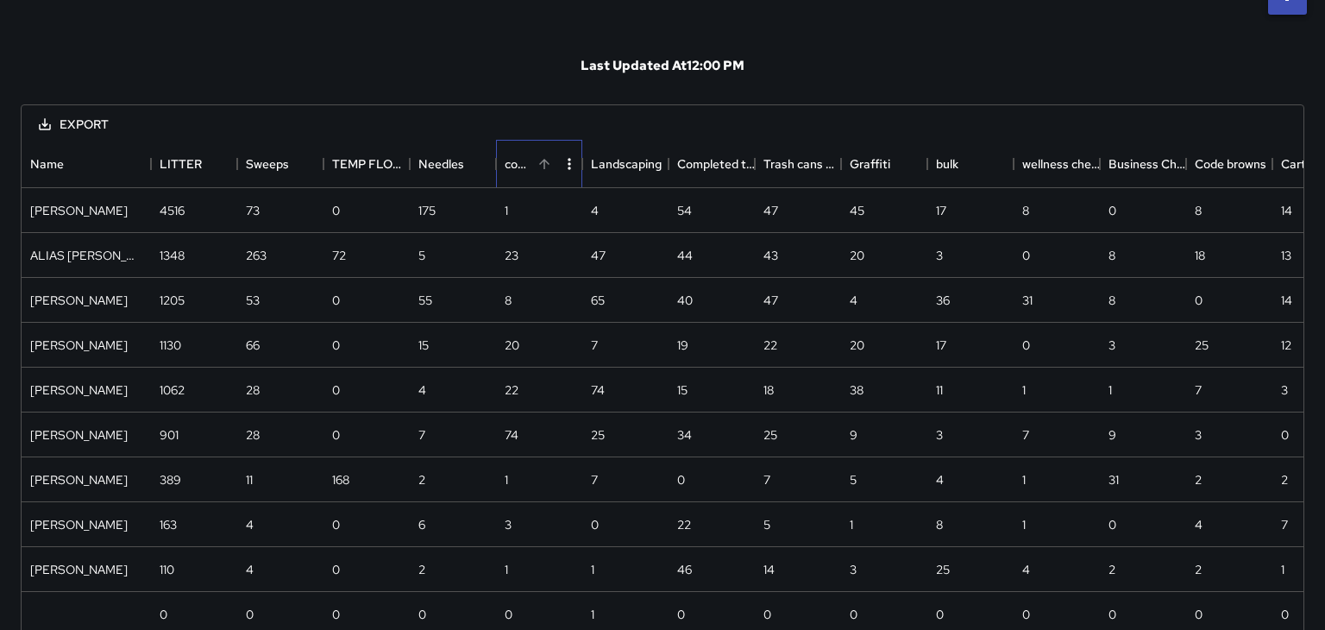
click at [512, 162] on div "community engagement" at bounding box center [519, 164] width 28 height 48
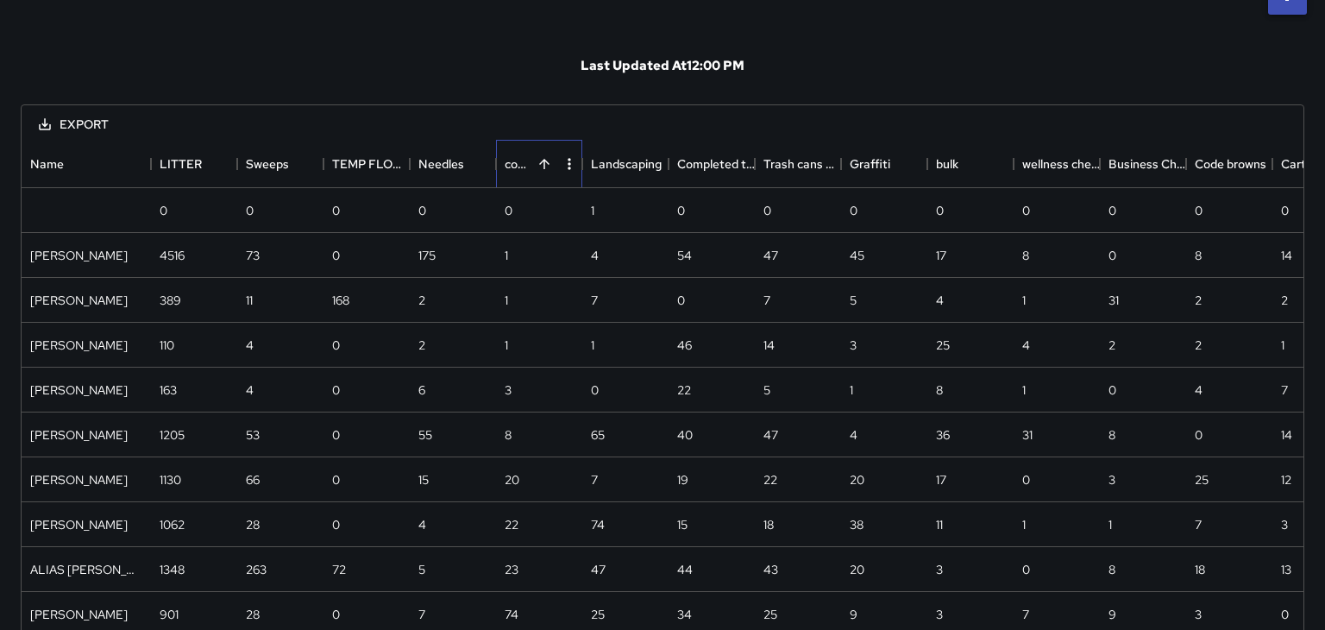
click at [511, 174] on div "community engagement" at bounding box center [519, 164] width 28 height 48
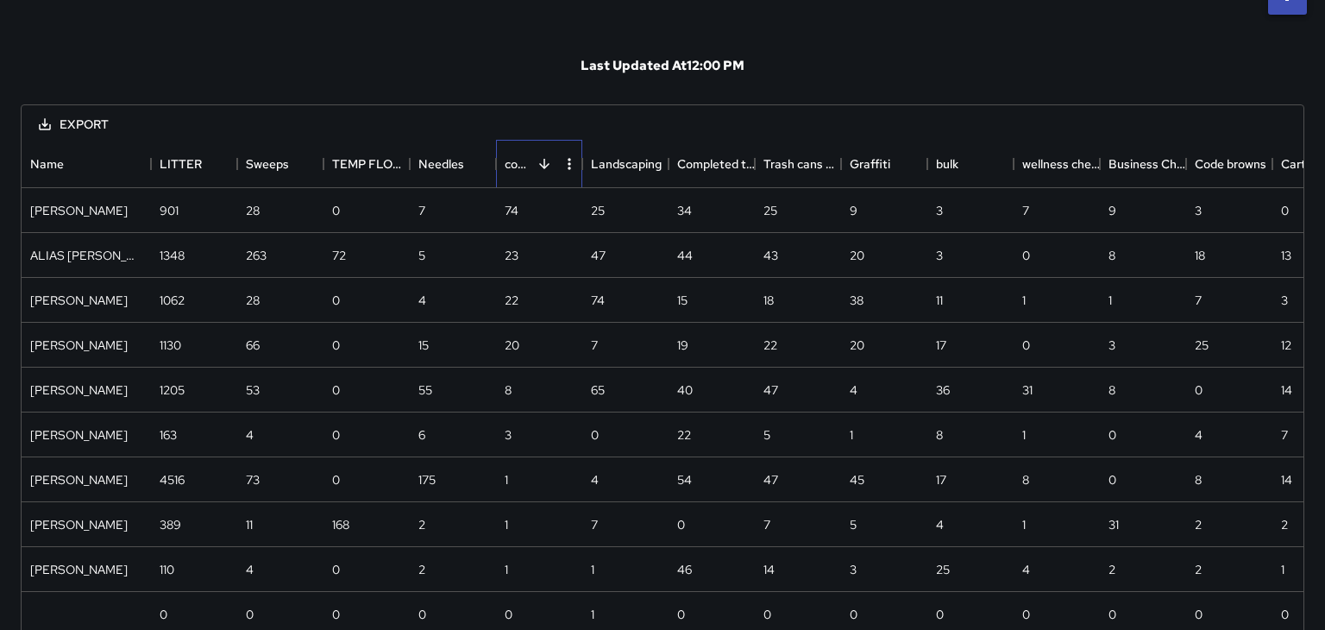
click at [508, 164] on div "community engagement" at bounding box center [519, 164] width 28 height 48
click at [508, 160] on div "community engagement" at bounding box center [519, 164] width 28 height 48
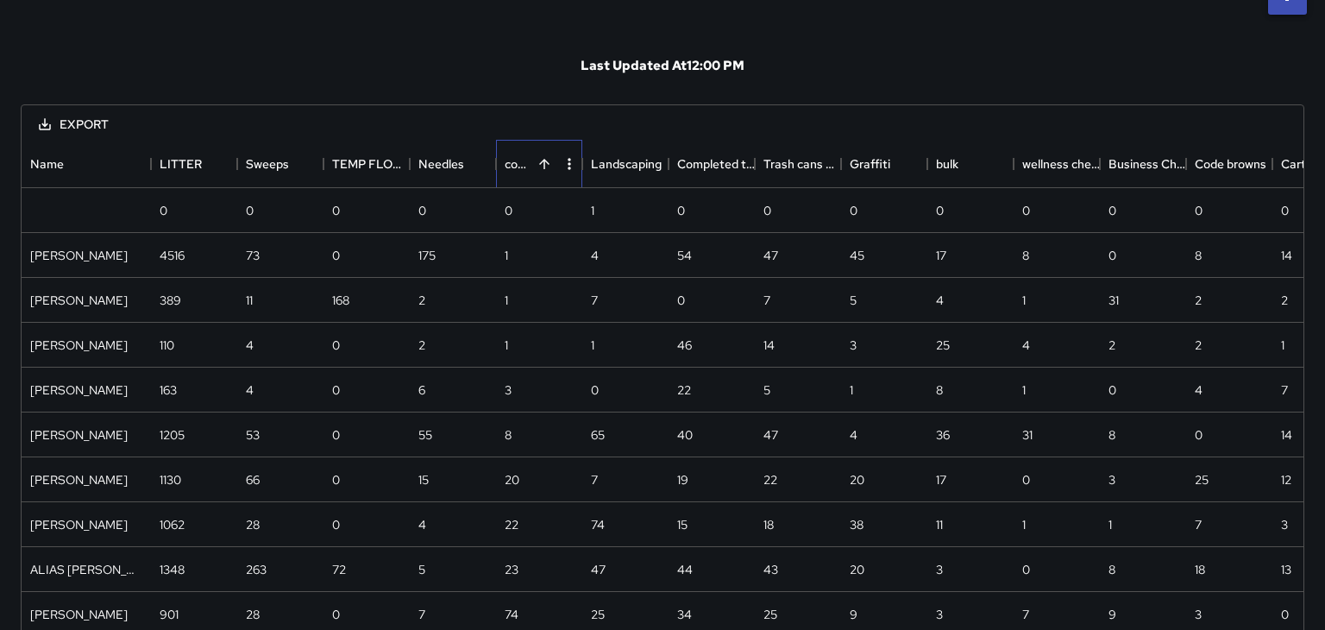
click at [511, 167] on div "community engagement" at bounding box center [519, 164] width 28 height 48
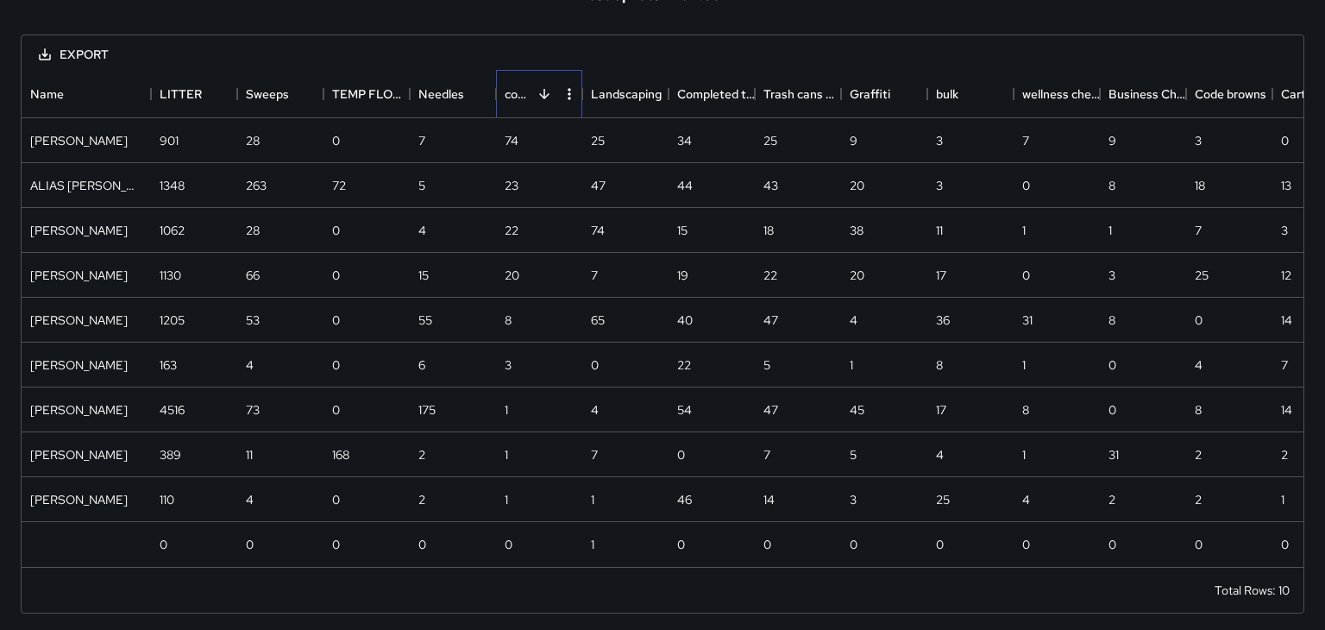
scroll to position [165, 0]
click at [1150, 97] on icon "Sort" at bounding box center [1148, 93] width 16 height 16
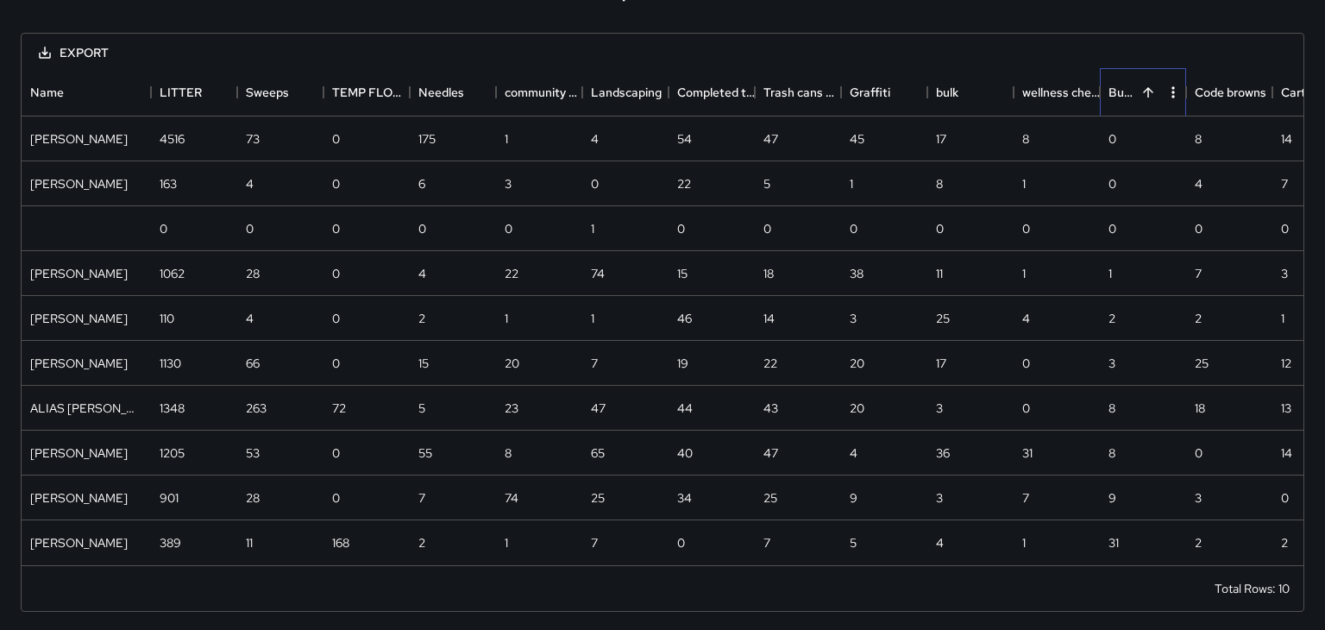
click at [1129, 97] on div "Business Check" at bounding box center [1122, 92] width 28 height 48
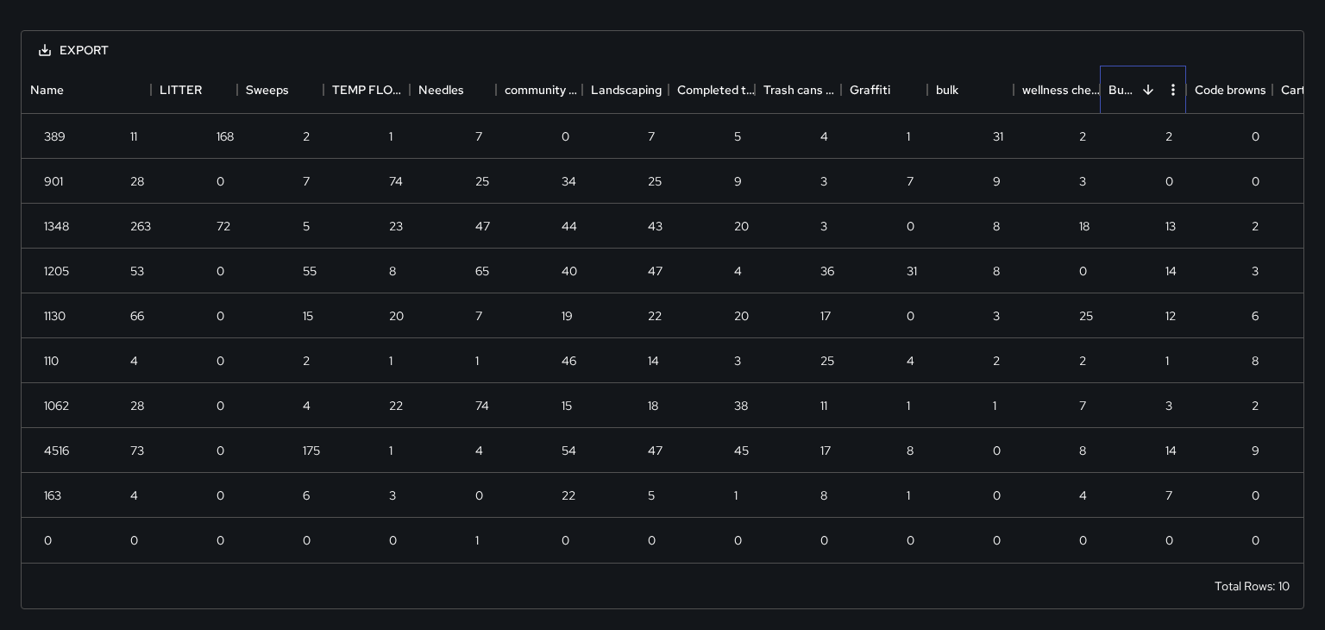
scroll to position [0, 0]
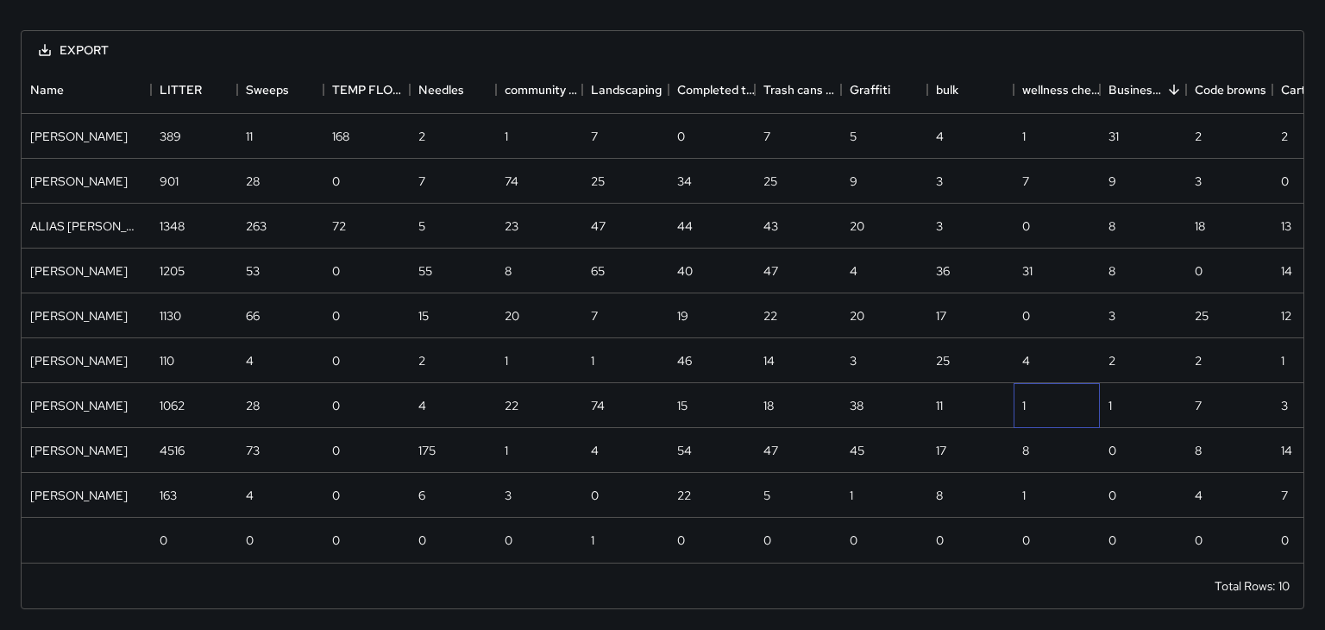
click at [1089, 396] on div "1" at bounding box center [1056, 405] width 86 height 45
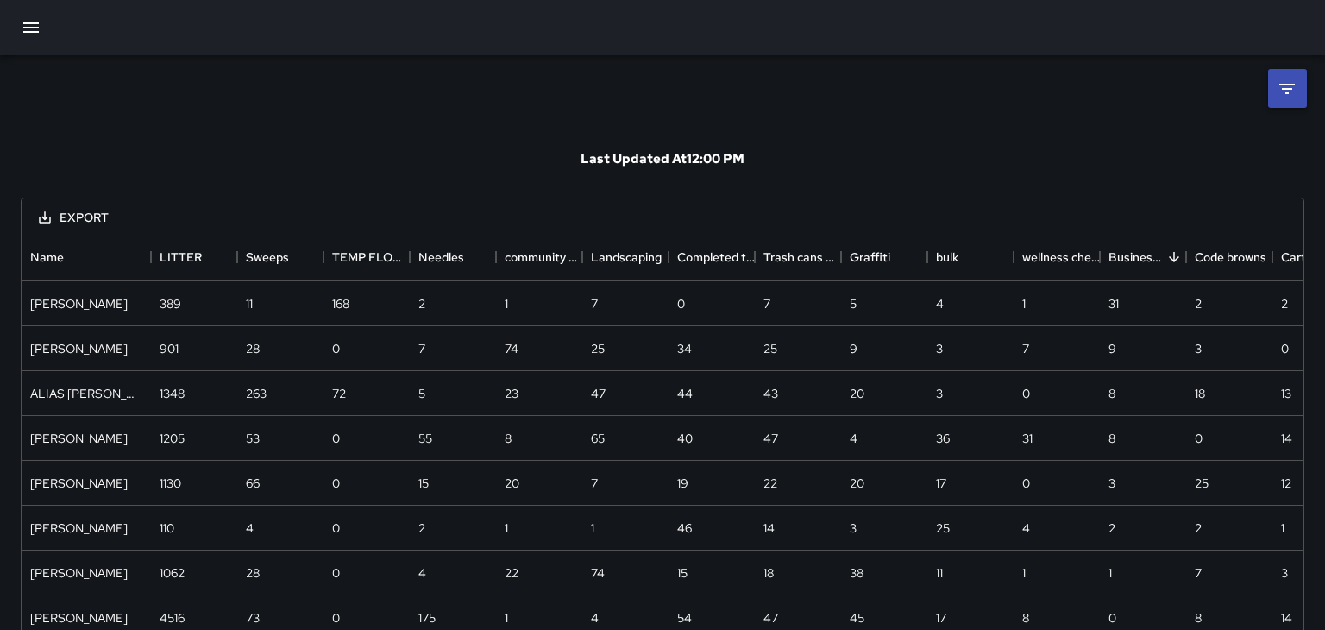
click at [24, 38] on button "button" at bounding box center [30, 27] width 41 height 41
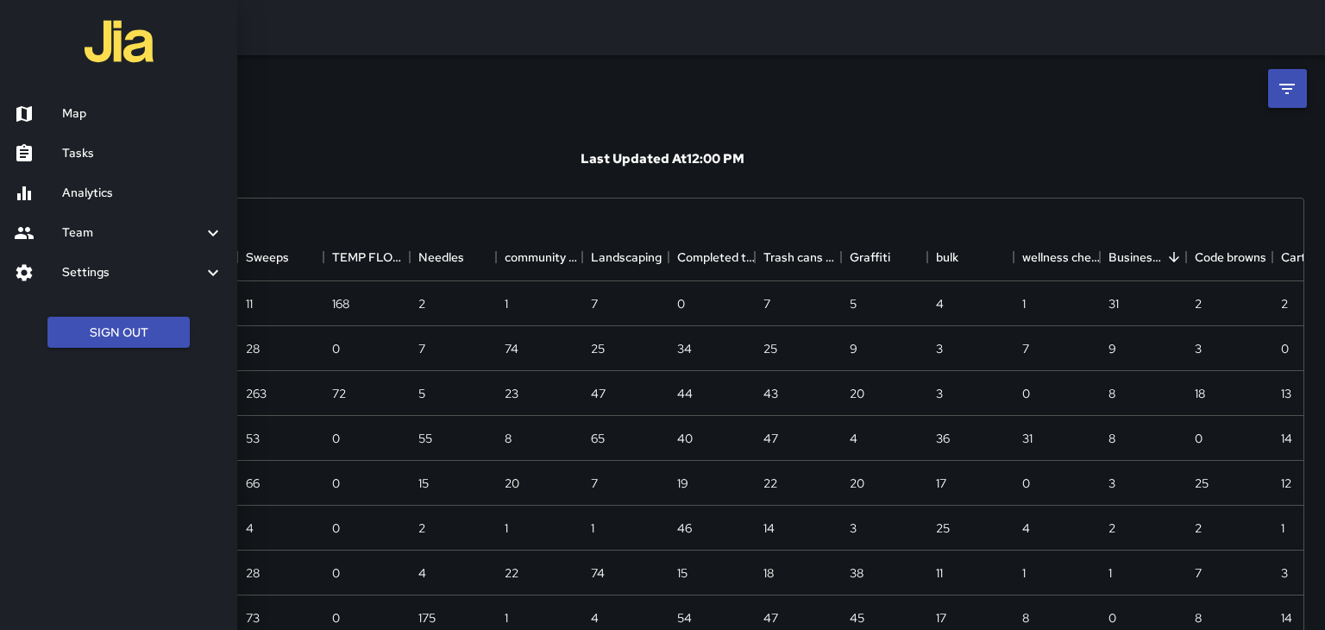
click at [83, 115] on h6 "Map" at bounding box center [142, 113] width 161 height 19
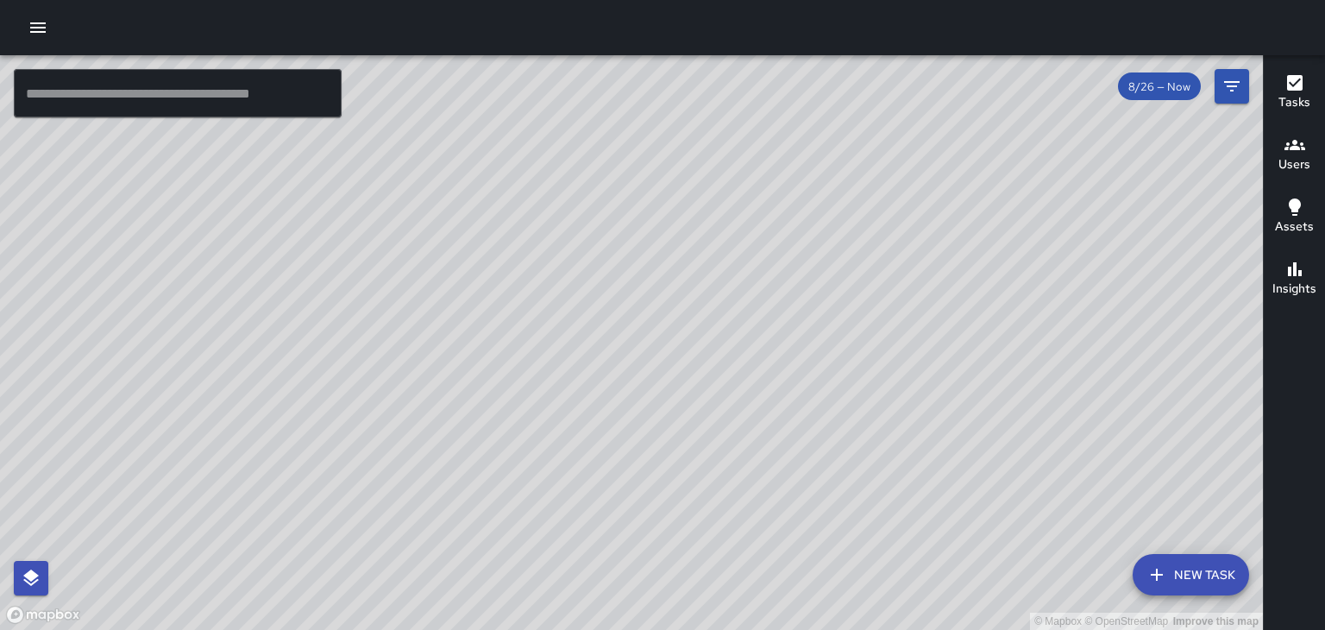
click at [1294, 164] on h6 "Users" at bounding box center [1294, 164] width 32 height 19
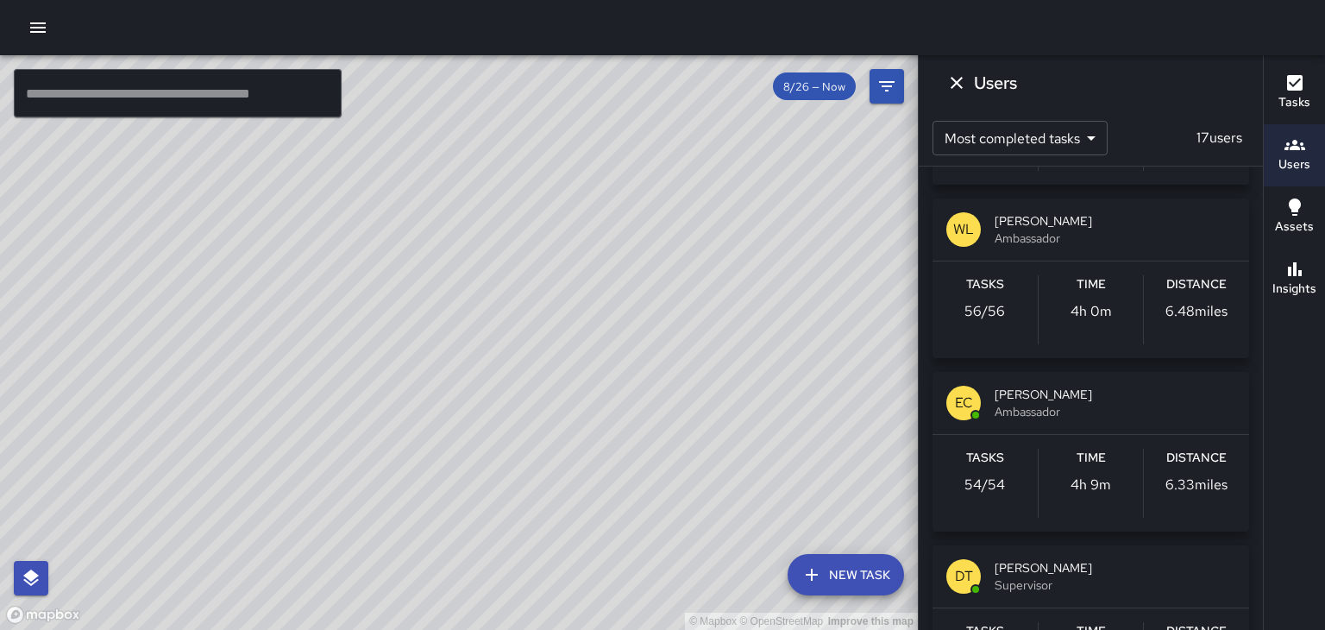
scroll to position [156, 0]
click at [328, 218] on div "© Mapbox © OpenStreetMap Improve this map" at bounding box center [459, 342] width 918 height 574
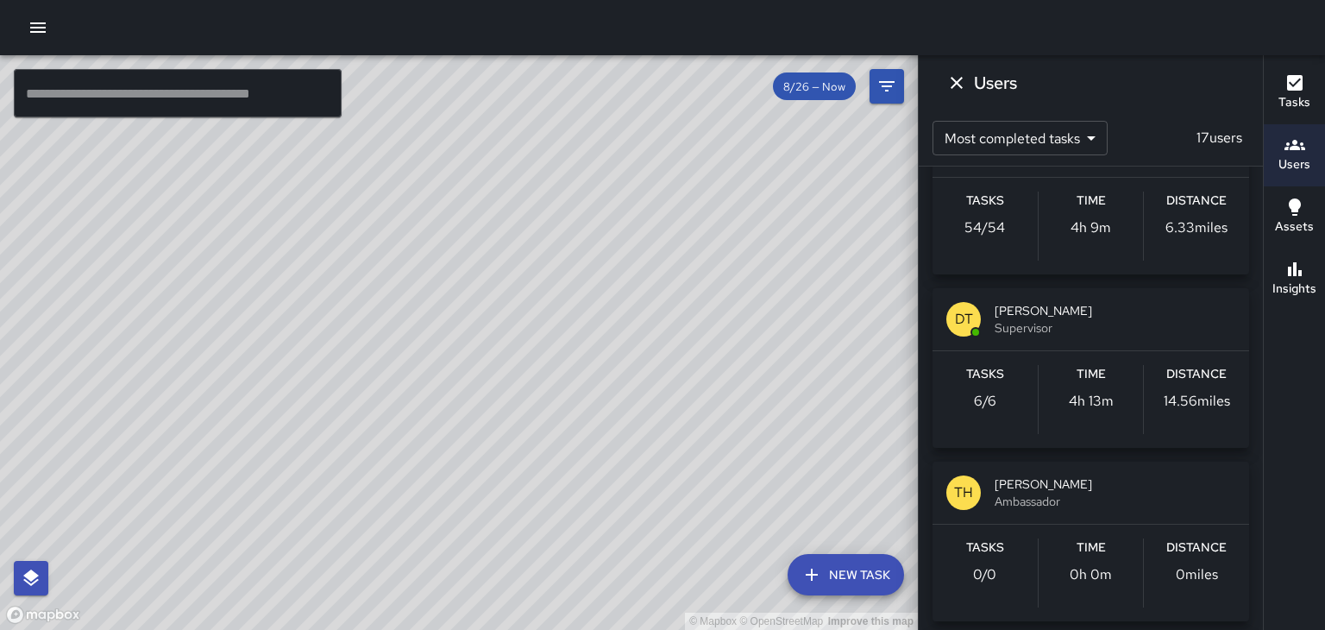
scroll to position [410, 0]
click at [624, 379] on div "© Mapbox © OpenStreetMap Improve this map" at bounding box center [459, 342] width 918 height 574
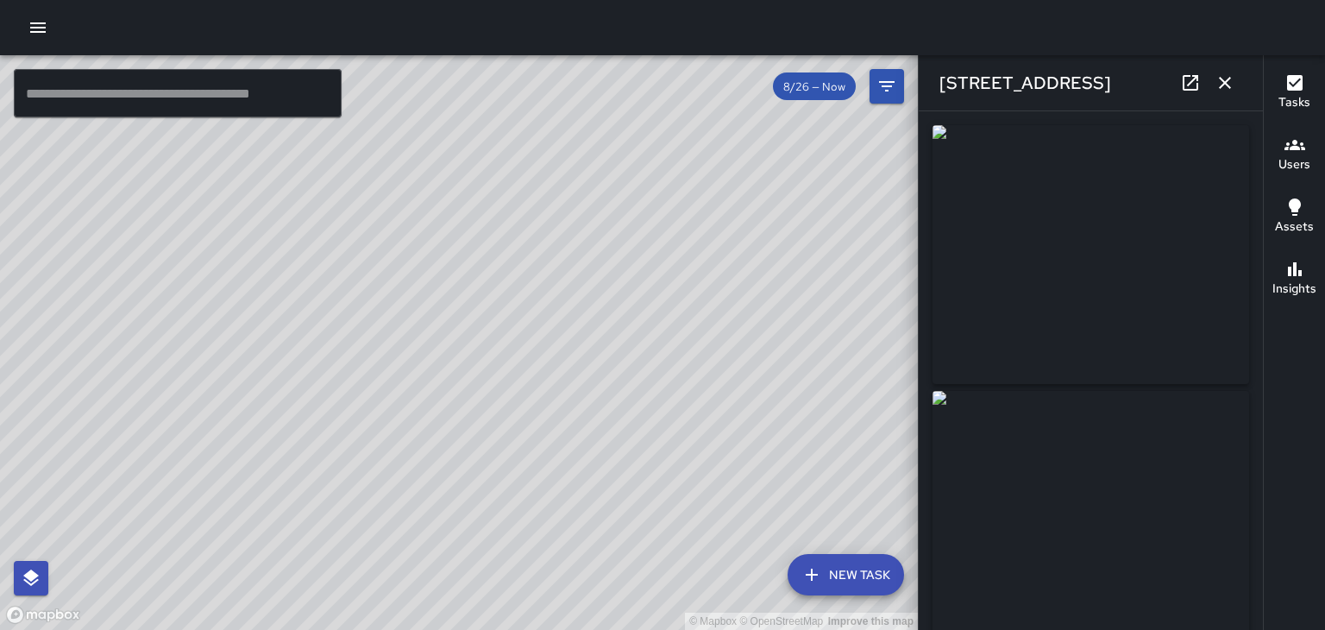
type input "**********"
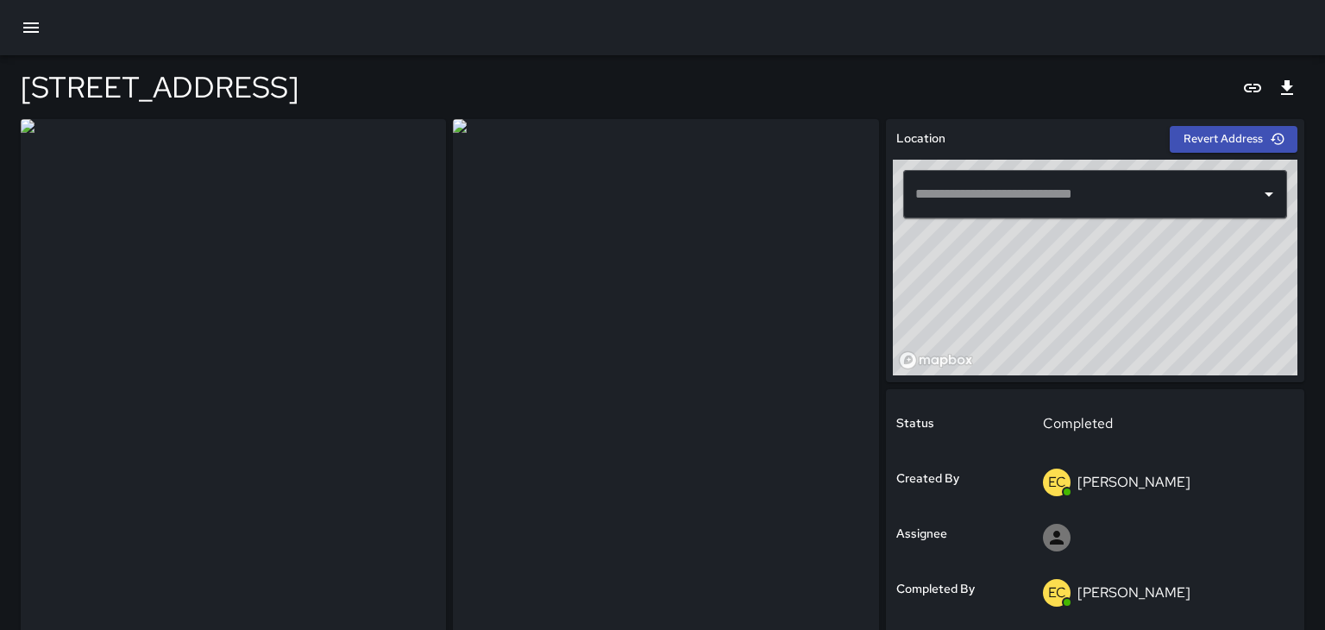
type input "**********"
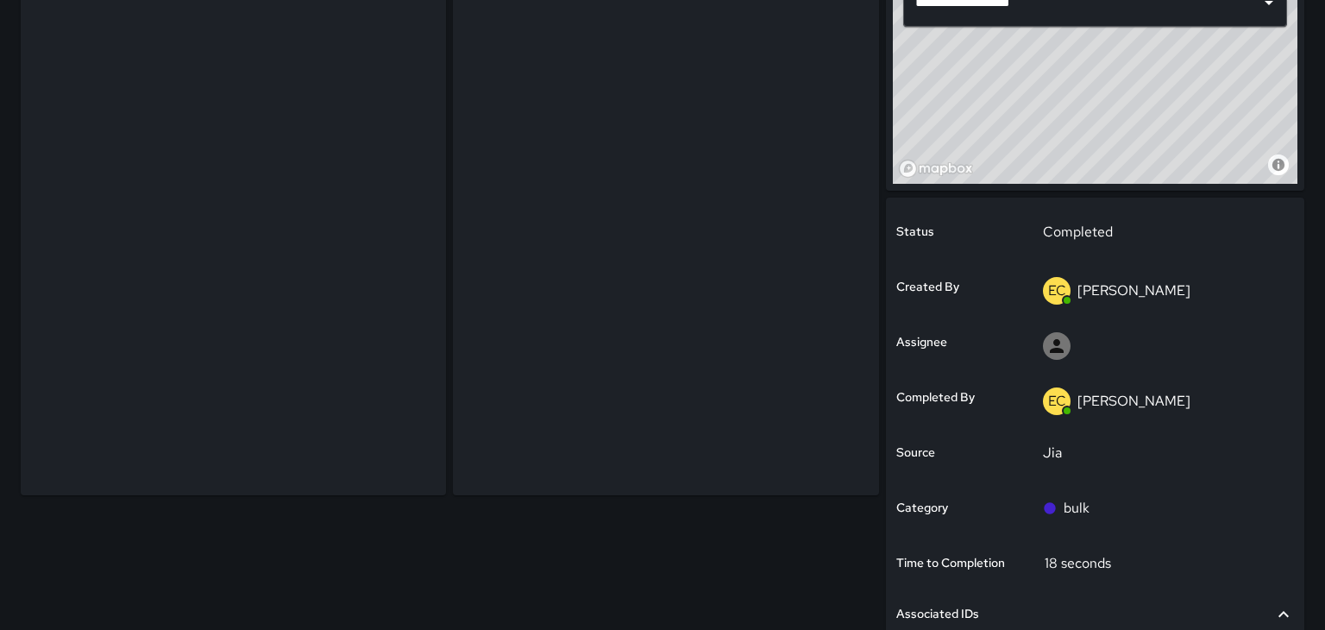
scroll to position [192, 0]
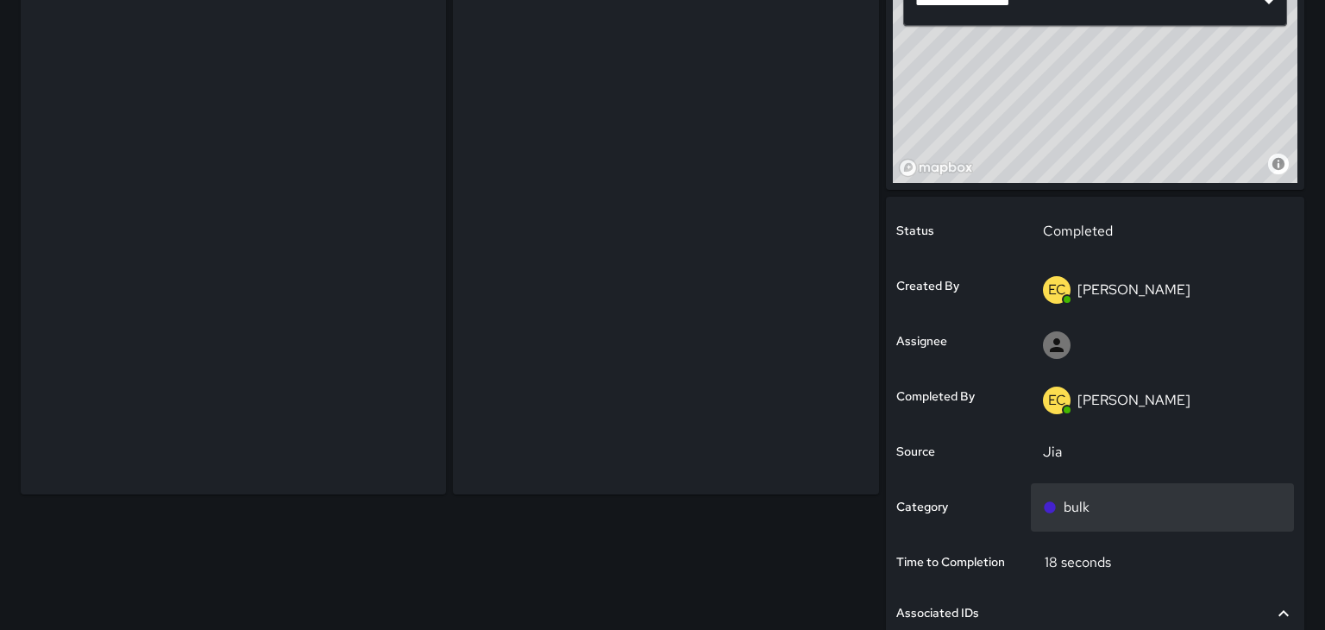
click at [1083, 511] on p "bulk" at bounding box center [1076, 507] width 26 height 21
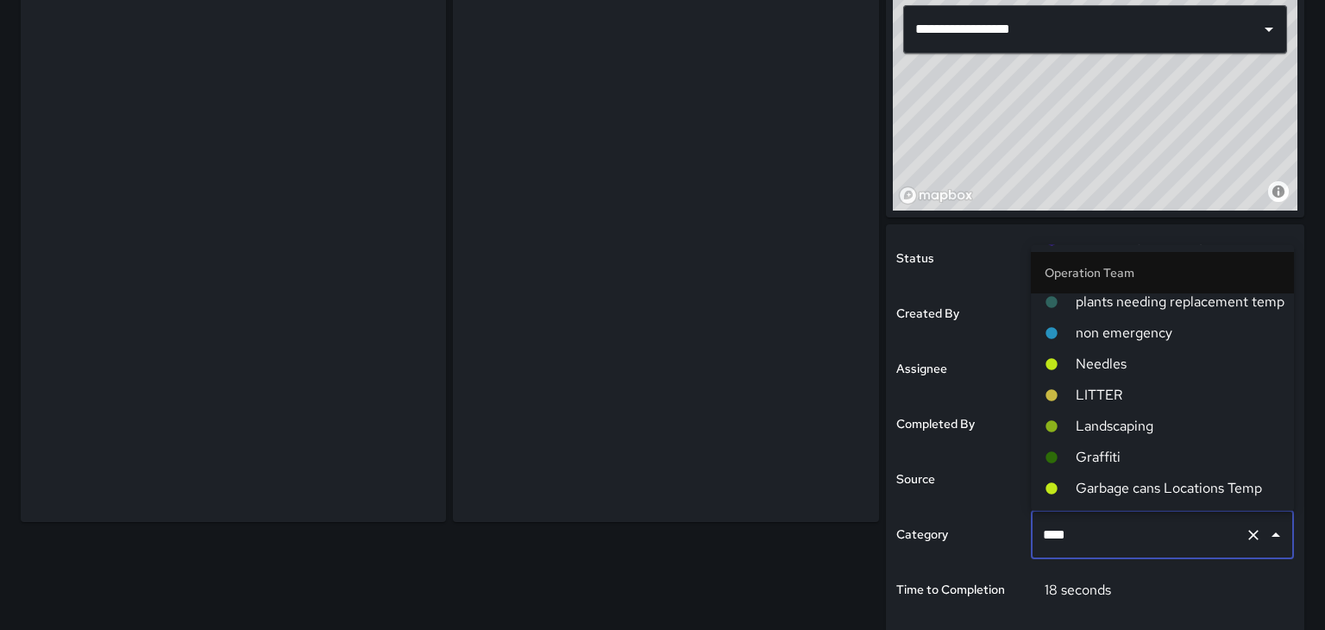
scroll to position [166, 0]
click at [1184, 392] on span "LITTER" at bounding box center [1178, 391] width 204 height 21
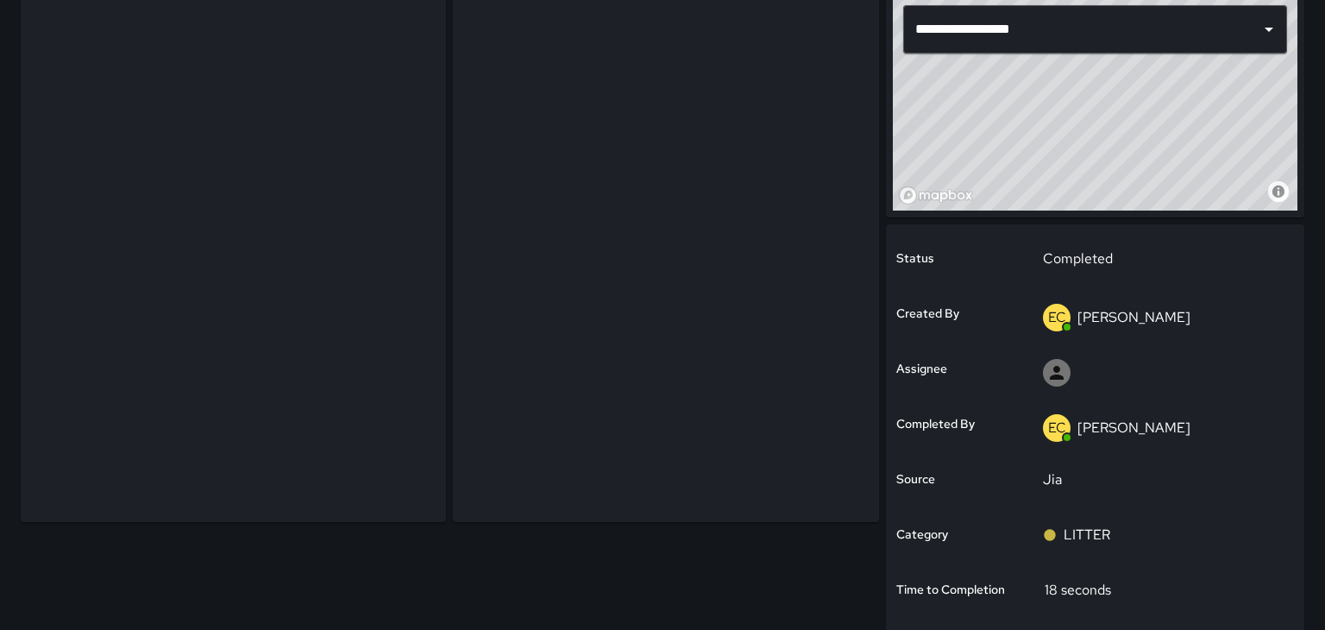
click at [248, 332] on img at bounding box center [233, 238] width 425 height 568
